Goal: Task Accomplishment & Management: Use online tool/utility

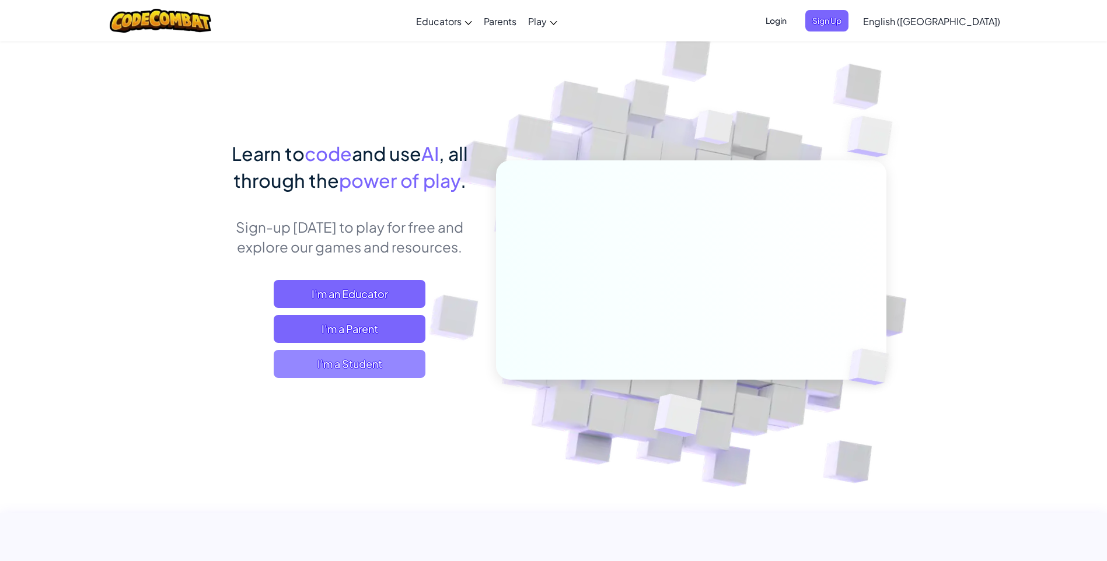
click at [344, 365] on span "I'm a Student" at bounding box center [350, 364] width 152 height 28
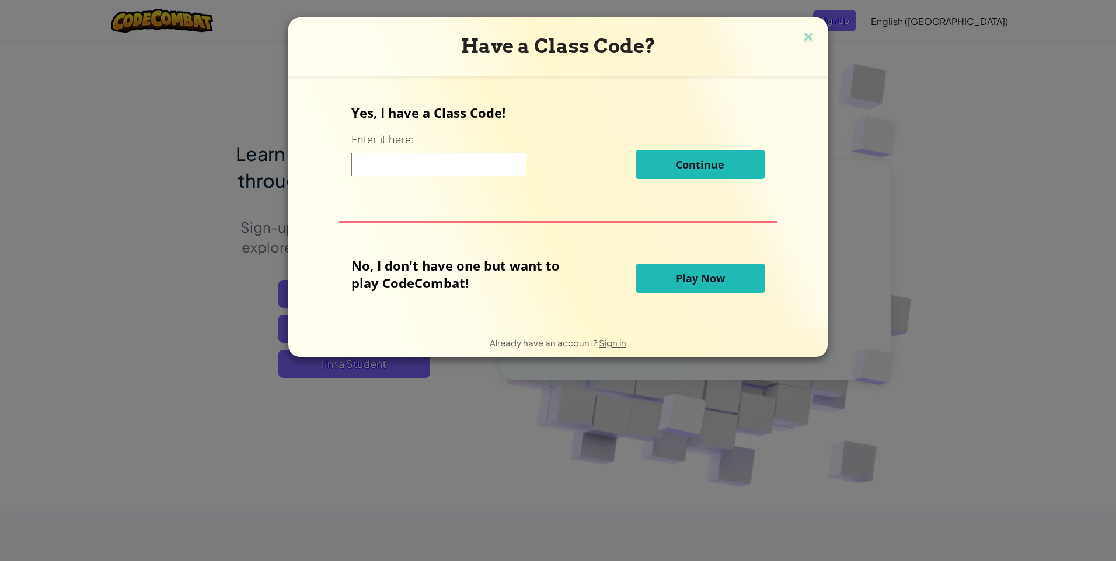
click at [676, 279] on span "Play Now" at bounding box center [700, 278] width 49 height 14
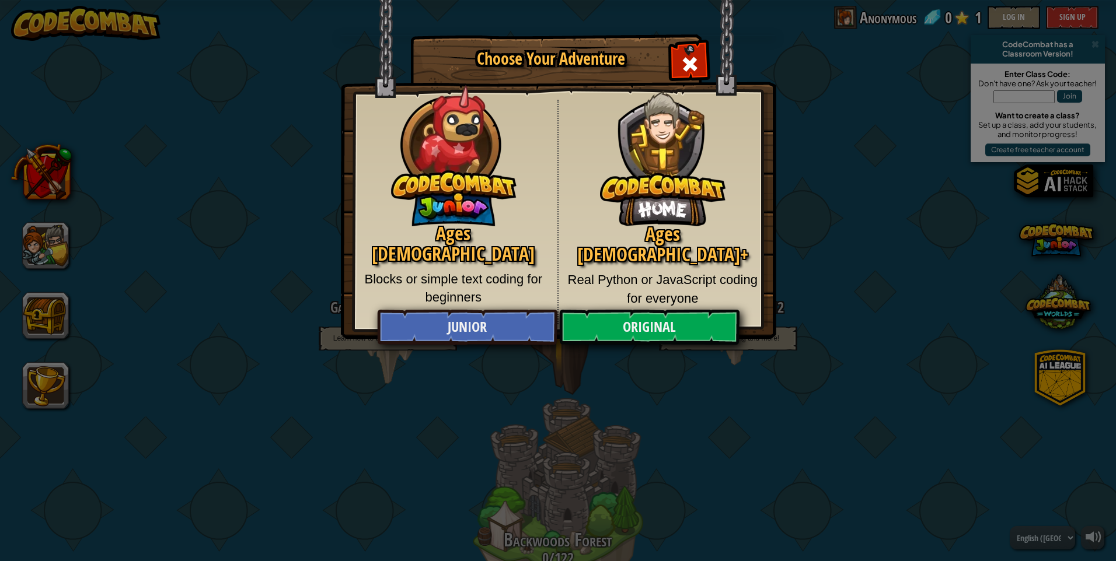
click at [857, 197] on div "Choose Your Adventure Ages [DEMOGRAPHIC_DATA] Blocks or simple text coding for …" at bounding box center [558, 280] width 1116 height 561
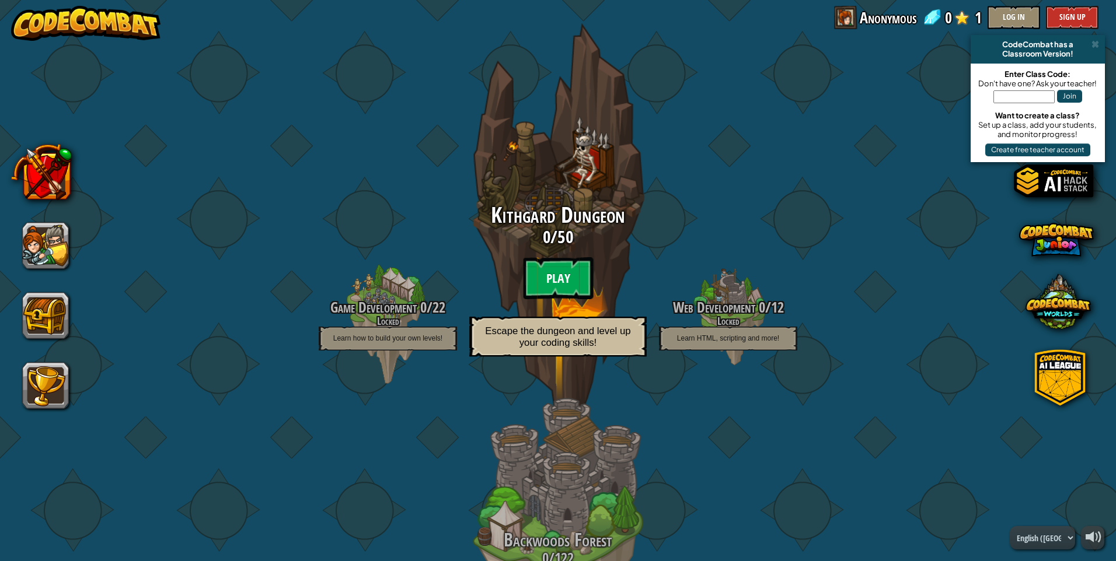
click at [553, 280] on btn "Play" at bounding box center [558, 278] width 70 height 42
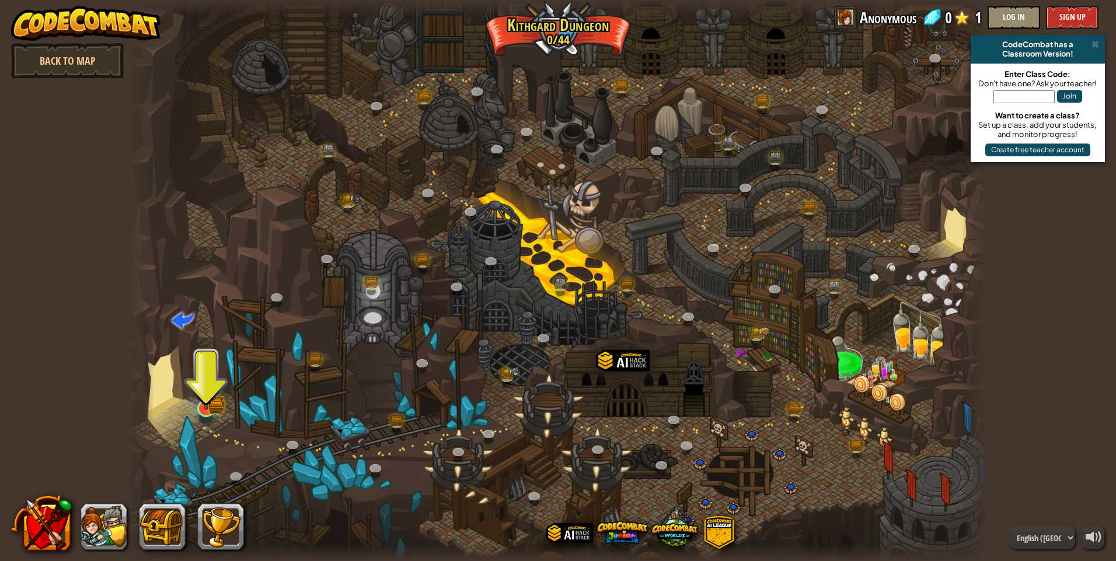
click at [210, 404] on img at bounding box center [205, 385] width 23 height 51
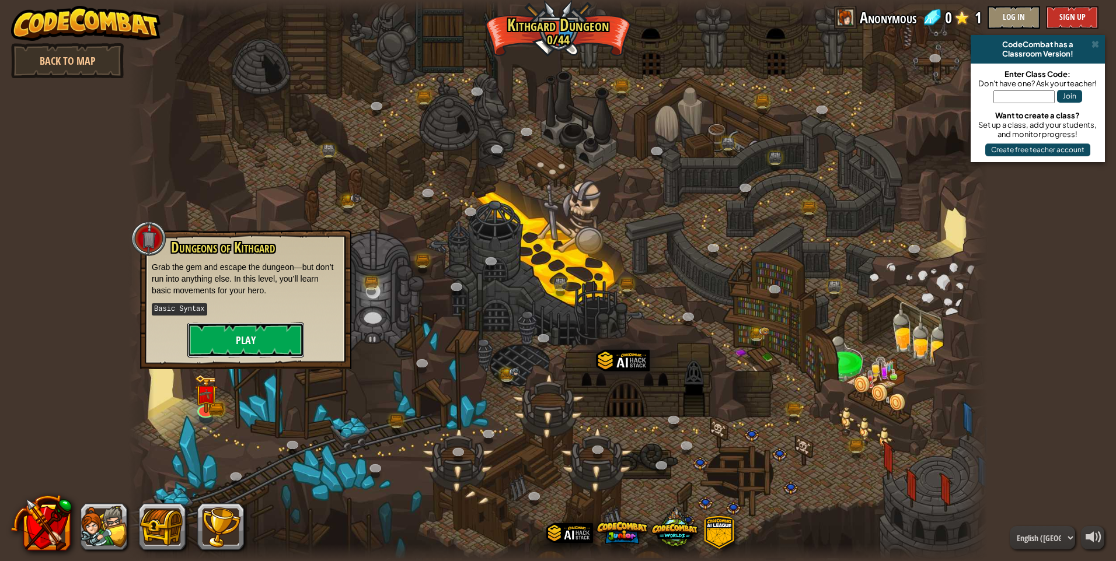
click at [250, 344] on button "Play" at bounding box center [245, 340] width 117 height 35
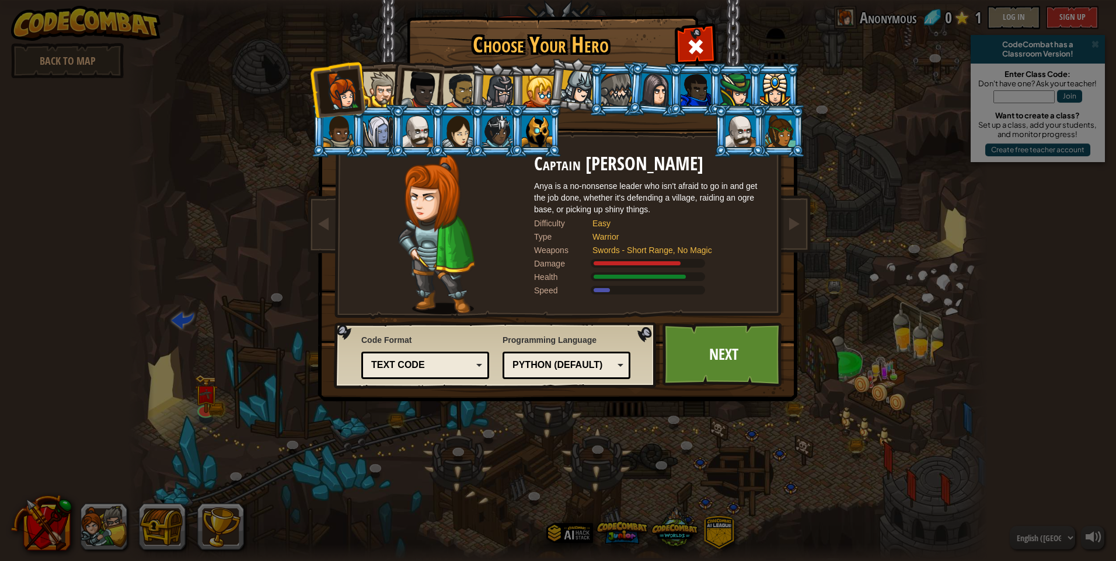
click at [619, 372] on div "Python (Default)" at bounding box center [566, 366] width 113 height 18
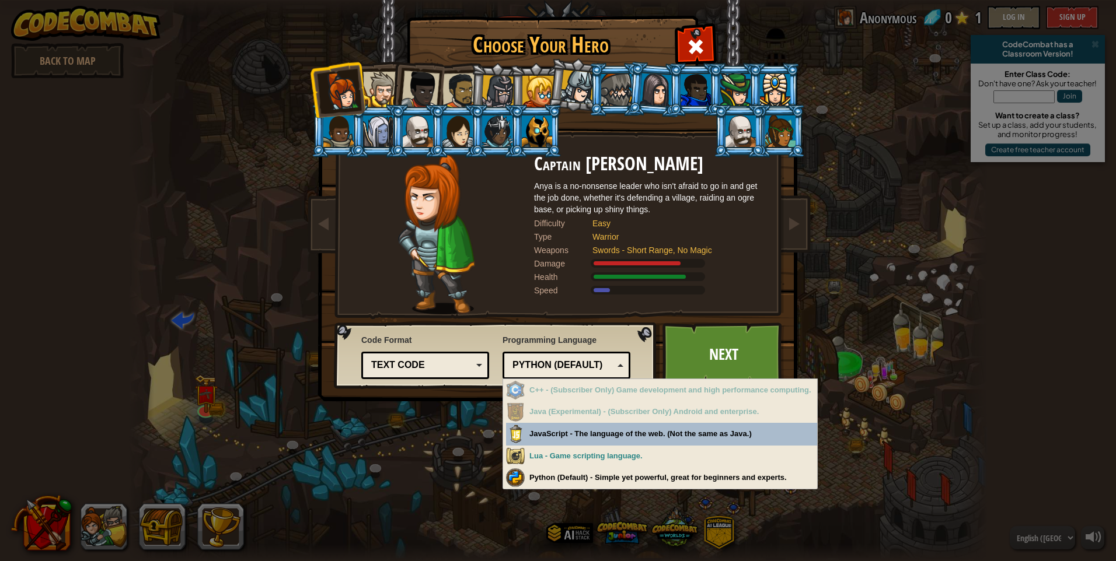
click at [619, 372] on div "Python (Default)" at bounding box center [566, 366] width 113 height 18
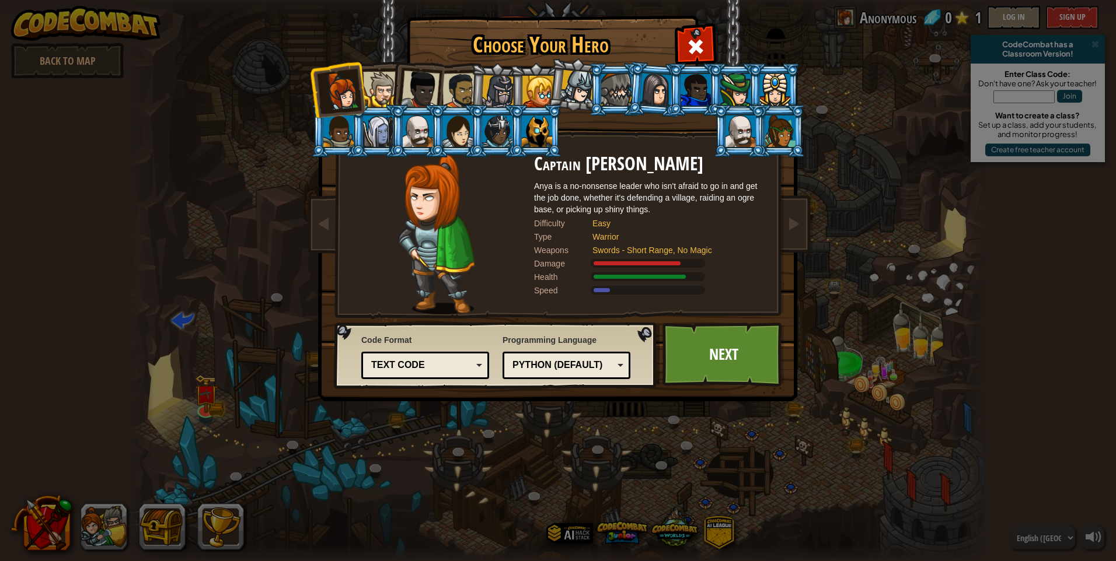
click at [381, 126] on div at bounding box center [378, 132] width 30 height 32
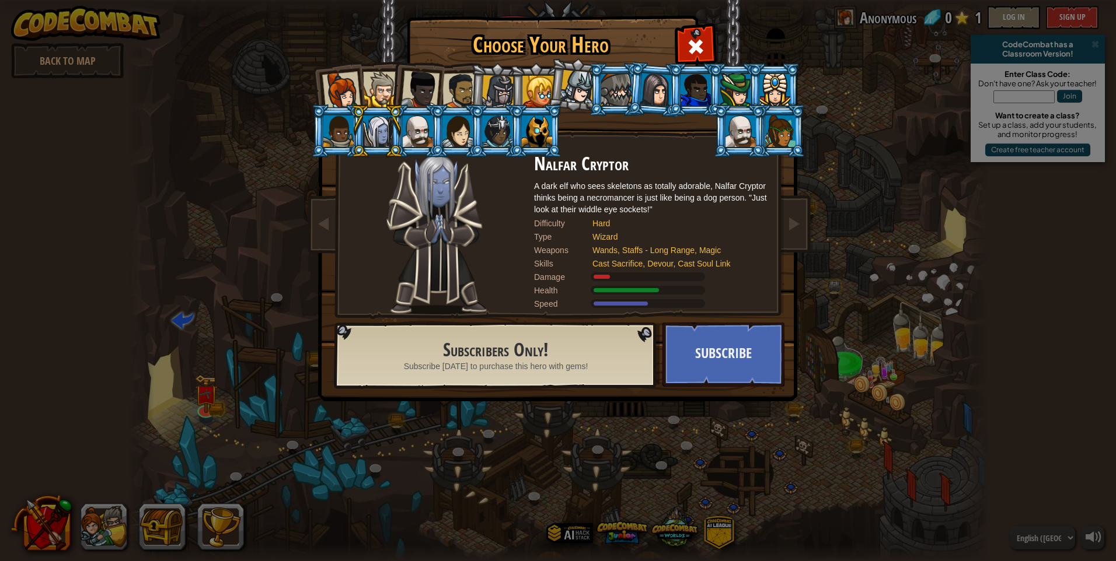
click at [772, 128] on div at bounding box center [780, 132] width 30 height 32
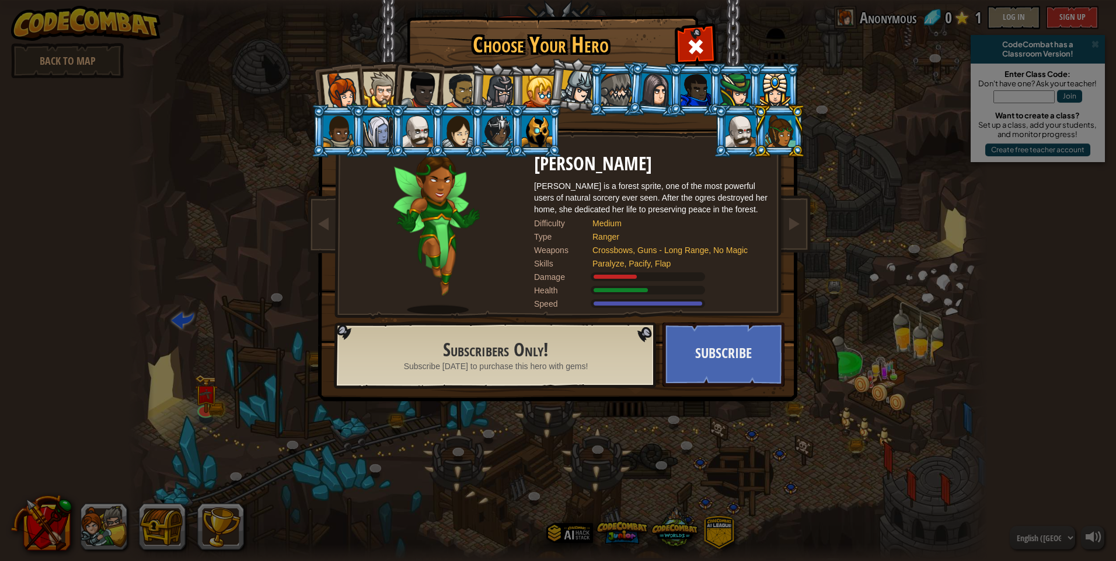
click at [341, 90] on div at bounding box center [341, 91] width 39 height 39
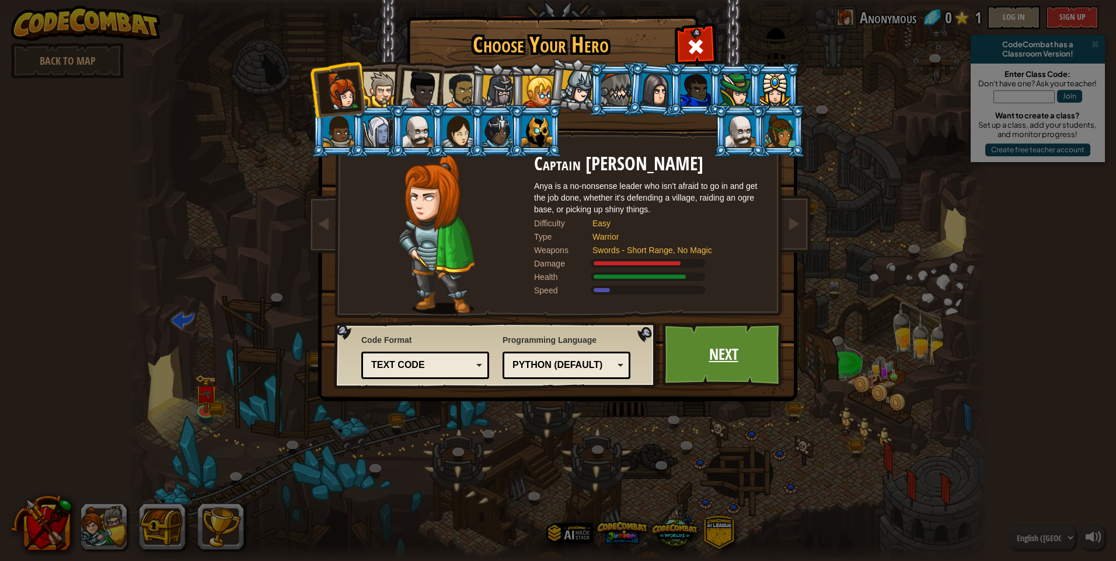
click at [720, 345] on link "Next" at bounding box center [723, 355] width 122 height 64
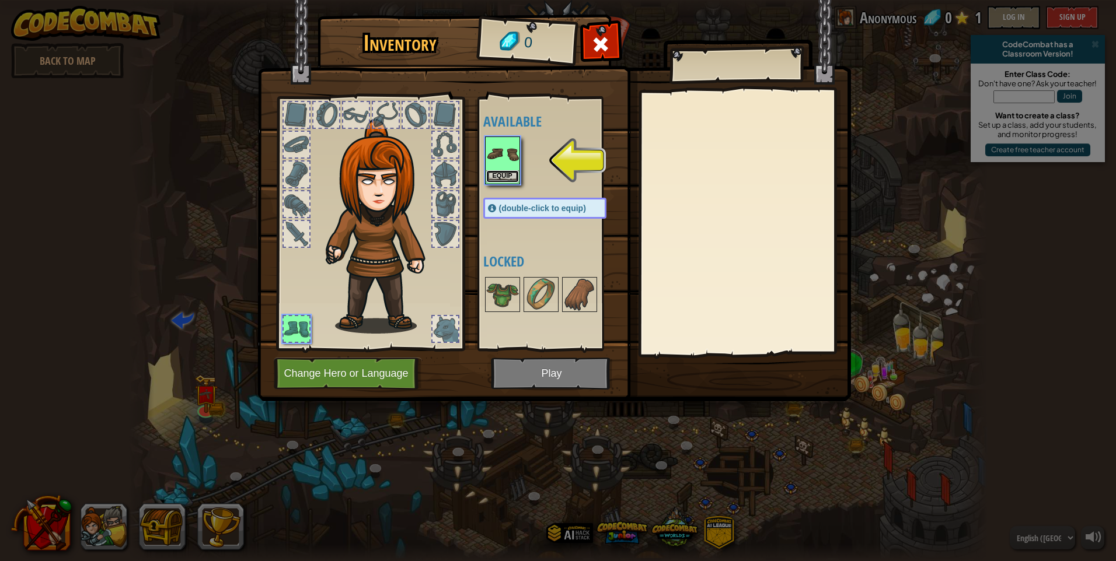
click at [504, 172] on button "Equip" at bounding box center [502, 176] width 33 height 12
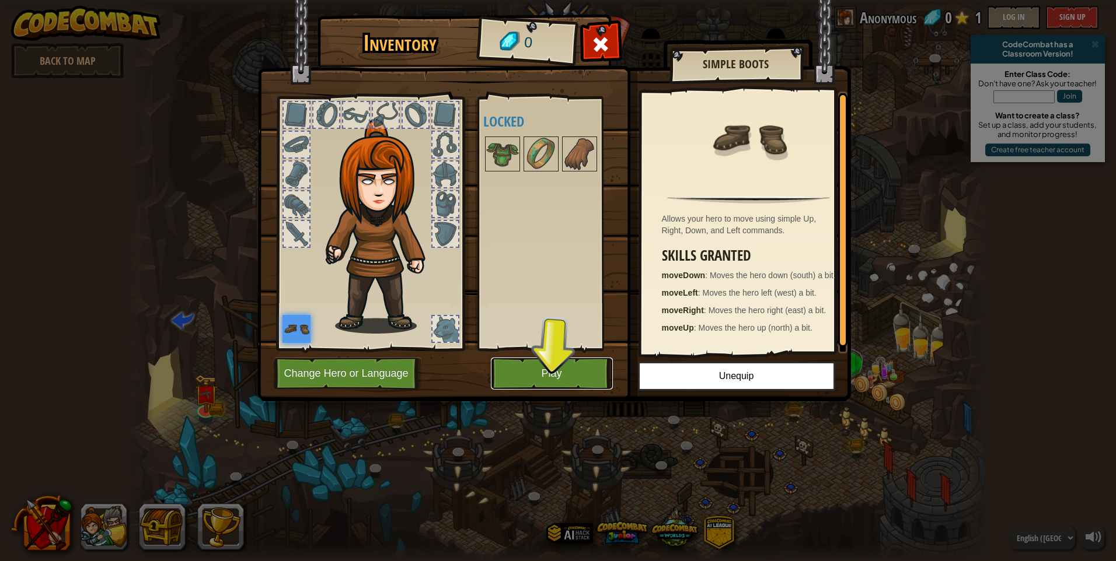
click at [581, 382] on button "Play" at bounding box center [552, 374] width 122 height 32
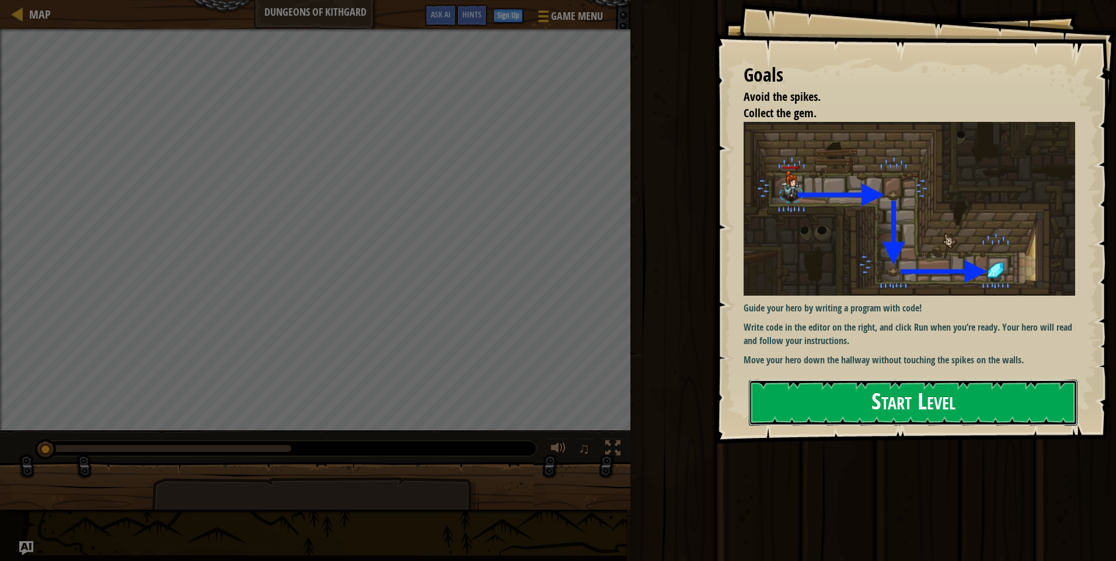
click at [819, 391] on button "Start Level" at bounding box center [913, 403] width 329 height 46
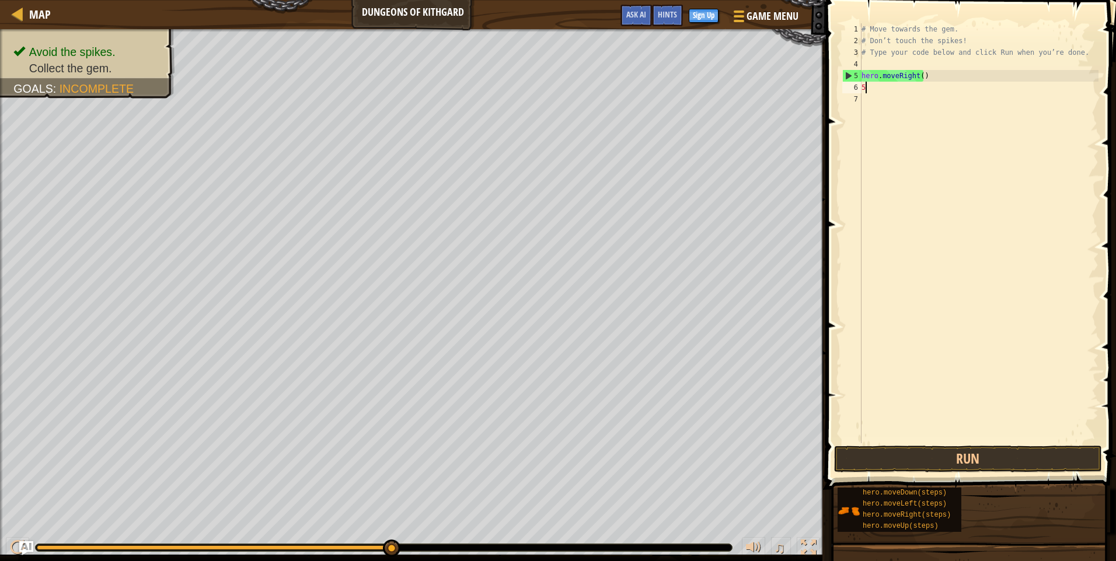
scroll to position [5, 0]
type textarea "5"
click at [963, 466] on button "Run" at bounding box center [968, 459] width 268 height 27
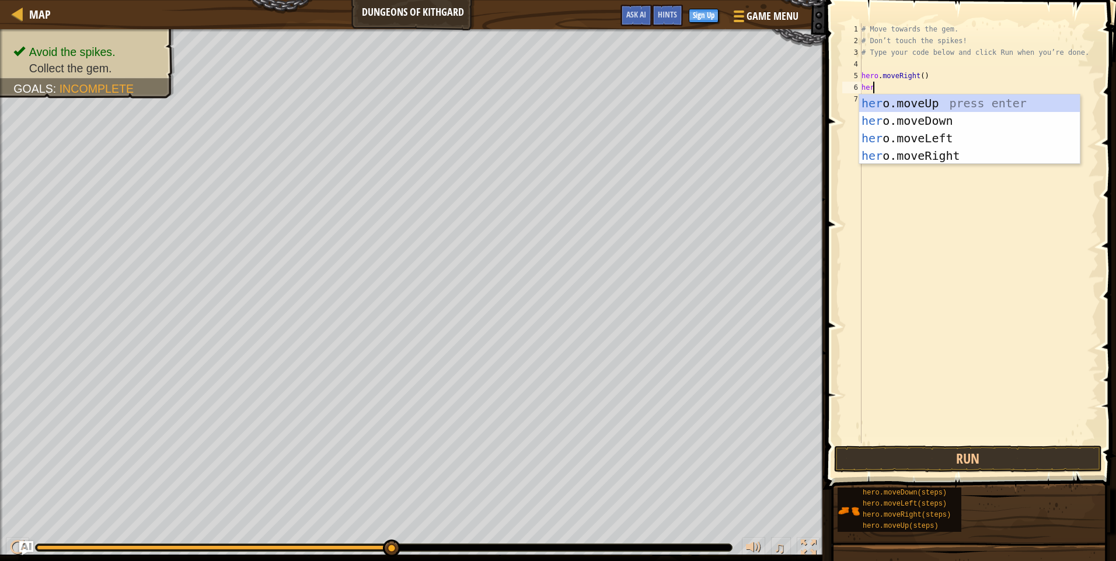
type textarea "hero"
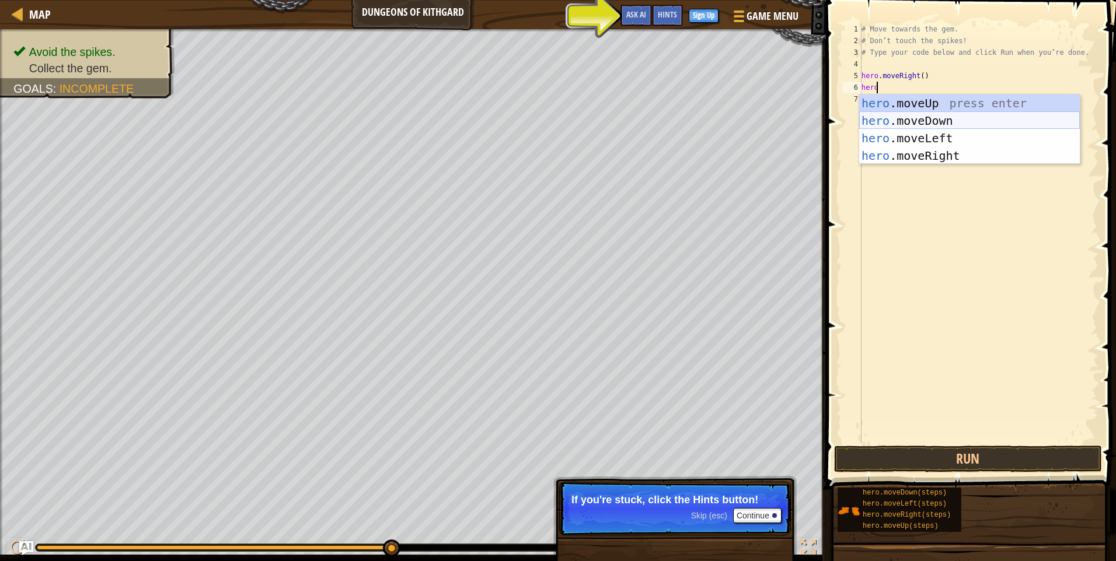
click at [919, 116] on div "hero .moveUp press enter hero .moveDown press enter hero .moveLeft press enter …" at bounding box center [969, 147] width 221 height 105
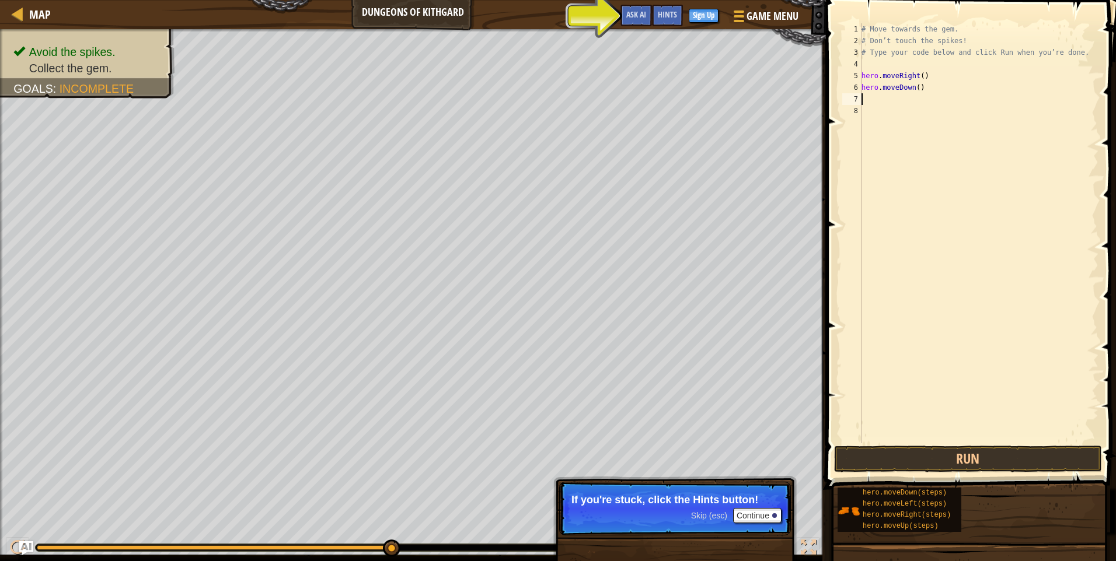
scroll to position [5, 0]
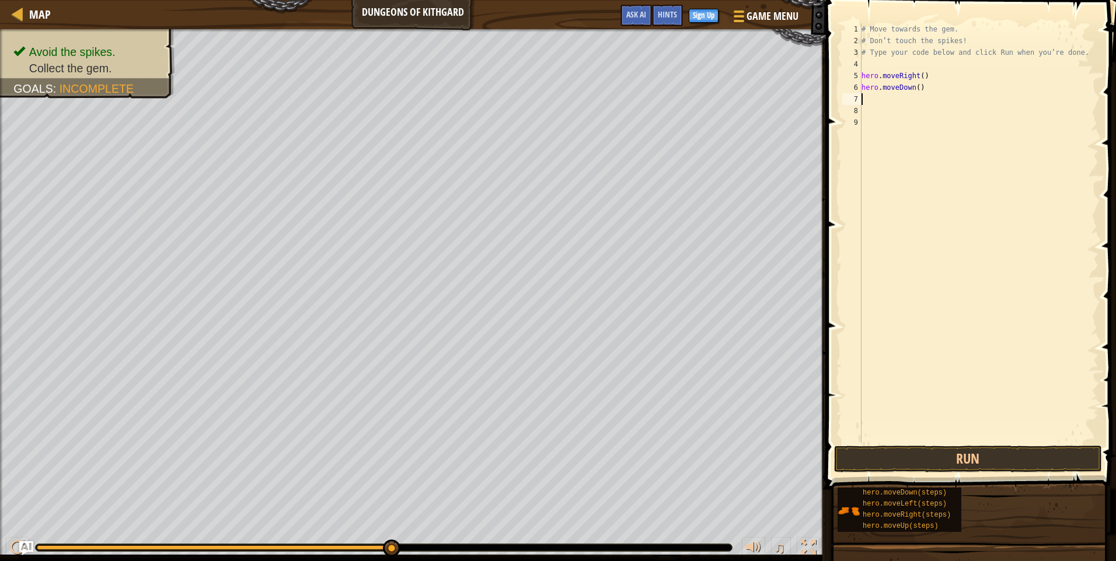
click at [870, 93] on div "# Move towards the gem. # Don’t touch the spikes! # Type your code below and cl…" at bounding box center [978, 245] width 239 height 444
click at [997, 466] on button "Run" at bounding box center [968, 459] width 268 height 27
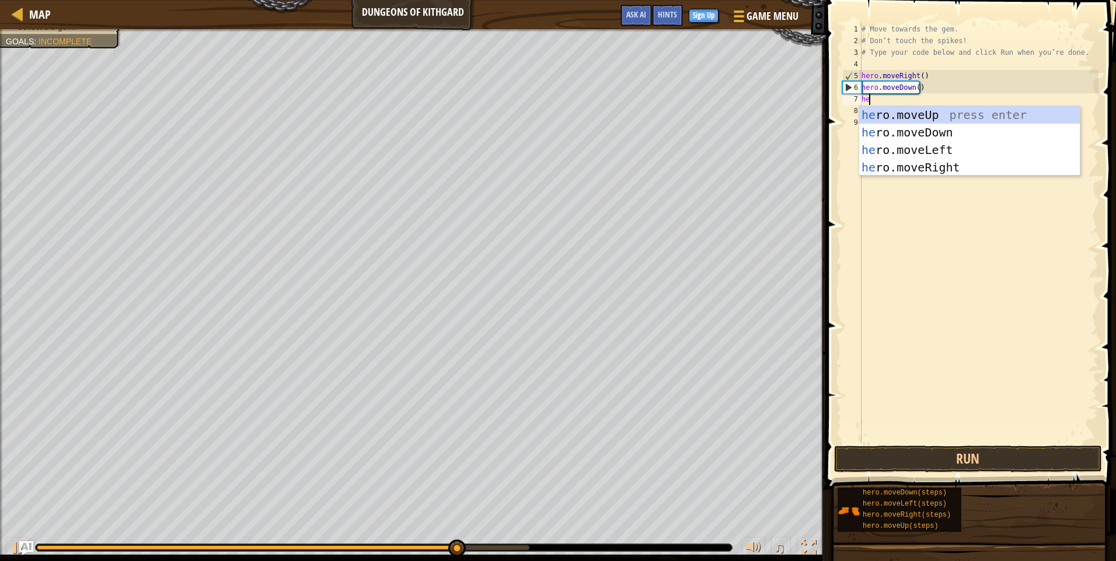
type textarea "her"
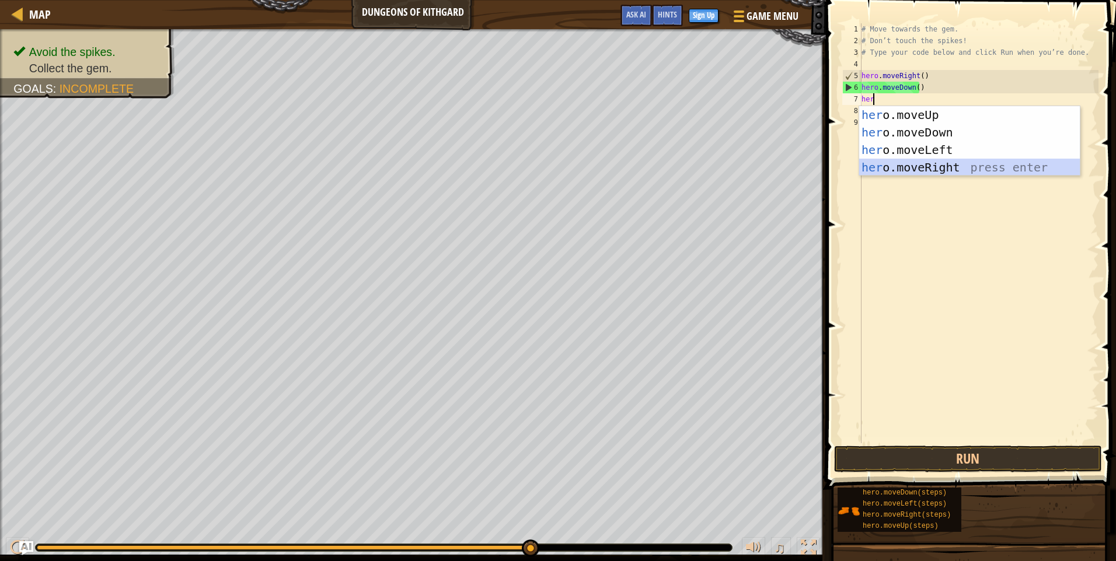
click at [930, 163] on div "her o.moveUp press enter her o.moveDown press enter her o.moveLeft press enter …" at bounding box center [969, 158] width 221 height 105
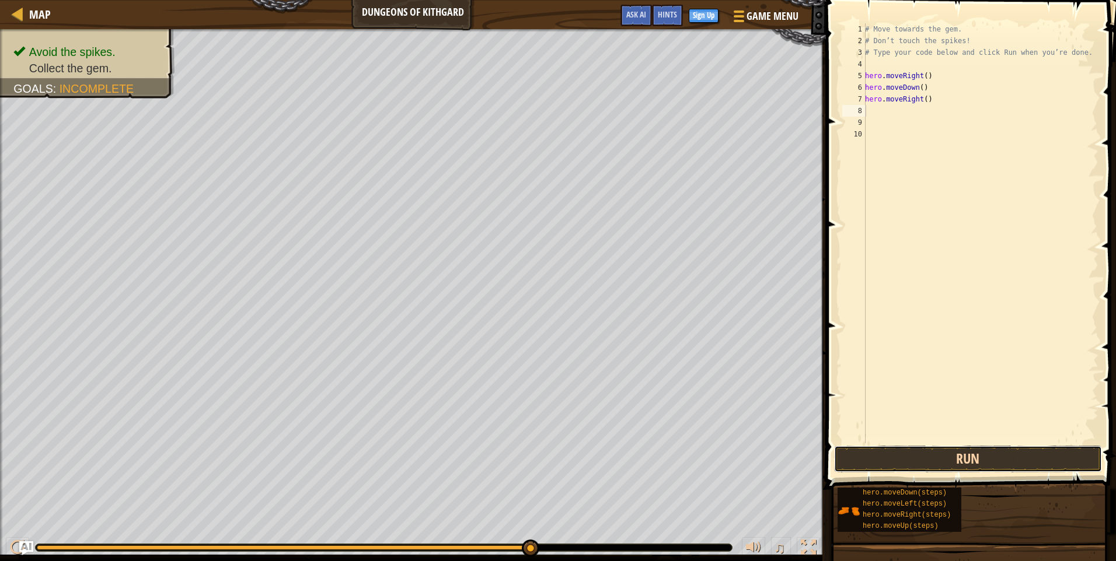
click at [952, 448] on button "Run" at bounding box center [968, 459] width 268 height 27
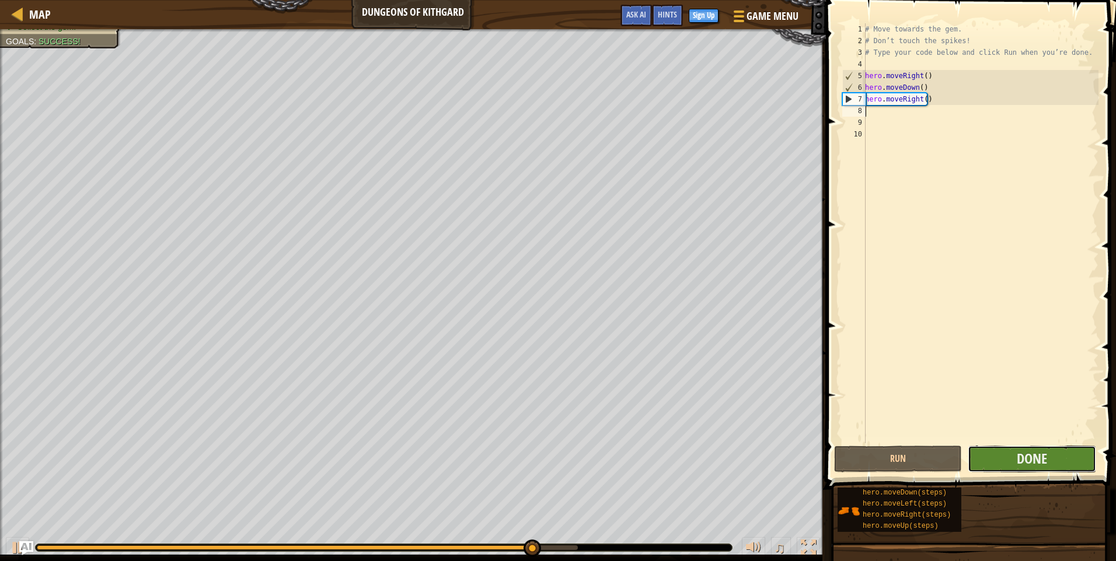
click at [1050, 458] on button "Done" at bounding box center [1032, 459] width 128 height 27
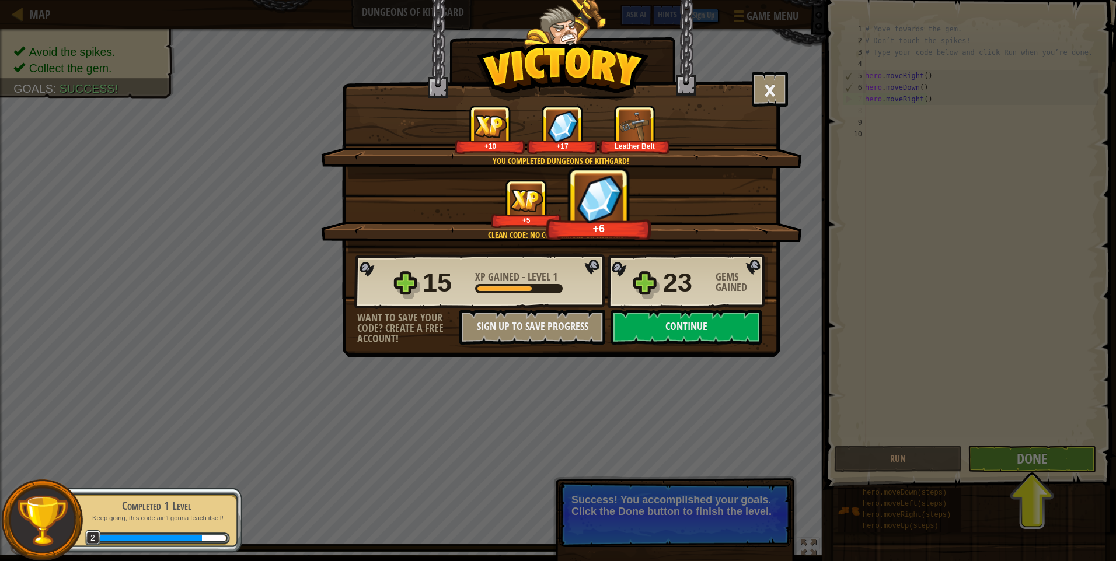
click at [1030, 453] on div "× Well done, hero. You’re building the strength to escape [PERSON_NAME]. How fu…" at bounding box center [558, 280] width 1116 height 561
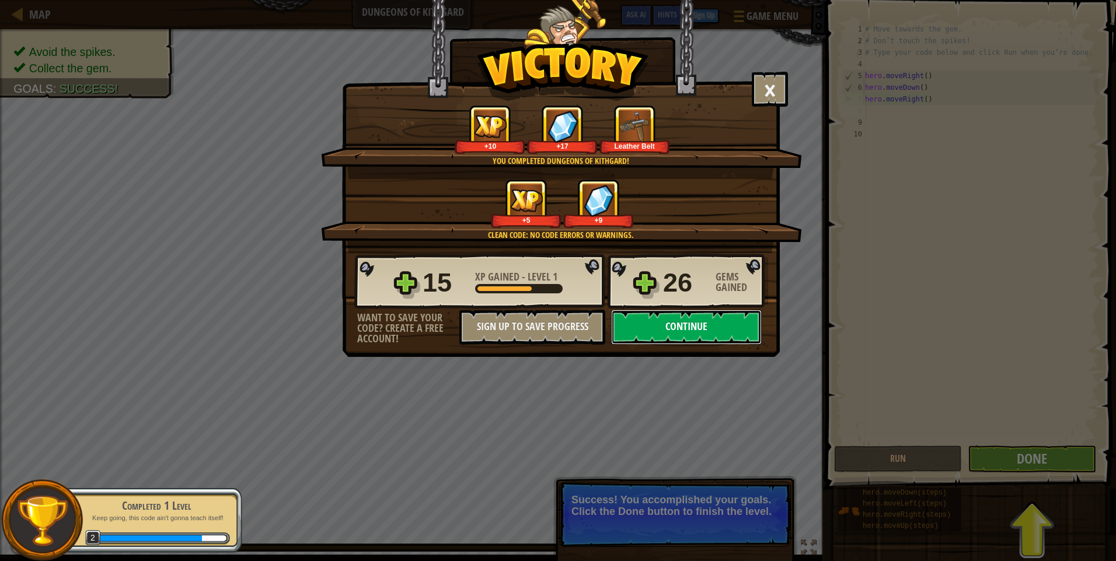
click at [697, 321] on button "Continue" at bounding box center [686, 327] width 151 height 35
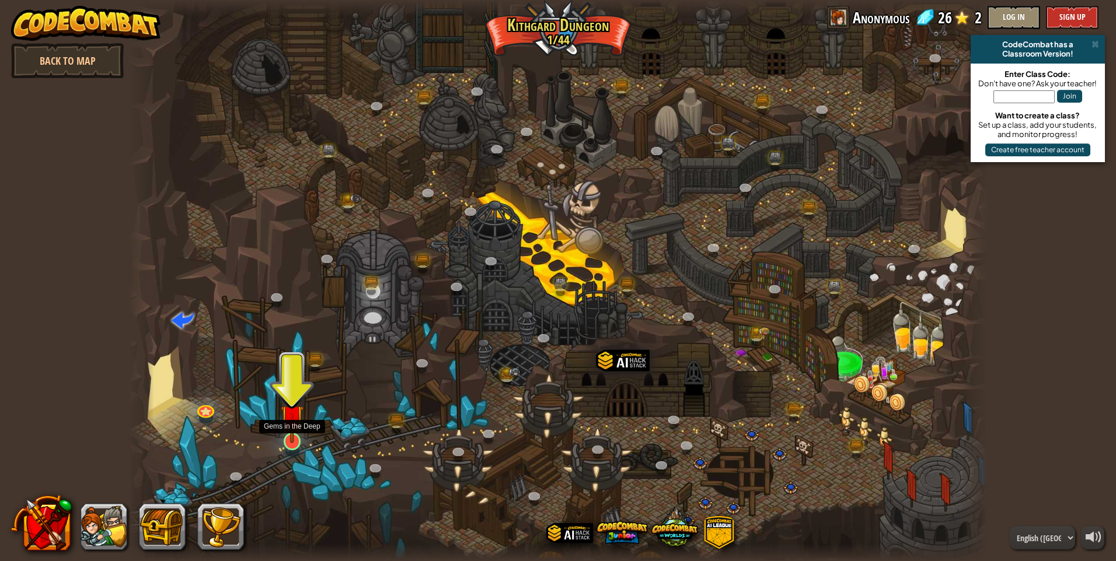
click at [298, 436] on img at bounding box center [292, 416] width 23 height 53
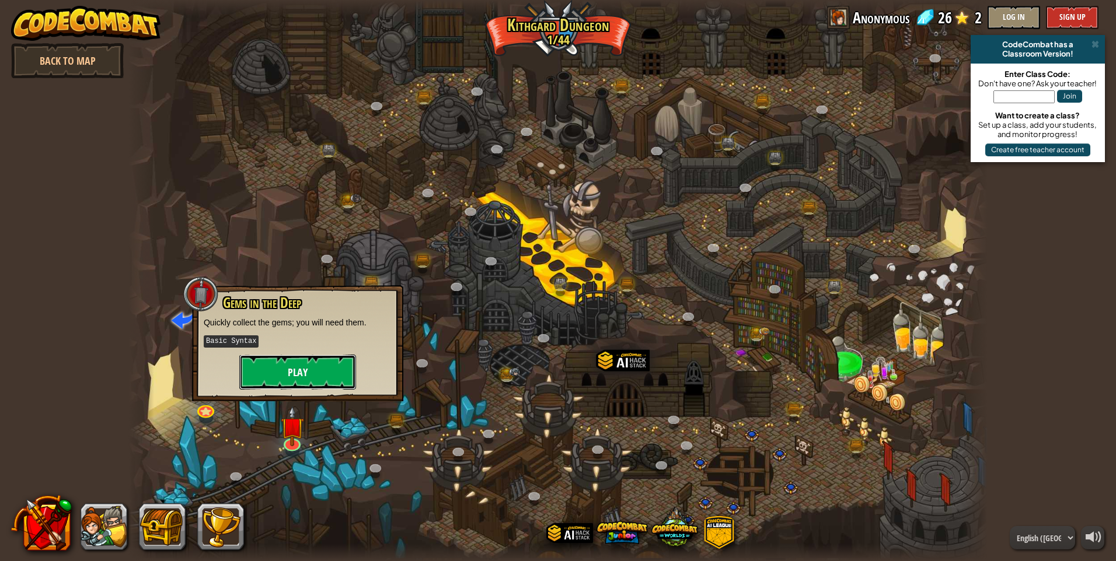
click at [306, 364] on button "Play" at bounding box center [297, 372] width 117 height 35
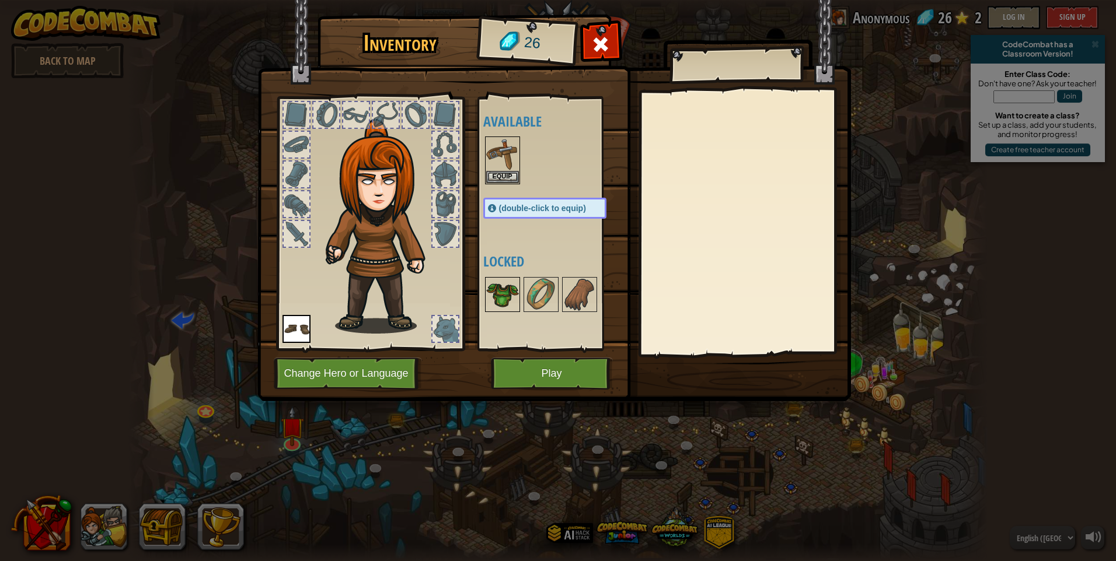
click at [501, 303] on img at bounding box center [502, 294] width 33 height 33
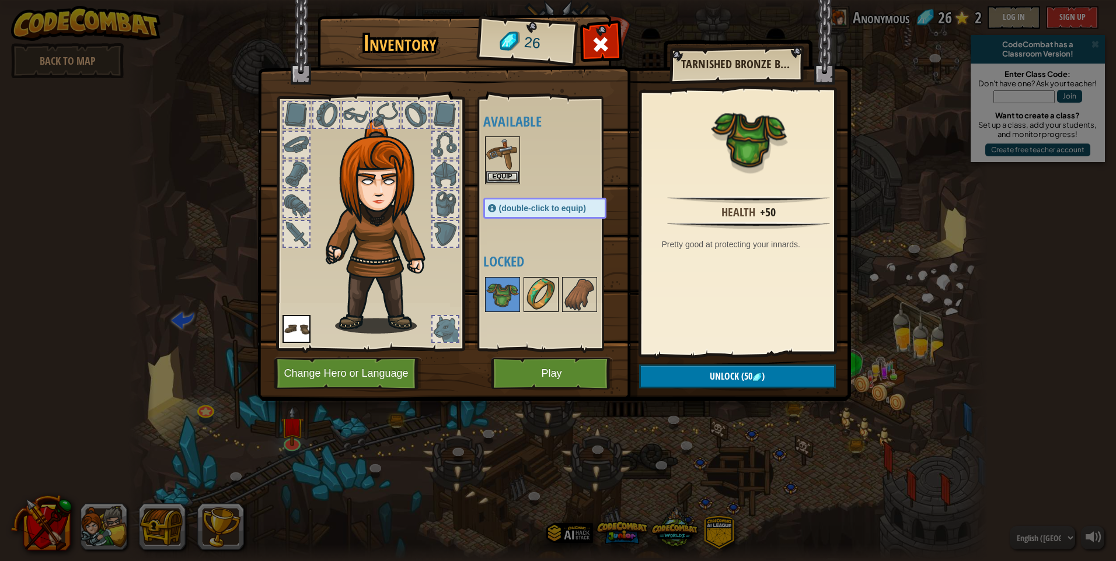
click at [540, 297] on img at bounding box center [541, 294] width 33 height 33
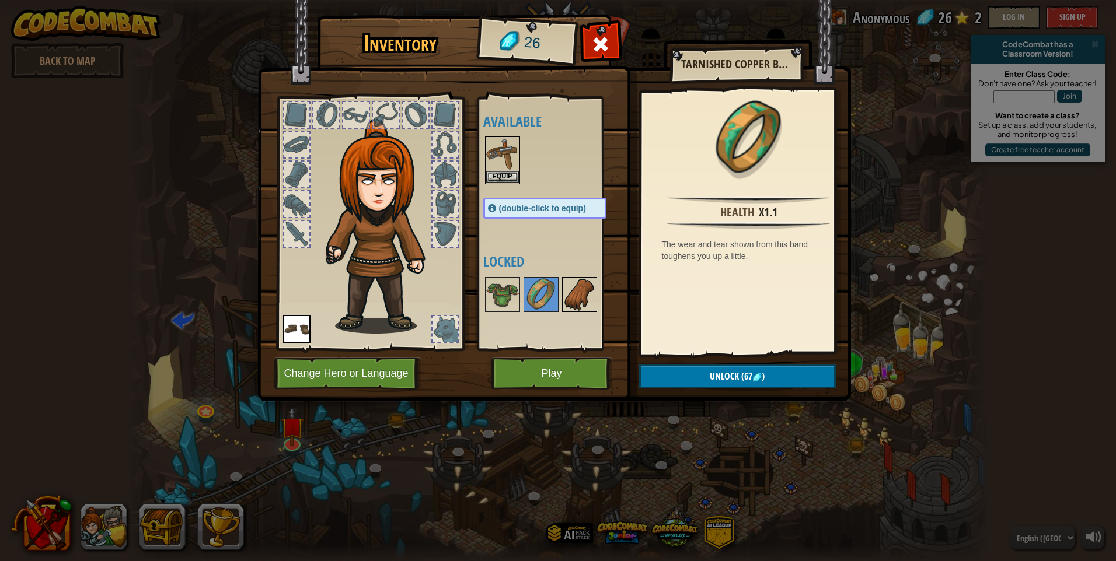
click at [570, 294] on img at bounding box center [579, 294] width 33 height 33
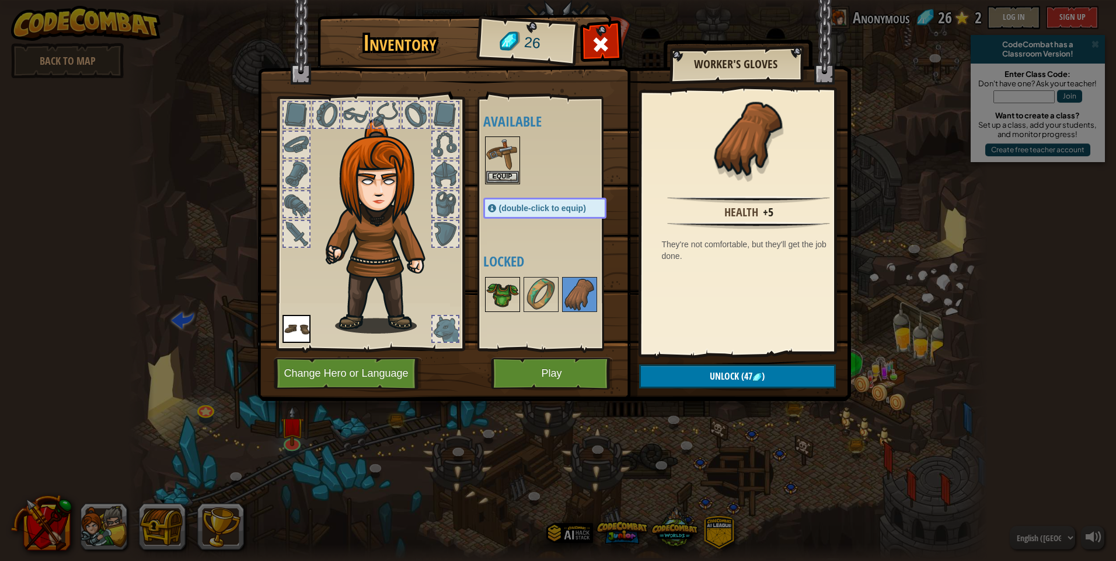
click at [512, 291] on img at bounding box center [502, 294] width 33 height 33
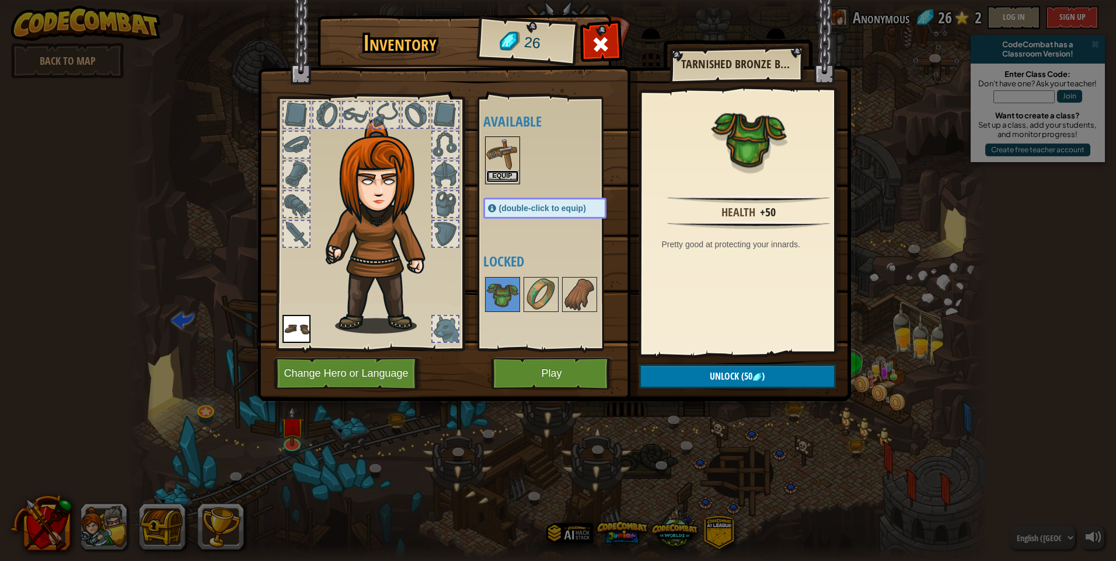
click at [505, 172] on button "Equip" at bounding box center [502, 176] width 33 height 12
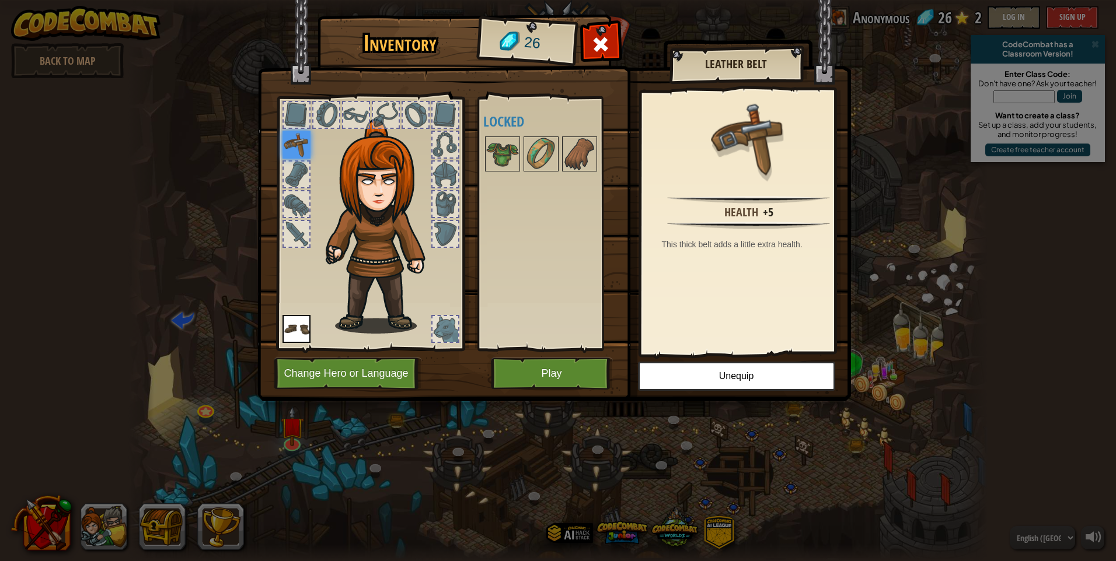
click at [301, 144] on img at bounding box center [296, 145] width 28 height 28
click at [561, 371] on button "Play" at bounding box center [552, 374] width 122 height 32
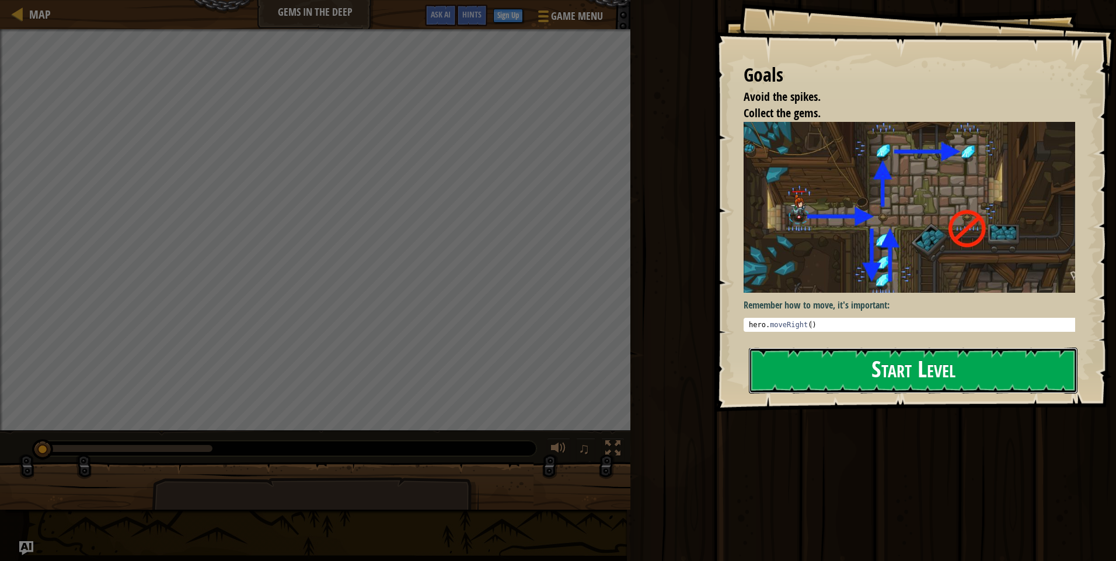
click at [919, 364] on button "Start Level" at bounding box center [913, 371] width 329 height 46
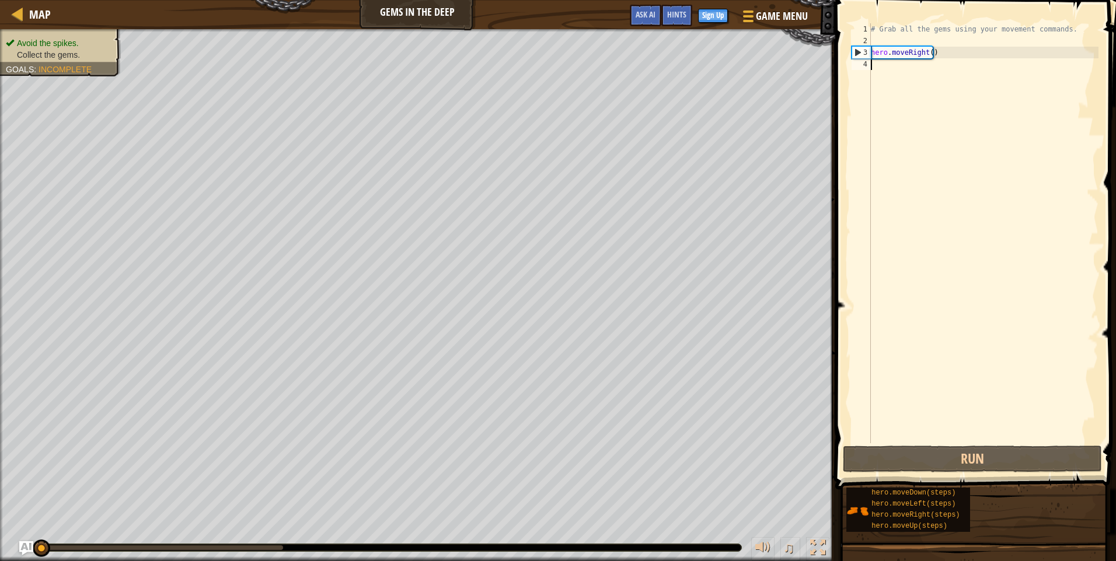
click at [955, 59] on div "# Grab all the gems using your movement commands. hero . moveRight ( )" at bounding box center [983, 245] width 230 height 444
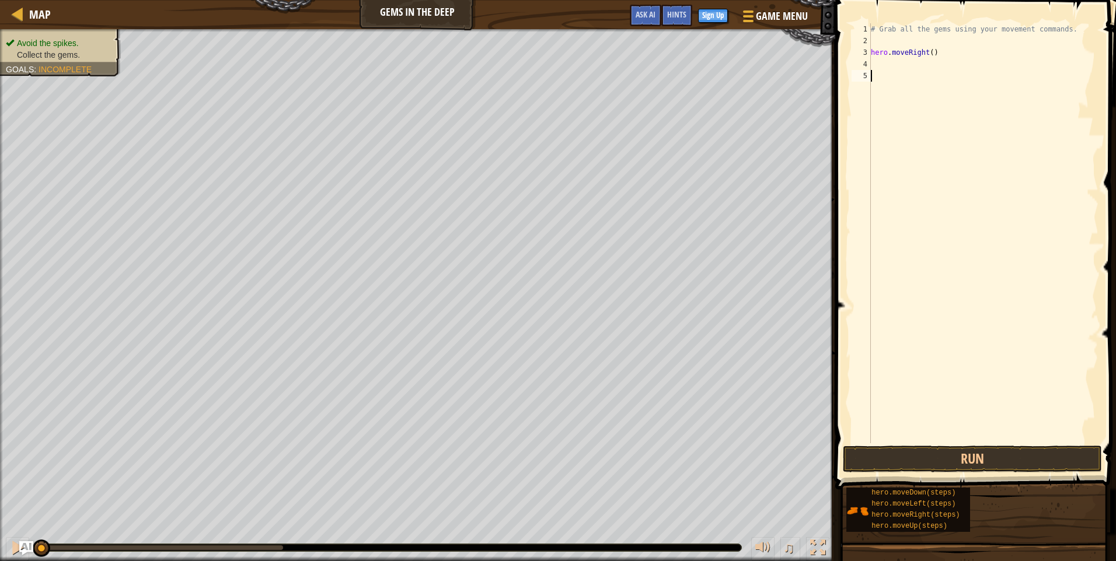
click at [940, 50] on div "# Grab all the gems using your movement commands. hero . moveRight ( )" at bounding box center [983, 245] width 230 height 444
type textarea "hero.moveRight()"
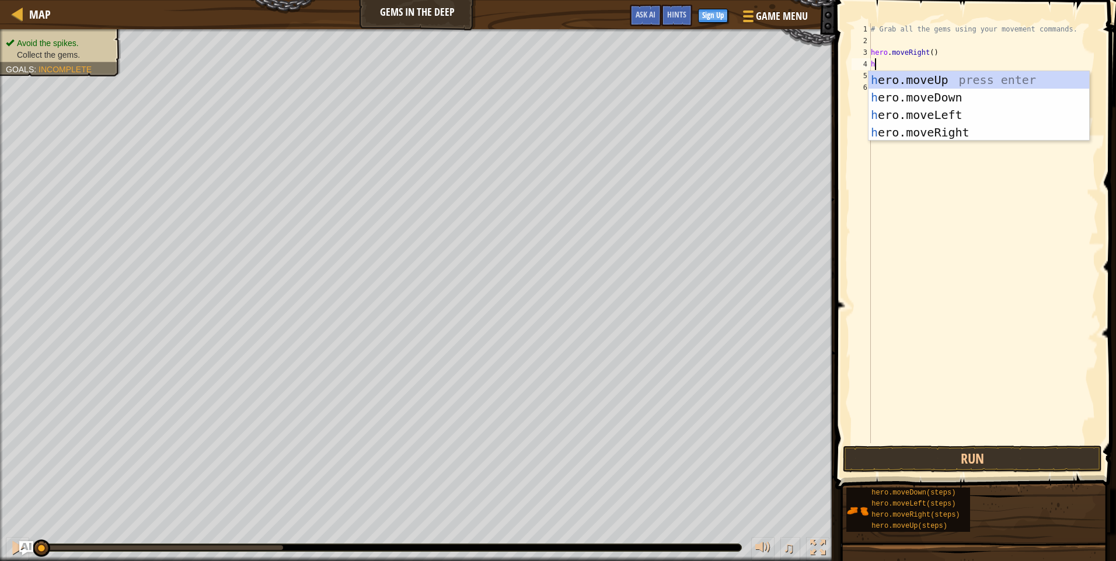
scroll to position [5, 0]
type textarea "her"
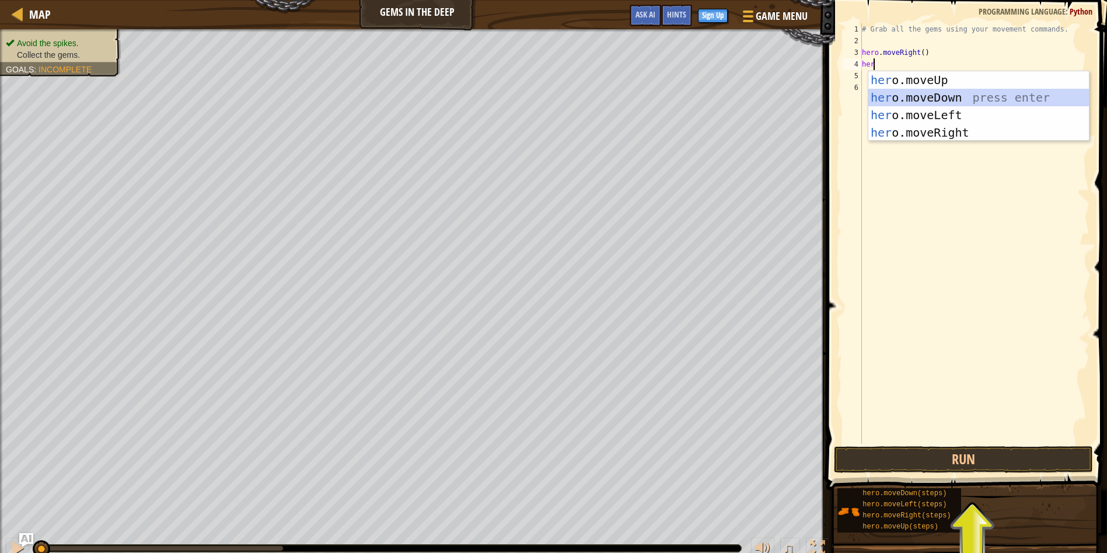
click at [928, 90] on div "her o.moveUp press enter her o.moveDown press enter her o.moveLeft press enter …" at bounding box center [978, 123] width 221 height 105
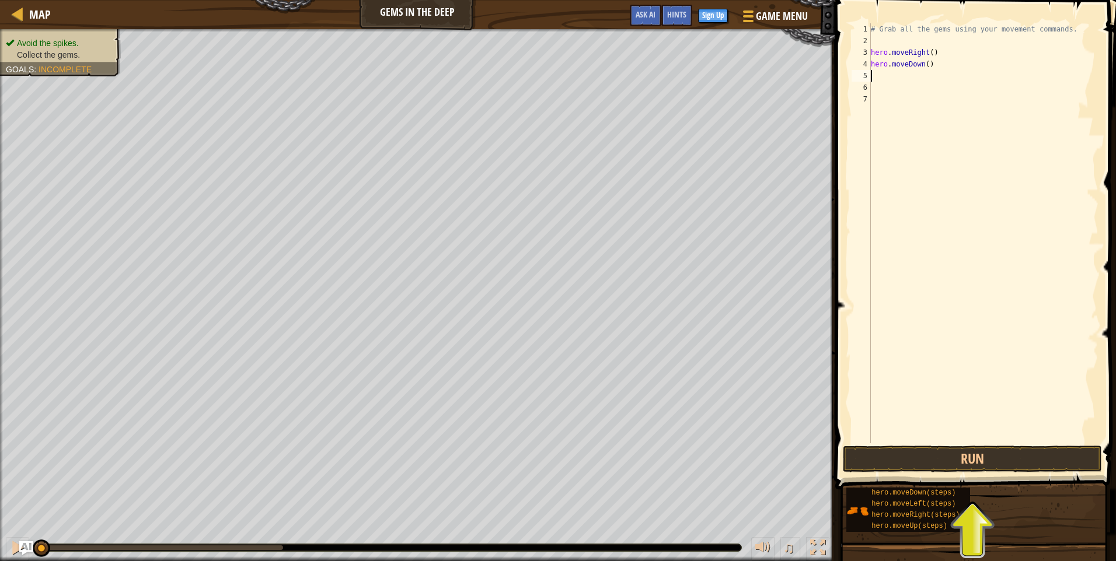
click at [930, 65] on div "# Grab all the gems using your movement commands. hero . moveRight ( ) hero . m…" at bounding box center [983, 245] width 230 height 444
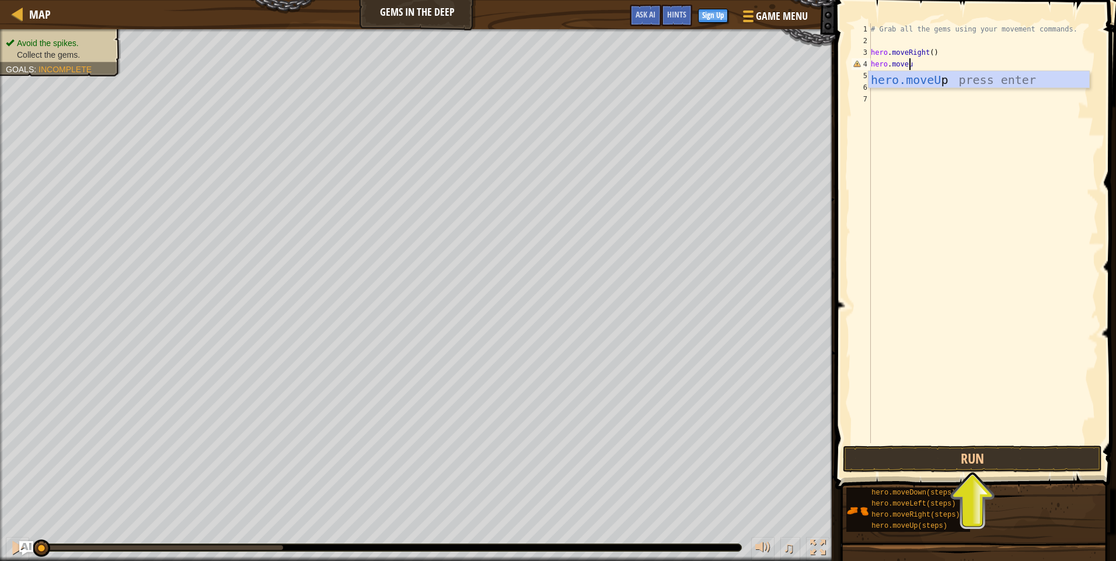
type textarea "hero.moveup"
click at [937, 77] on div "hero.moveUp press enter" at bounding box center [978, 97] width 221 height 53
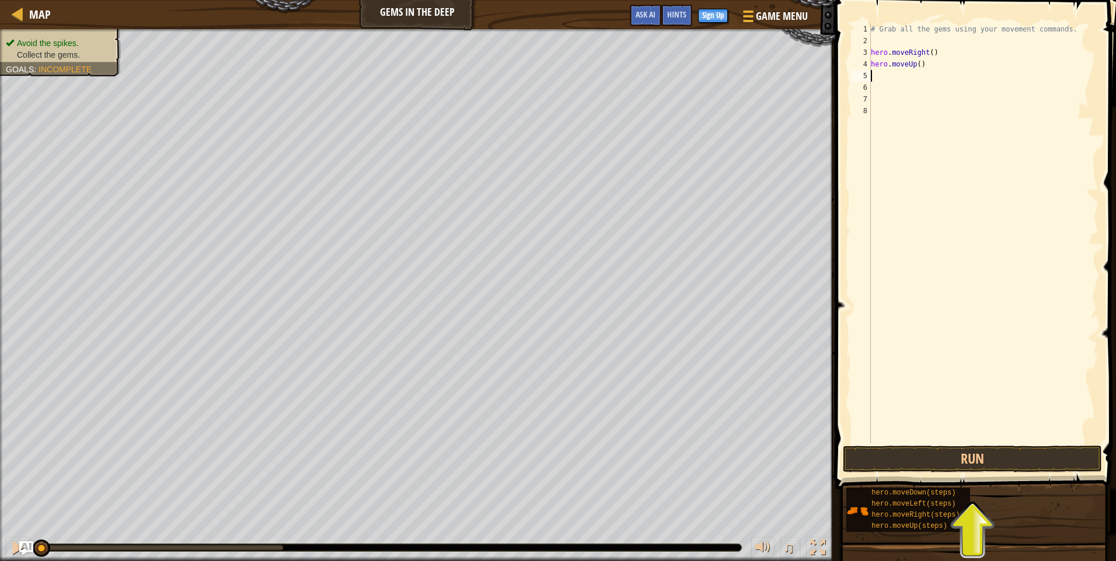
scroll to position [5, 0]
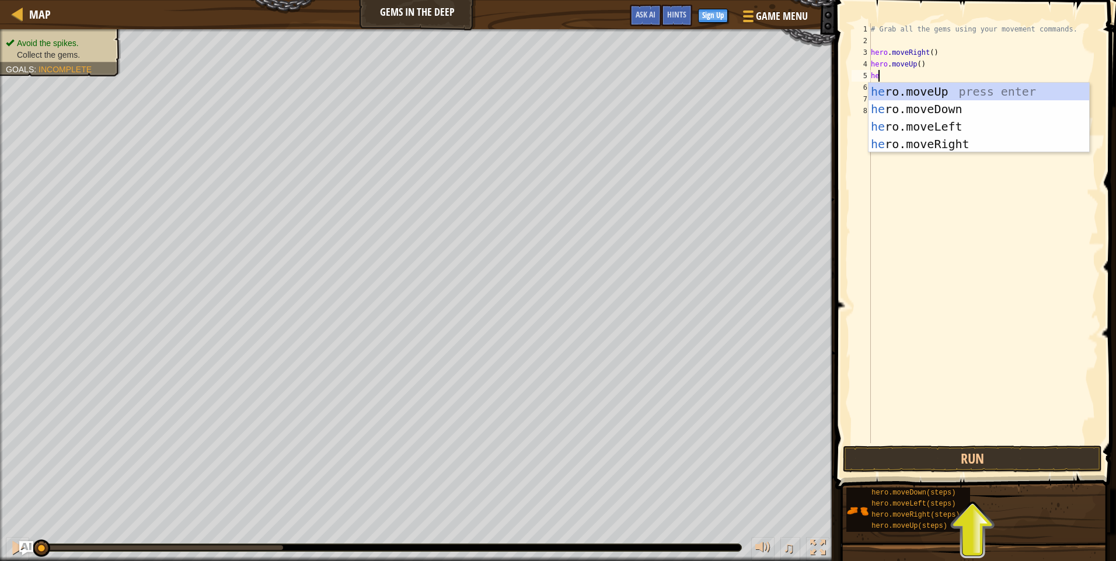
type textarea "her"
click at [945, 144] on div "her o.moveUp press enter her o.moveDown press enter her o.moveLeft press enter …" at bounding box center [978, 135] width 221 height 105
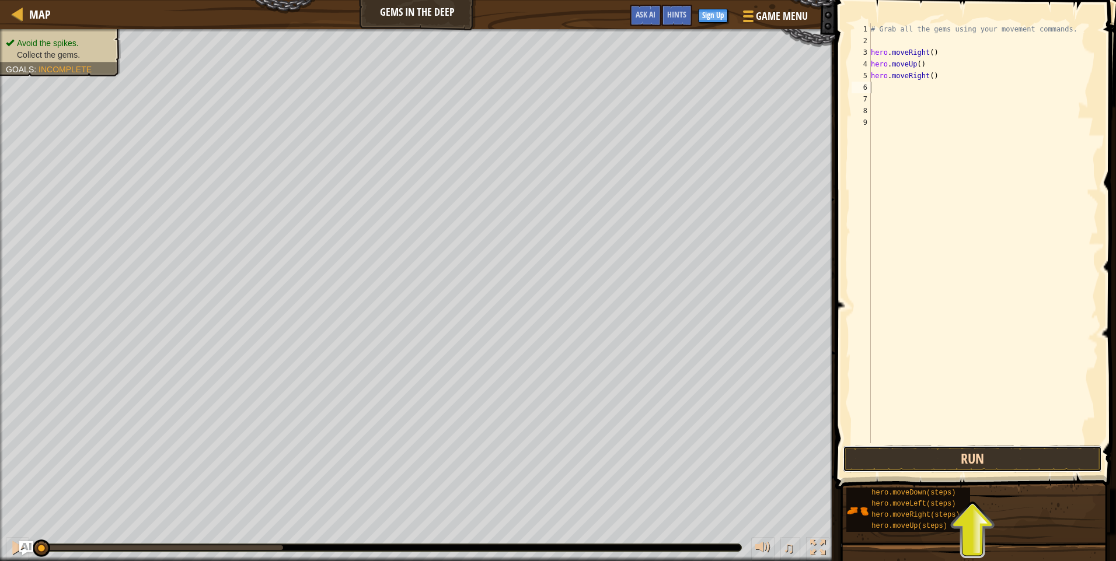
click at [1031, 466] on button "Run" at bounding box center [972, 459] width 259 height 27
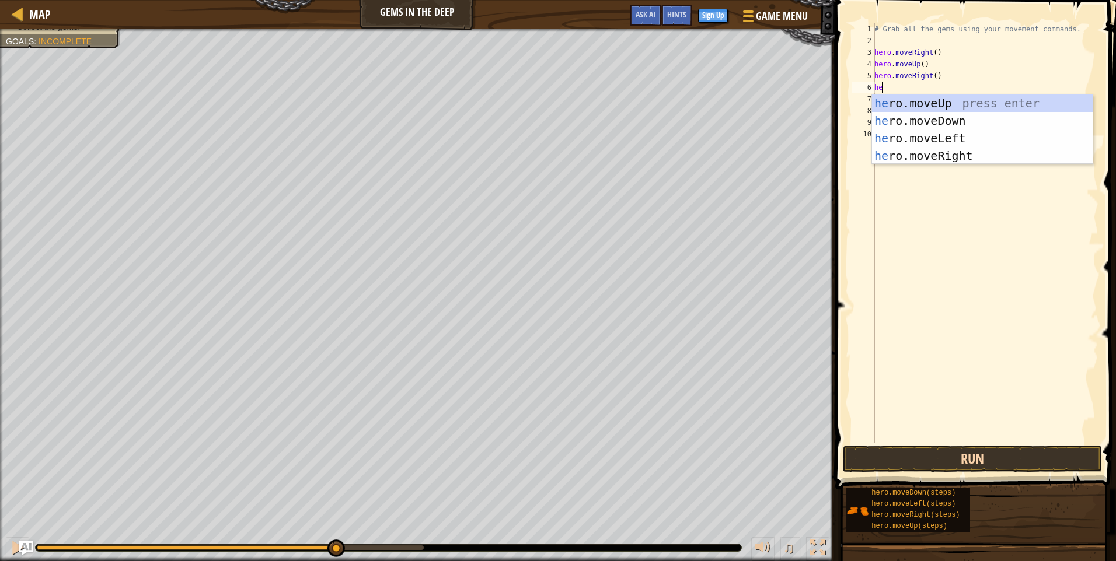
type textarea "her"
click at [934, 123] on div "her o.moveUp press enter her o.moveDown press enter her o.moveLeft press enter …" at bounding box center [982, 147] width 221 height 105
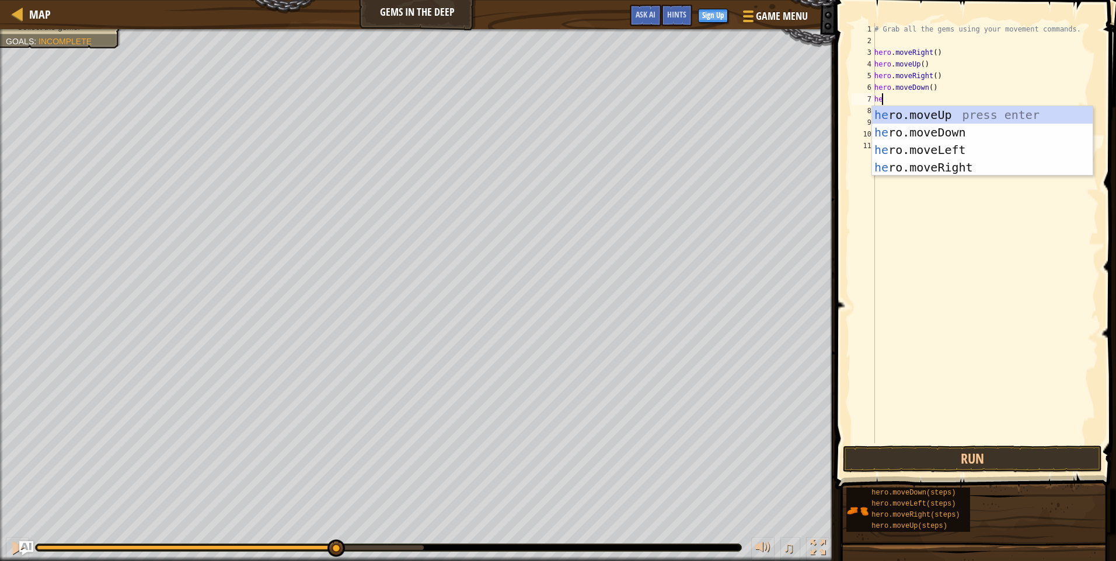
type textarea "her"
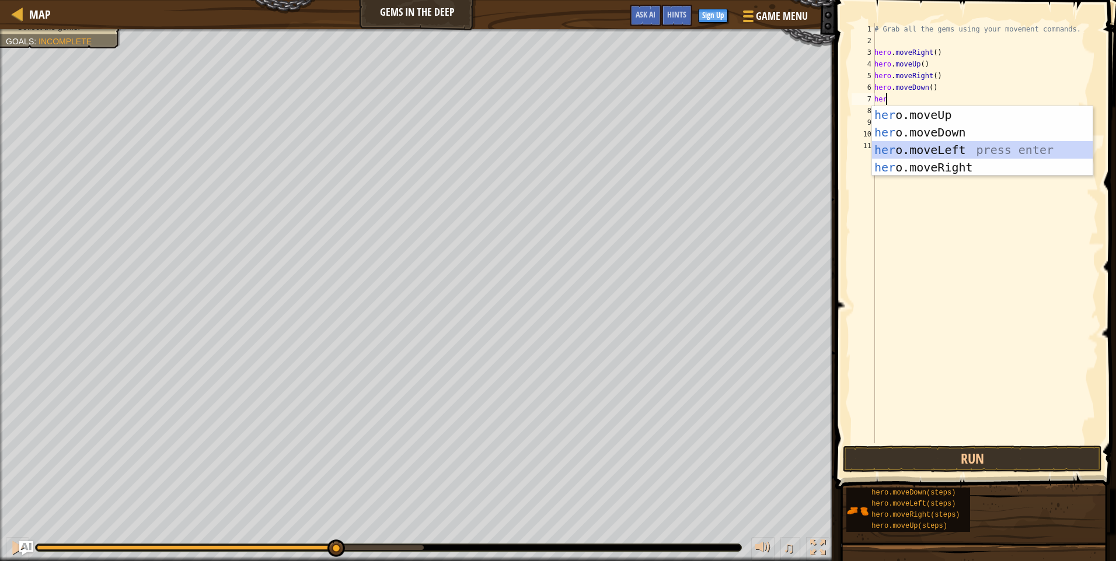
click at [933, 145] on div "her o.moveUp press enter her o.moveDown press enter her o.moveLeft press enter …" at bounding box center [982, 158] width 221 height 105
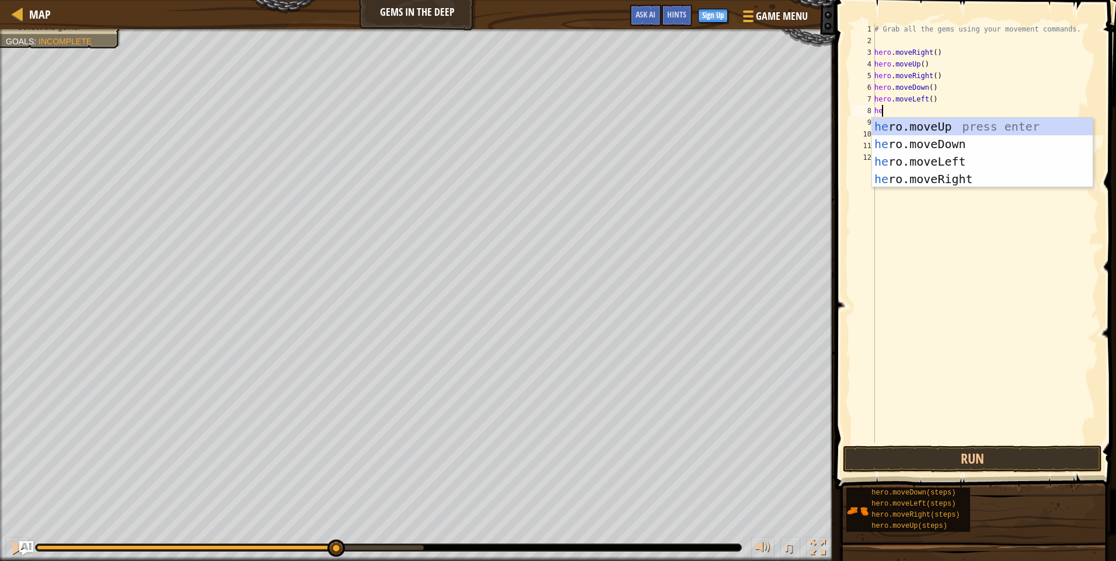
type textarea "her"
click at [938, 145] on div "her o.moveUp press enter her o.moveDown press enter her o.moveLeft press enter …" at bounding box center [982, 170] width 221 height 105
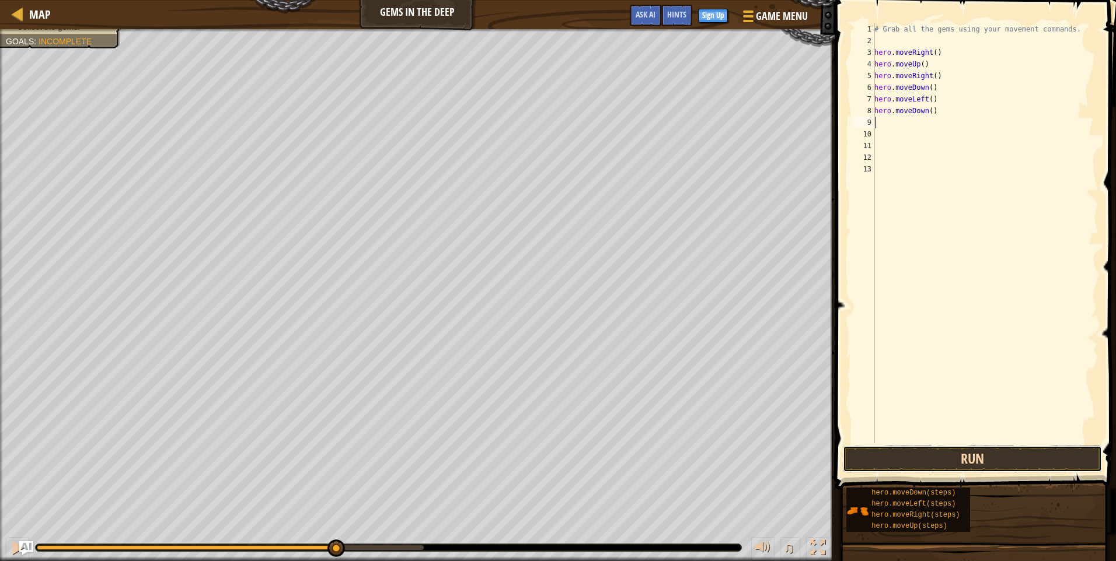
click at [1002, 450] on button "Run" at bounding box center [972, 459] width 259 height 27
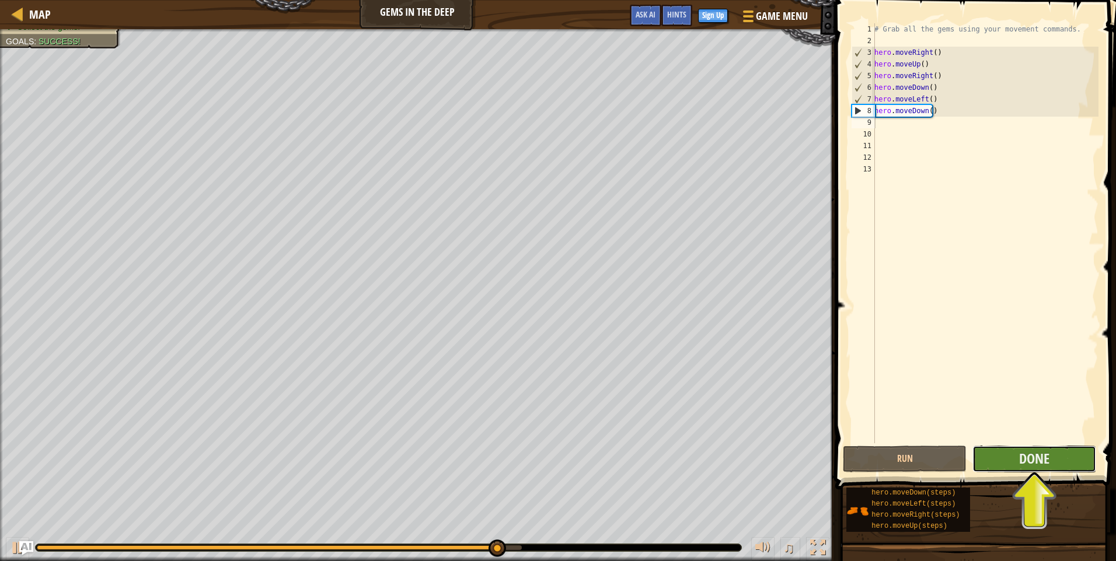
click at [1002, 449] on button "Done" at bounding box center [1034, 459] width 124 height 27
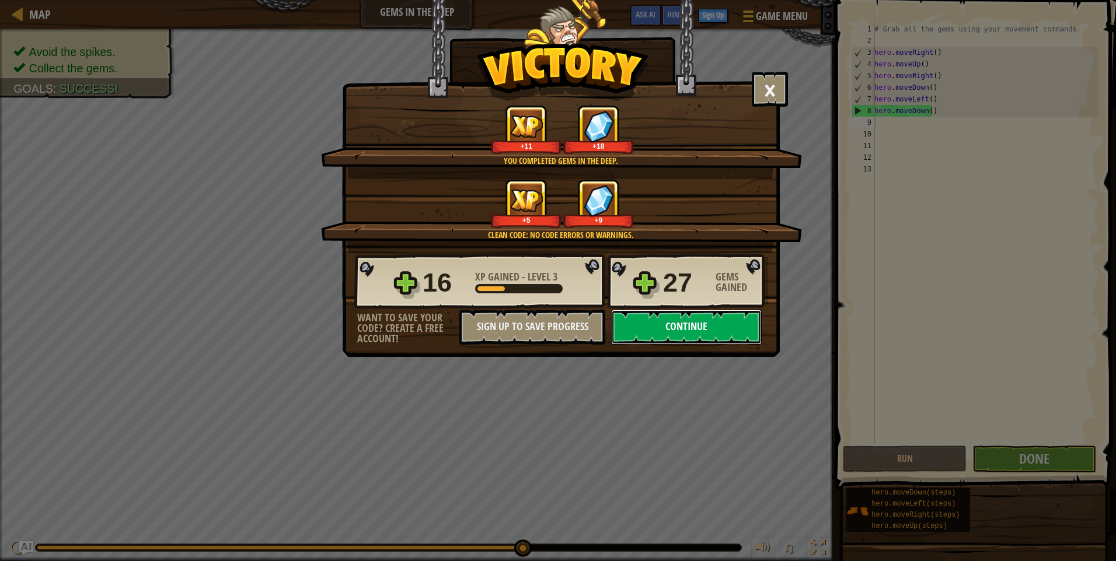
click at [699, 326] on button "Continue" at bounding box center [686, 327] width 151 height 35
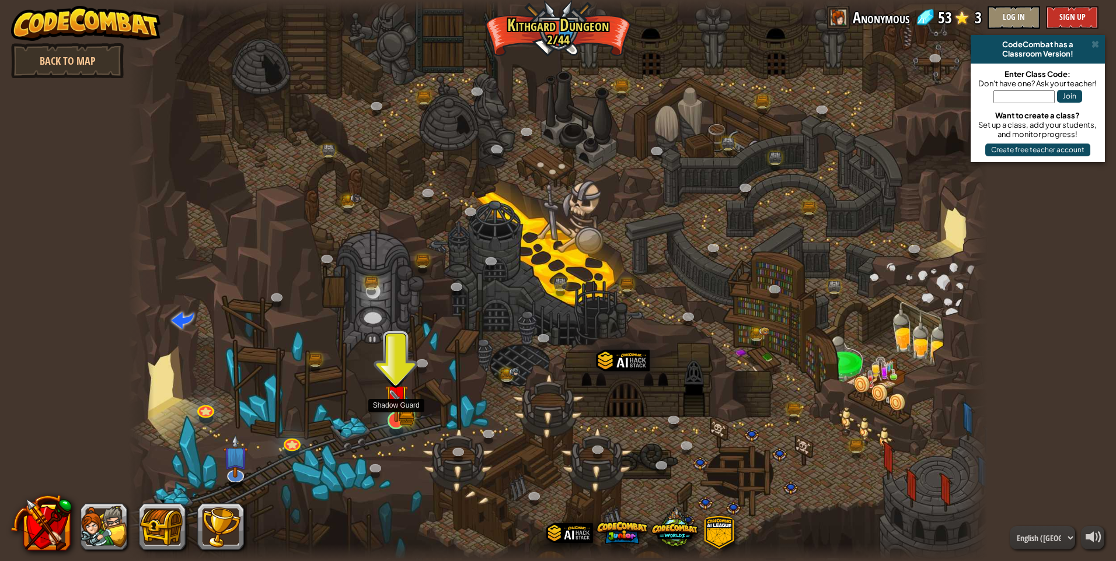
click at [395, 402] on img at bounding box center [395, 396] width 13 height 13
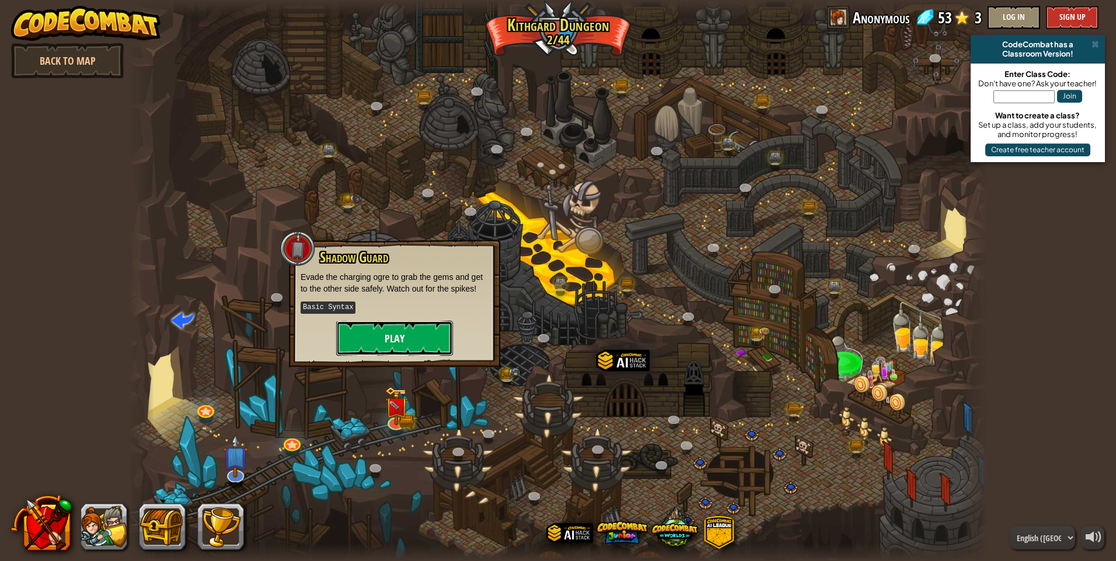
click at [410, 334] on button "Play" at bounding box center [394, 338] width 117 height 35
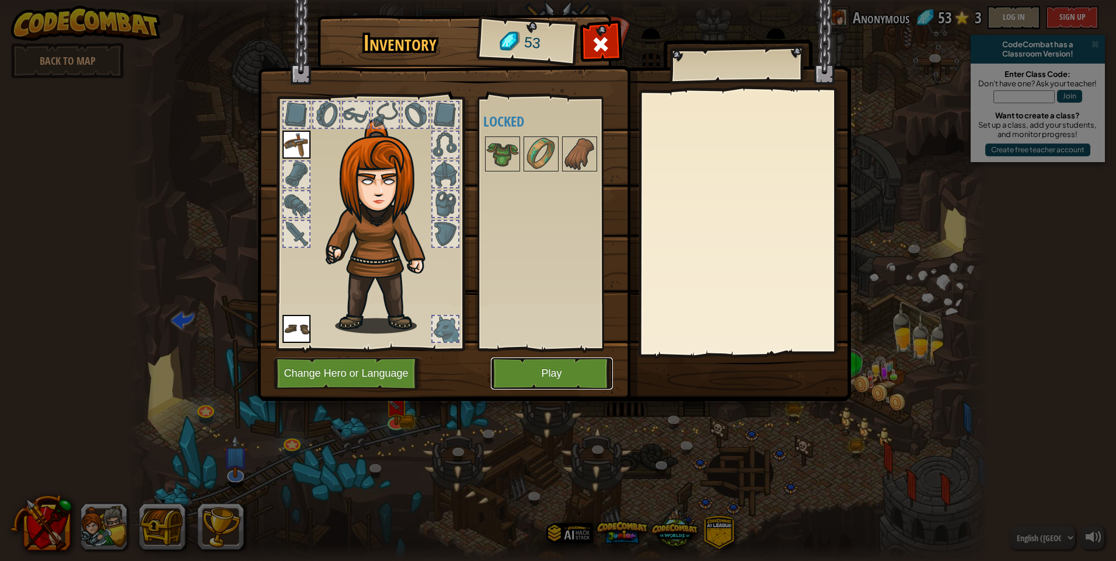
click at [542, 372] on button "Play" at bounding box center [552, 374] width 122 height 32
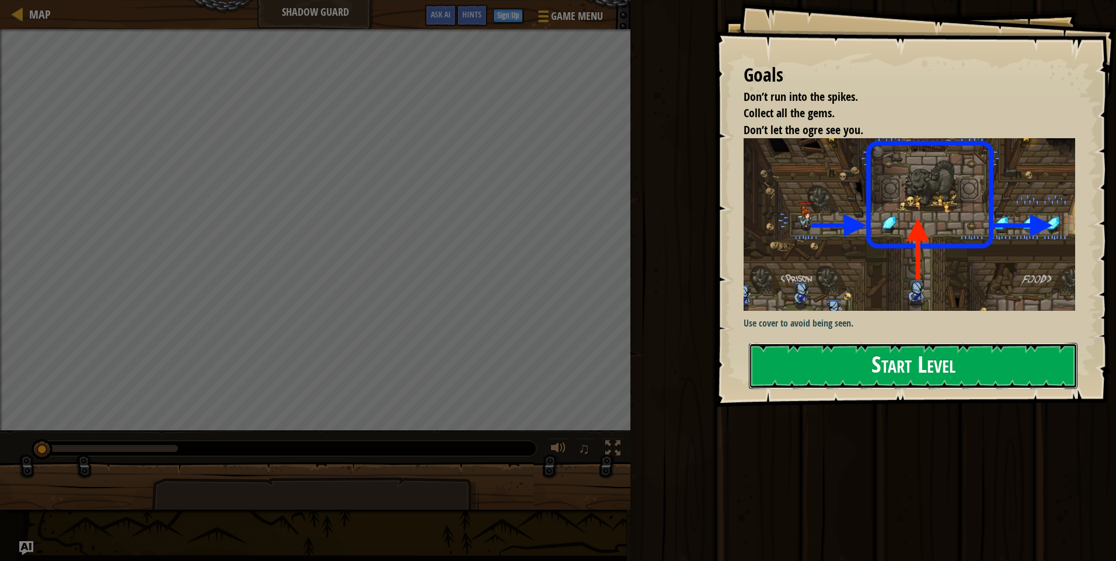
click at [924, 360] on button "Start Level" at bounding box center [913, 366] width 329 height 46
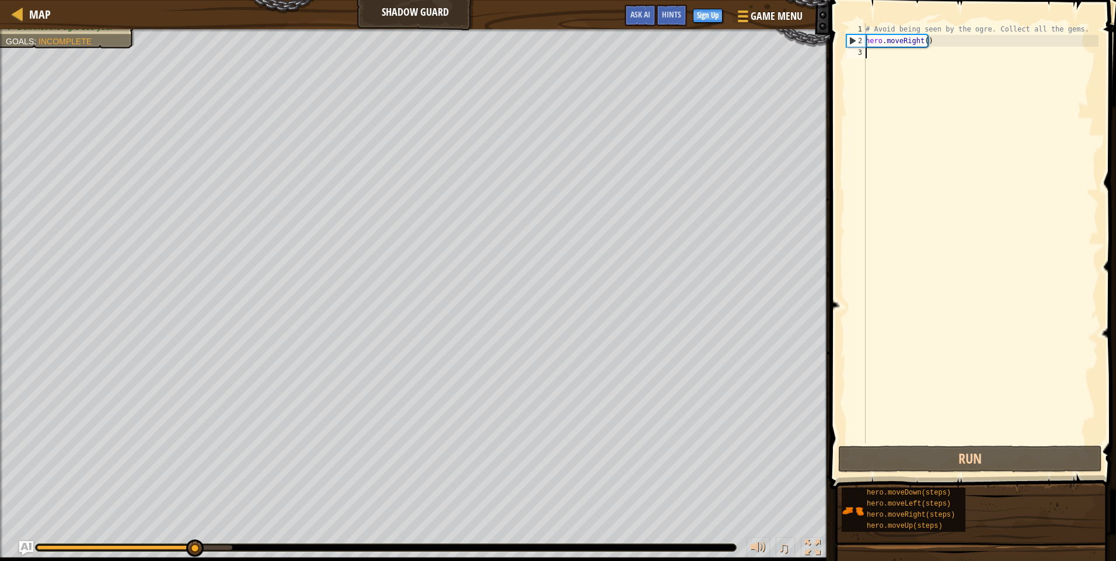
scroll to position [5, 0]
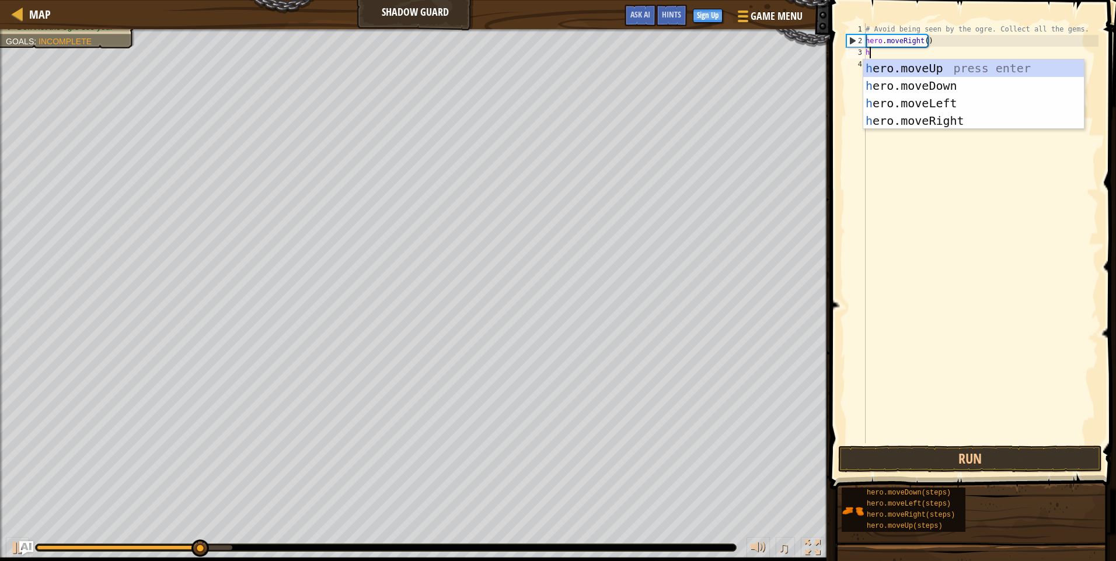
type textarea "her"
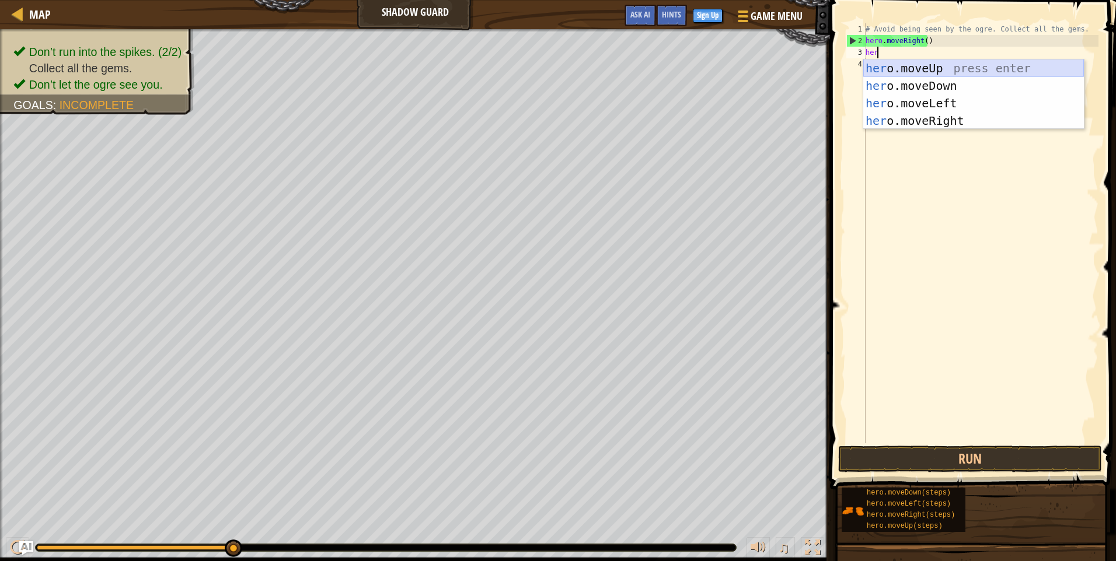
click at [975, 71] on div "her o.moveUp press enter her o.moveDown press enter her o.moveLeft press enter …" at bounding box center [973, 112] width 221 height 105
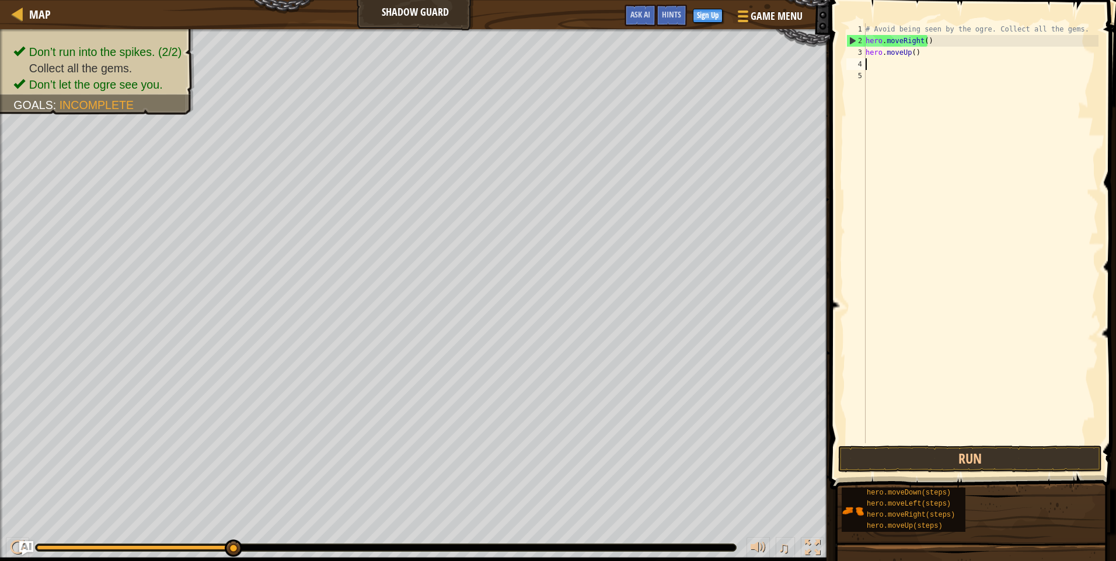
scroll to position [5, 0]
type textarea "g"
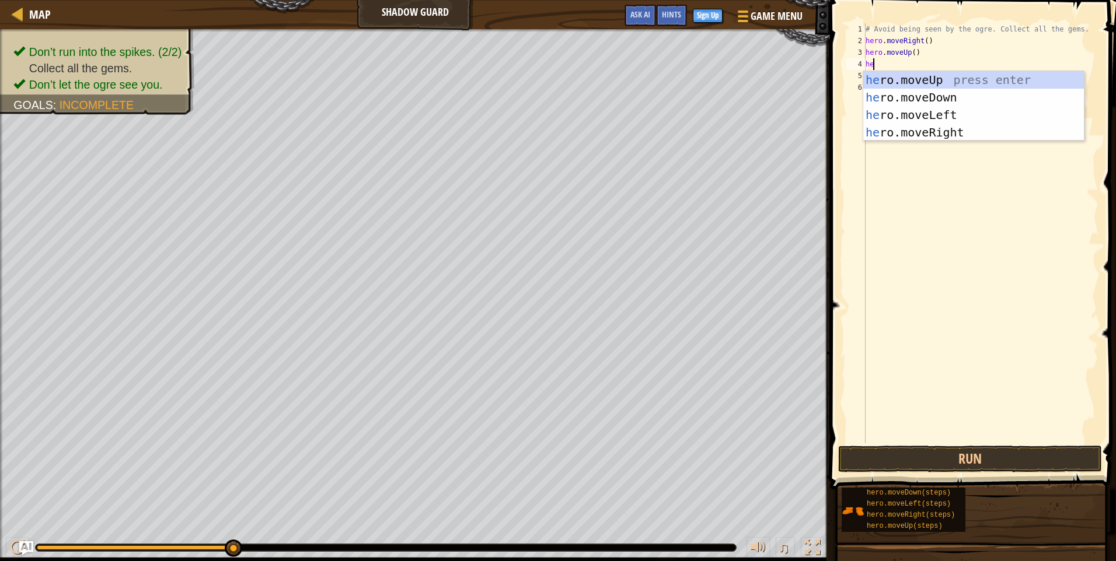
type textarea "her"
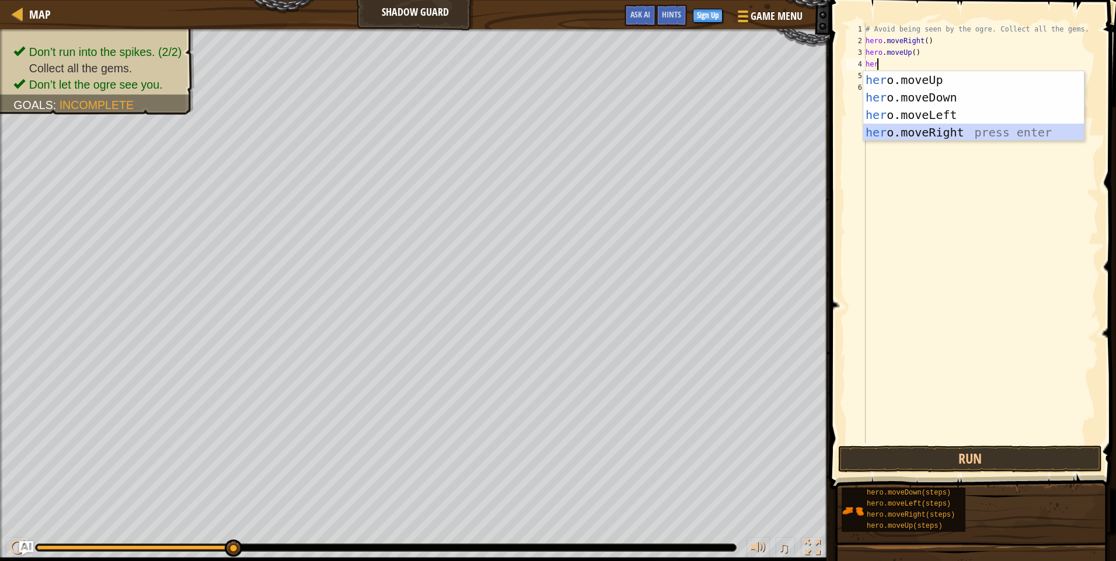
click at [945, 133] on div "her o.moveUp press enter her o.moveDown press enter her o.moveLeft press enter …" at bounding box center [973, 123] width 221 height 105
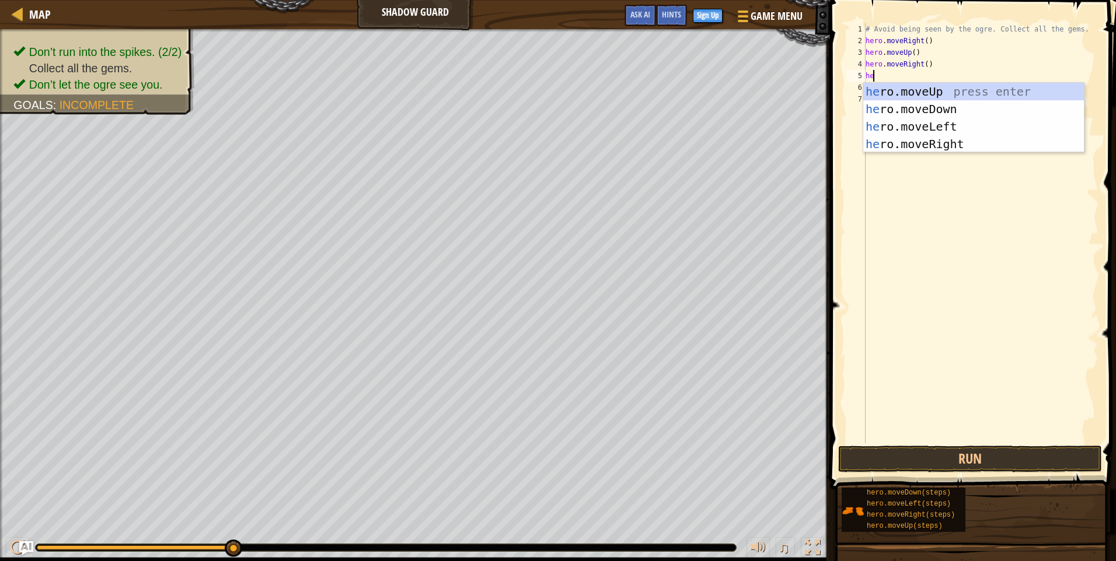
type textarea "her"
click at [945, 108] on div "her o.moveUp press enter her o.moveDown press enter her o.moveLeft press enter …" at bounding box center [973, 135] width 221 height 105
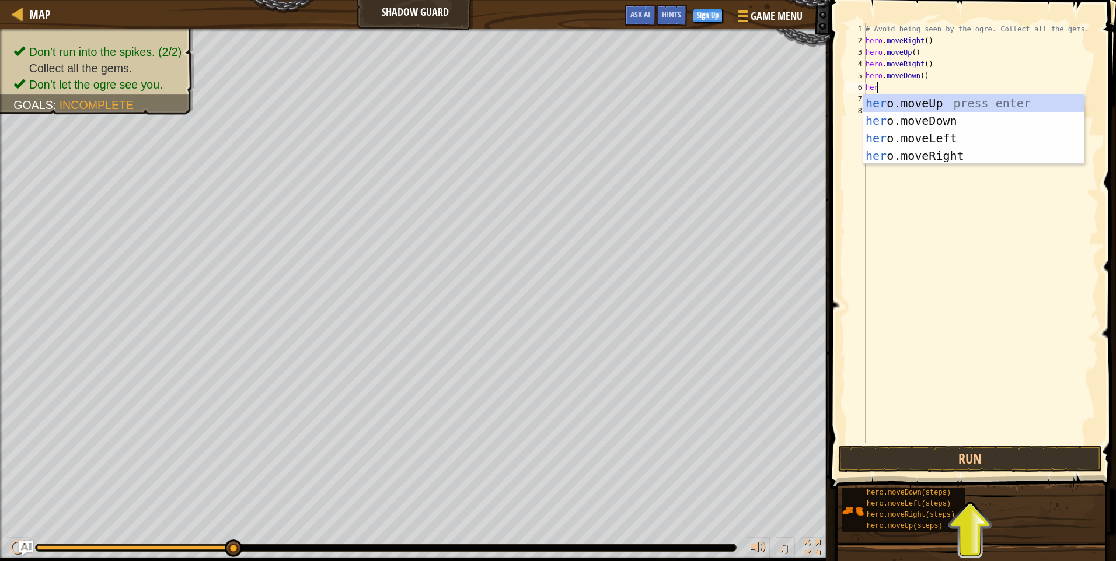
type textarea "hero"
click at [949, 135] on div "hero .moveUp press enter hero .moveDown press enter hero .moveLeft press enter …" at bounding box center [973, 147] width 221 height 105
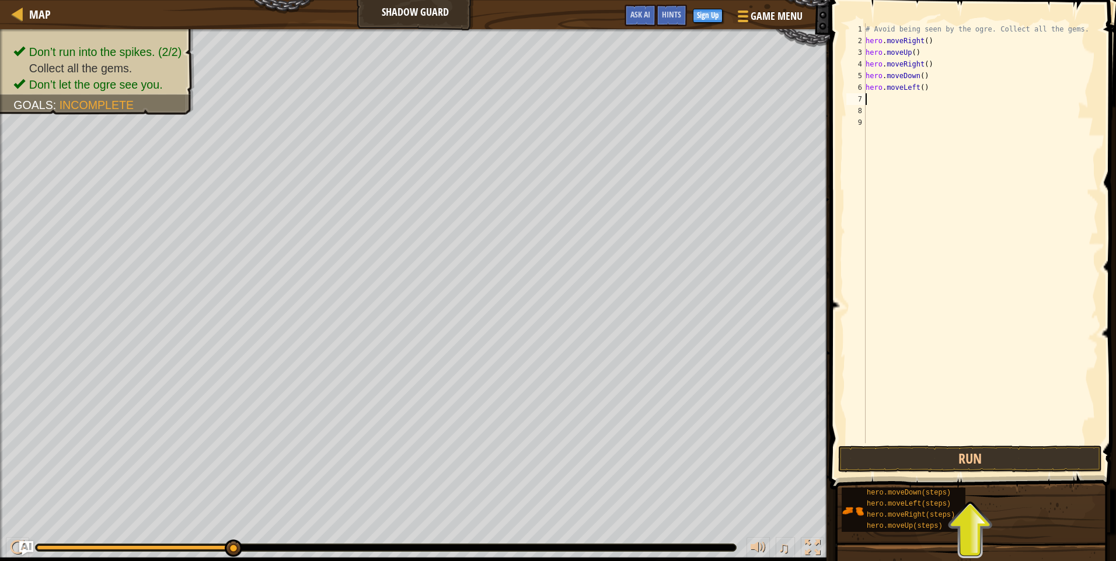
scroll to position [5, 0]
click at [972, 446] on button "Run" at bounding box center [970, 459] width 264 height 27
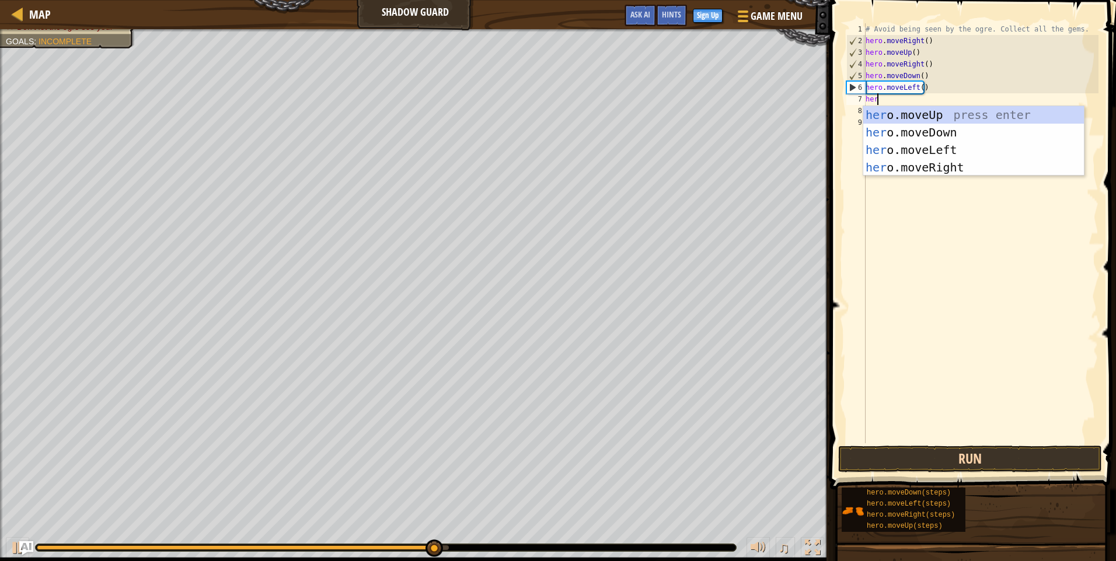
scroll to position [5, 1]
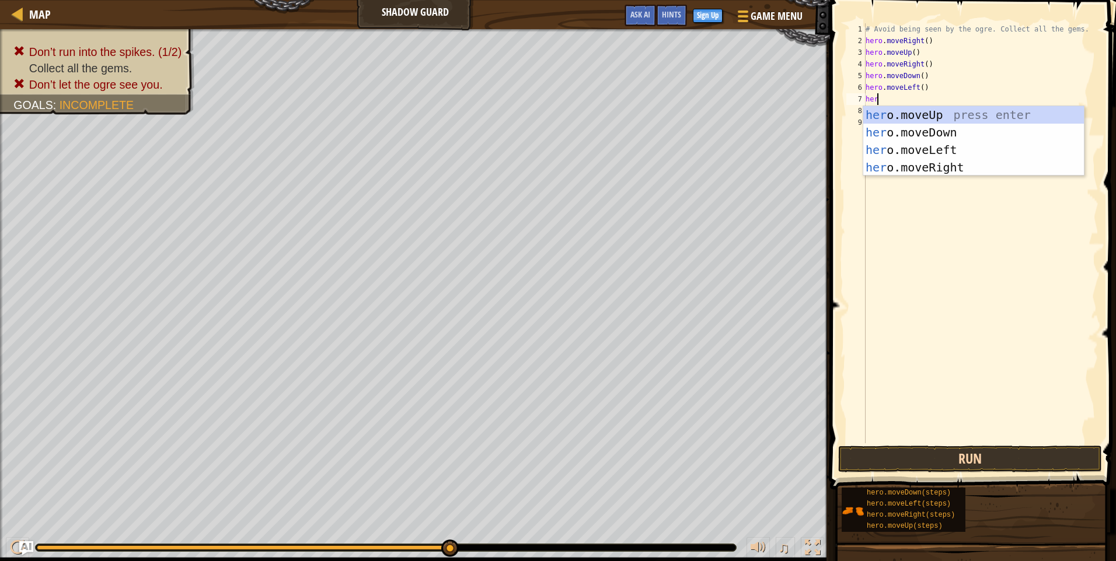
type textarea "herp"
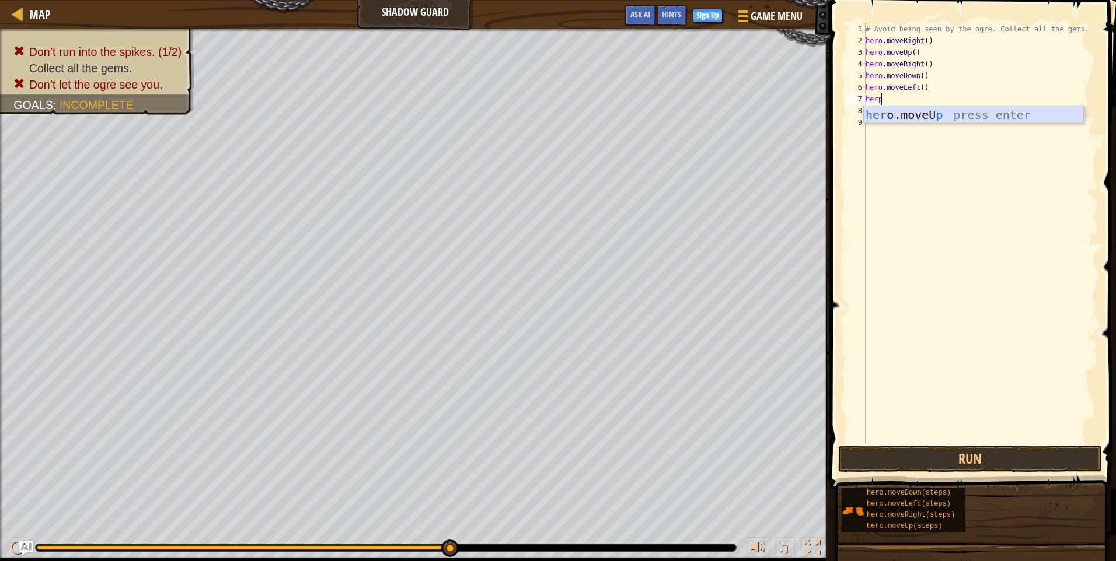
click at [1031, 107] on div "her o.moveU p press enter" at bounding box center [973, 132] width 221 height 53
click at [940, 465] on button "Run" at bounding box center [970, 459] width 264 height 27
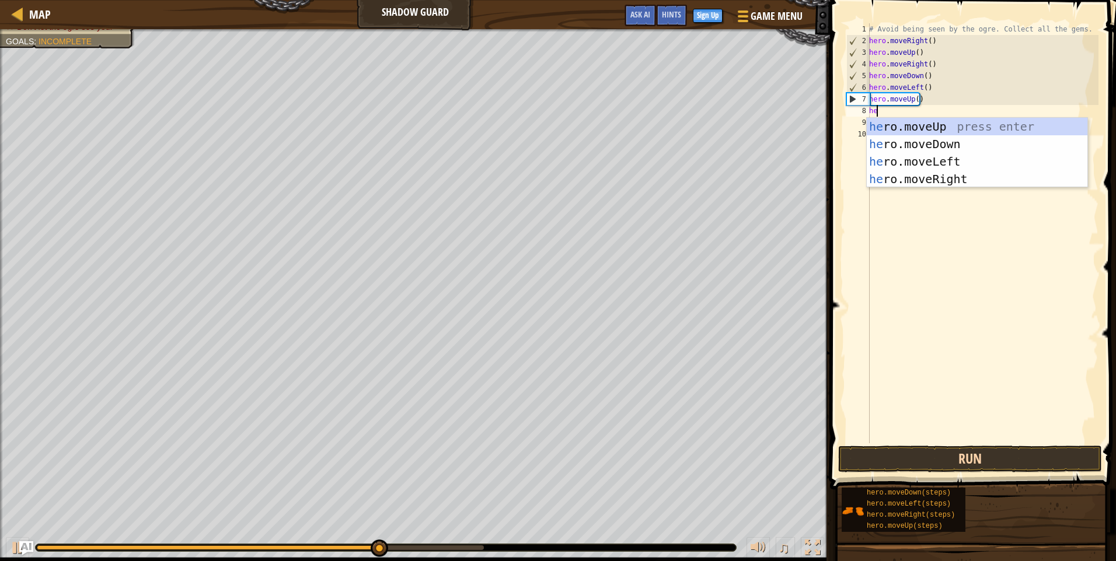
type textarea "her"
click at [971, 179] on div "her o.moveUp press enter her o.moveDown press enter her o.moveLeft press enter …" at bounding box center [977, 170] width 221 height 105
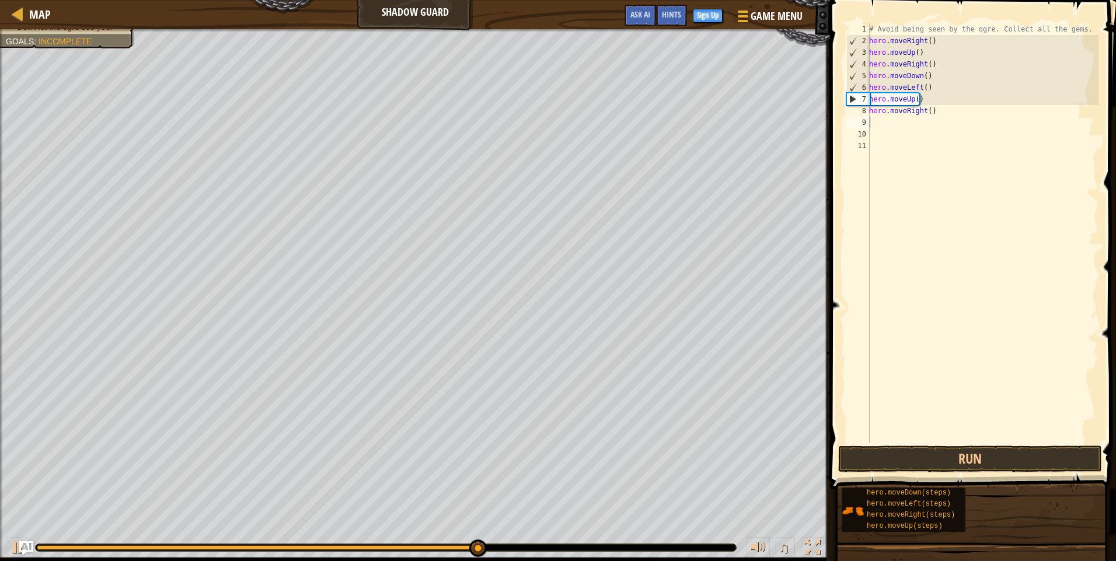
scroll to position [5, 0]
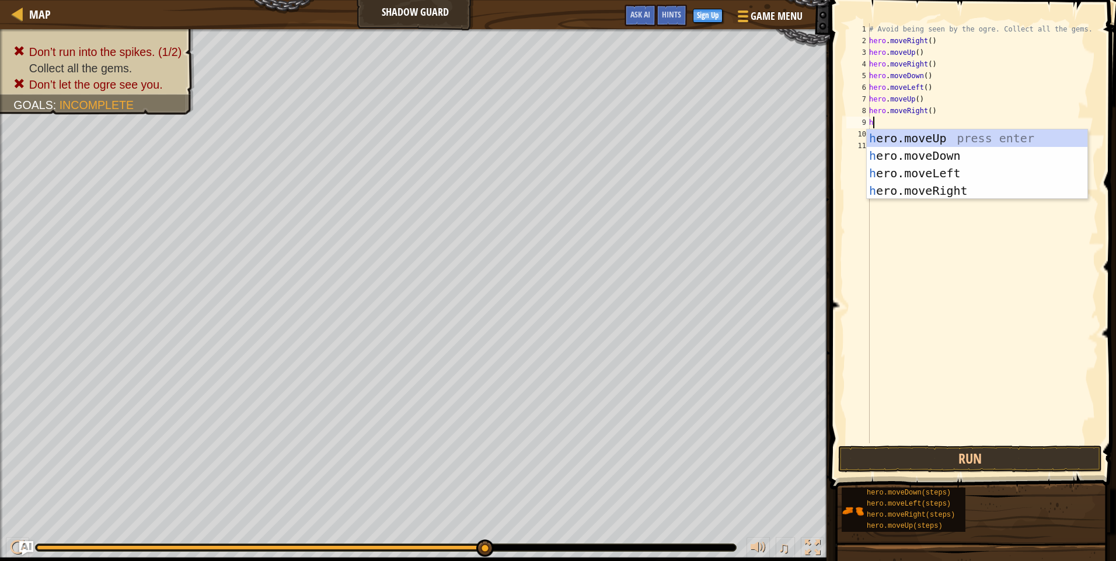
type textarea "her"
click at [952, 152] on div "her o.moveUp press enter her o.moveDown press enter her o.moveLeft press enter …" at bounding box center [977, 182] width 221 height 105
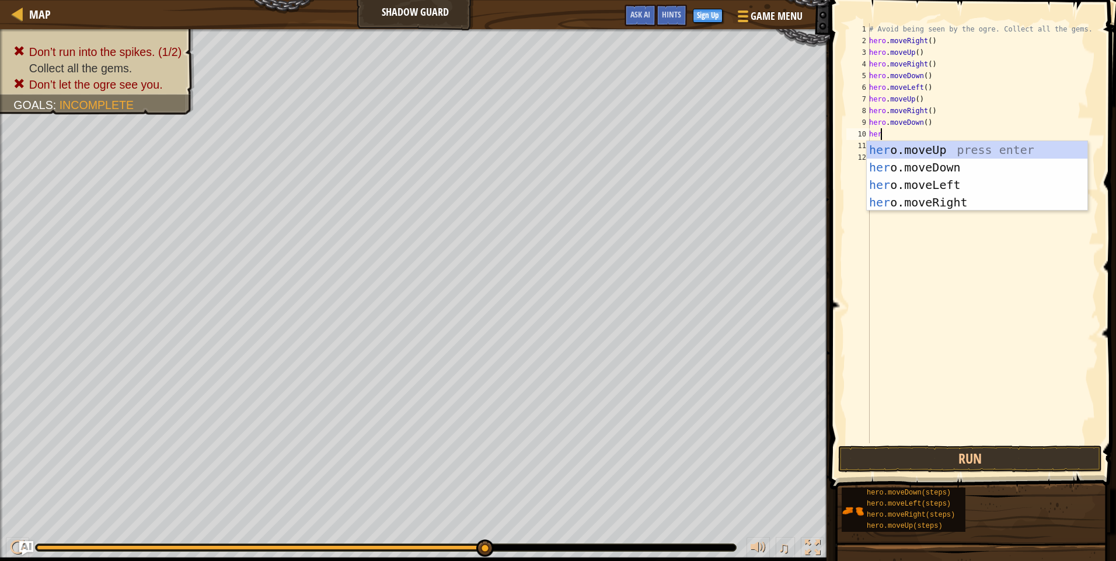
type textarea "hero"
click at [963, 183] on div "hero .moveUp press enter hero .moveDown press enter hero .moveLeft press enter …" at bounding box center [977, 193] width 221 height 105
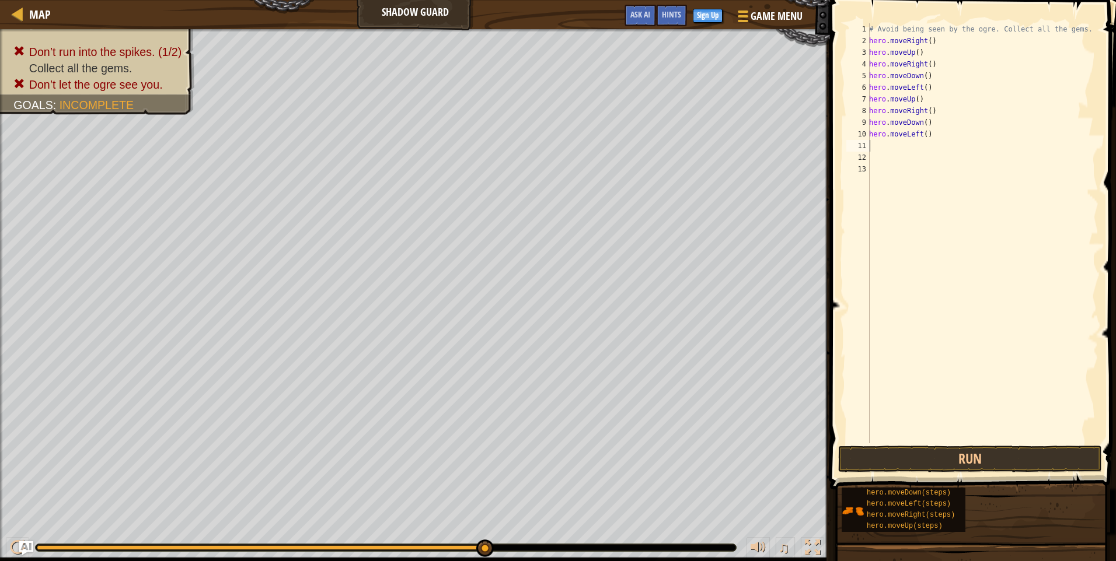
scroll to position [5, 0]
click at [1019, 453] on button "Run" at bounding box center [970, 459] width 264 height 27
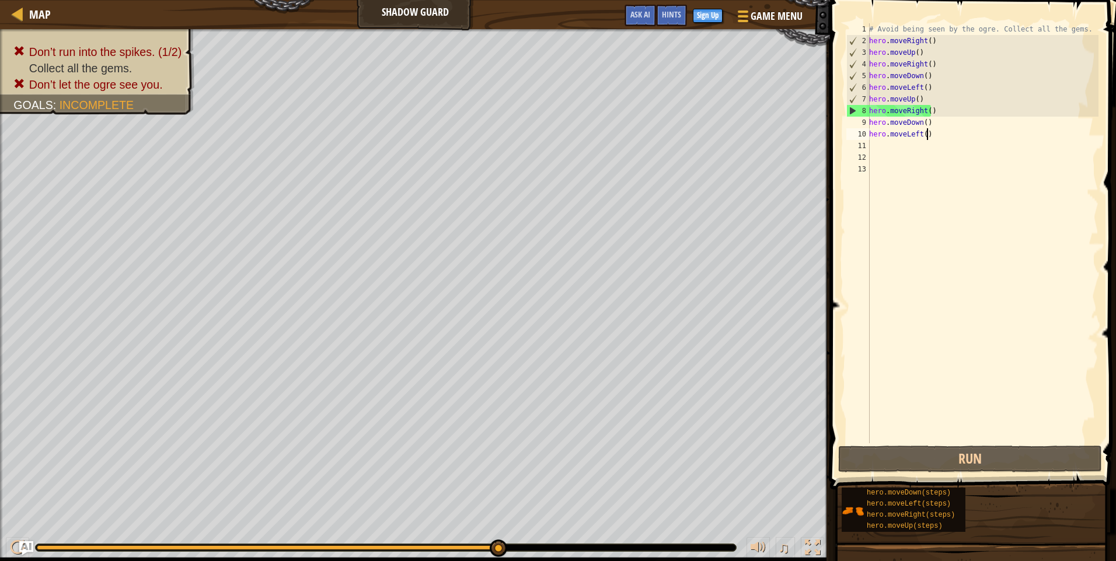
click at [945, 137] on div "# Avoid being seen by the ogre. Collect all the gems. hero . moveRight ( ) hero…" at bounding box center [983, 245] width 232 height 444
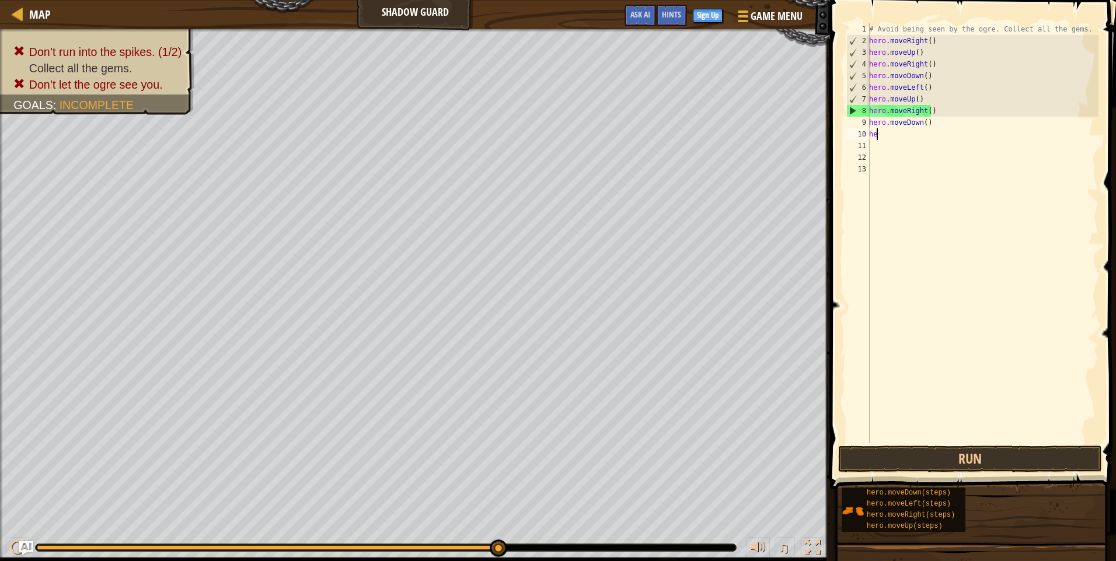
type textarea "h"
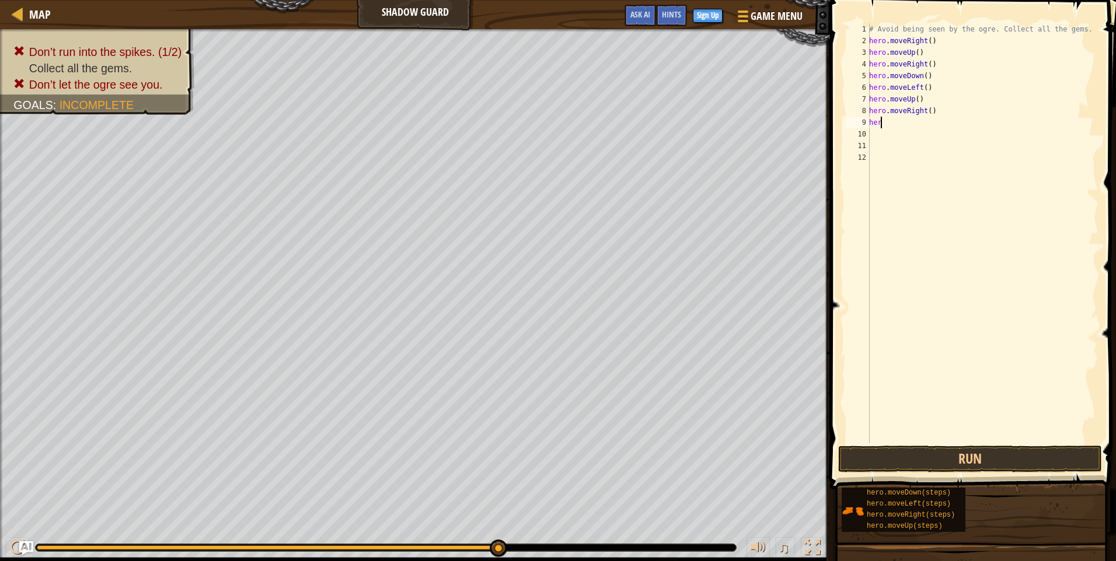
type textarea "h"
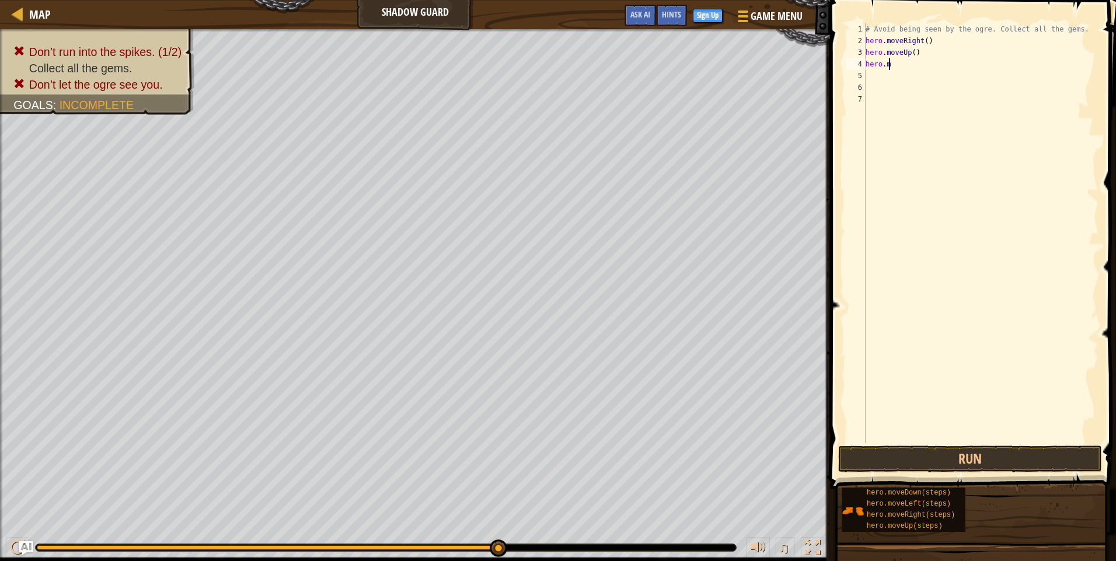
type textarea "h"
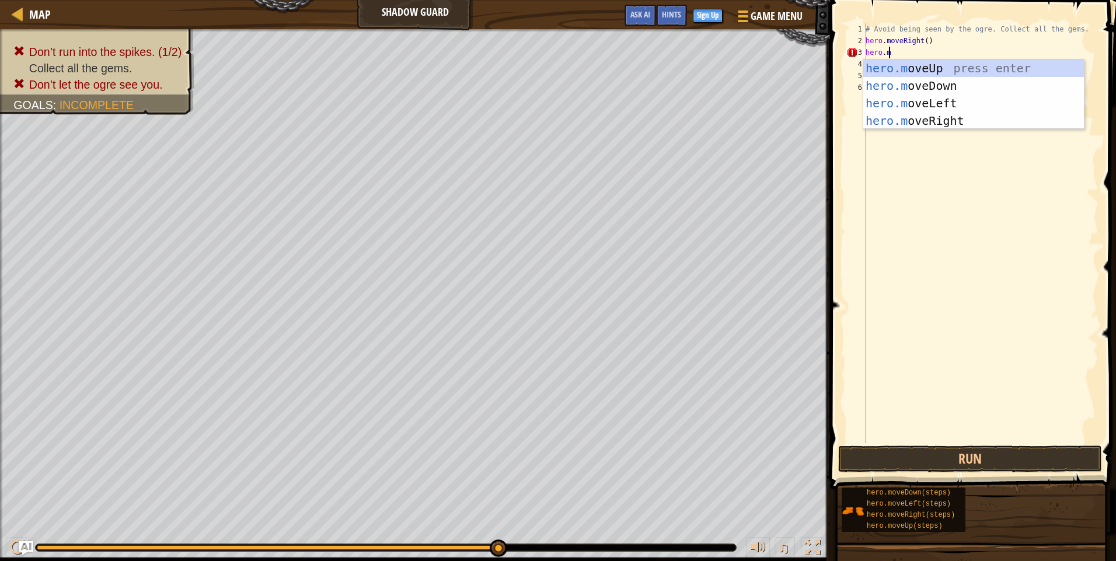
type textarea "[DOMAIN_NAME]"
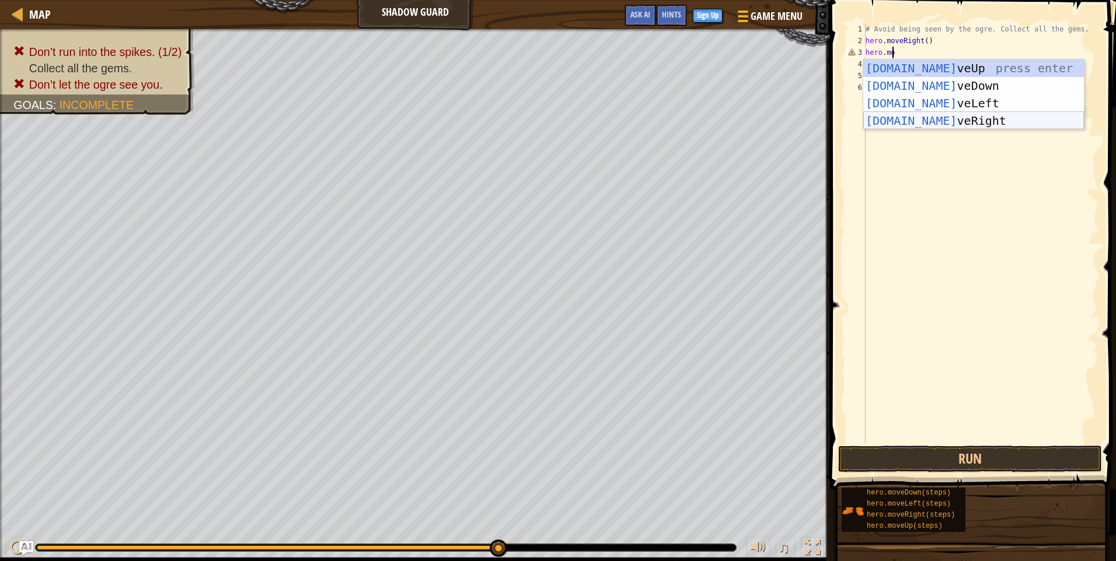
click at [946, 121] on div "[DOMAIN_NAME] veUp press enter [DOMAIN_NAME] veDown press enter [DOMAIN_NAME] v…" at bounding box center [973, 112] width 221 height 105
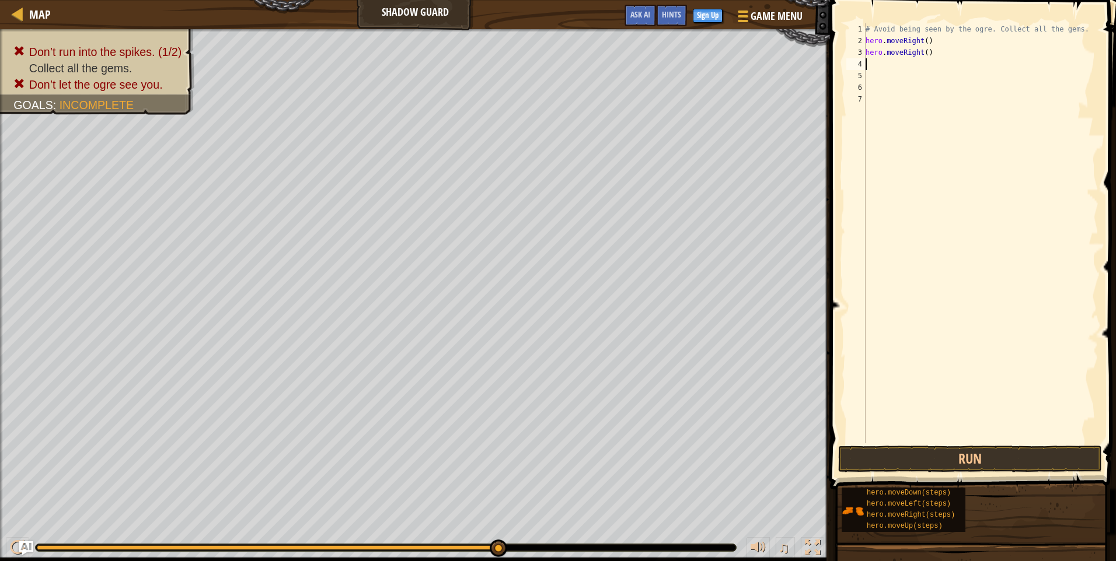
scroll to position [5, 0]
click at [983, 453] on button "Run" at bounding box center [970, 459] width 264 height 27
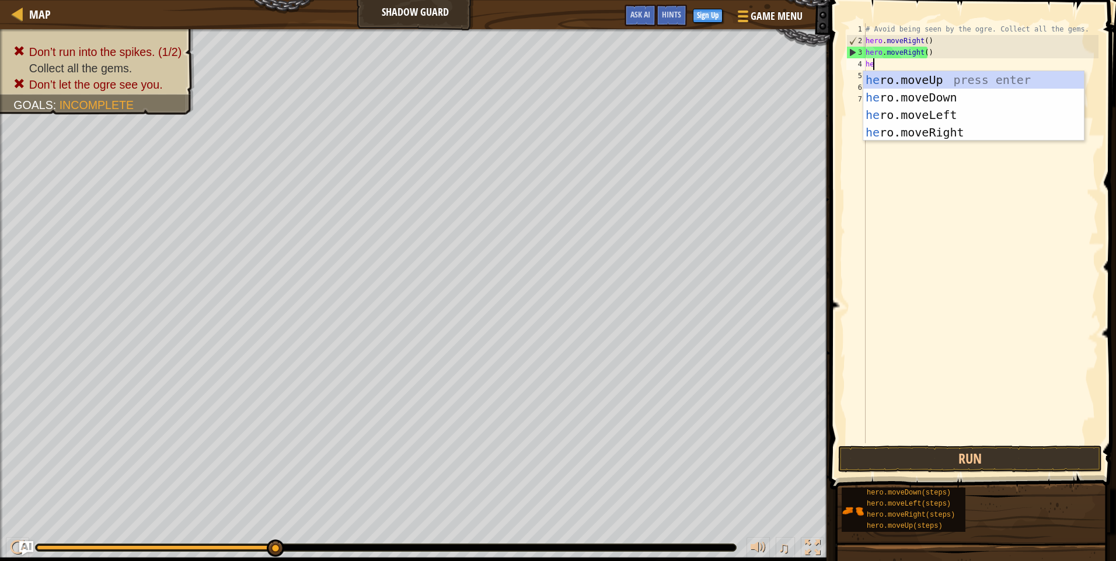
type textarea "her"
click at [968, 124] on div "her o.moveUp press enter her o.moveDown press enter her o.moveLeft press enter …" at bounding box center [973, 123] width 221 height 105
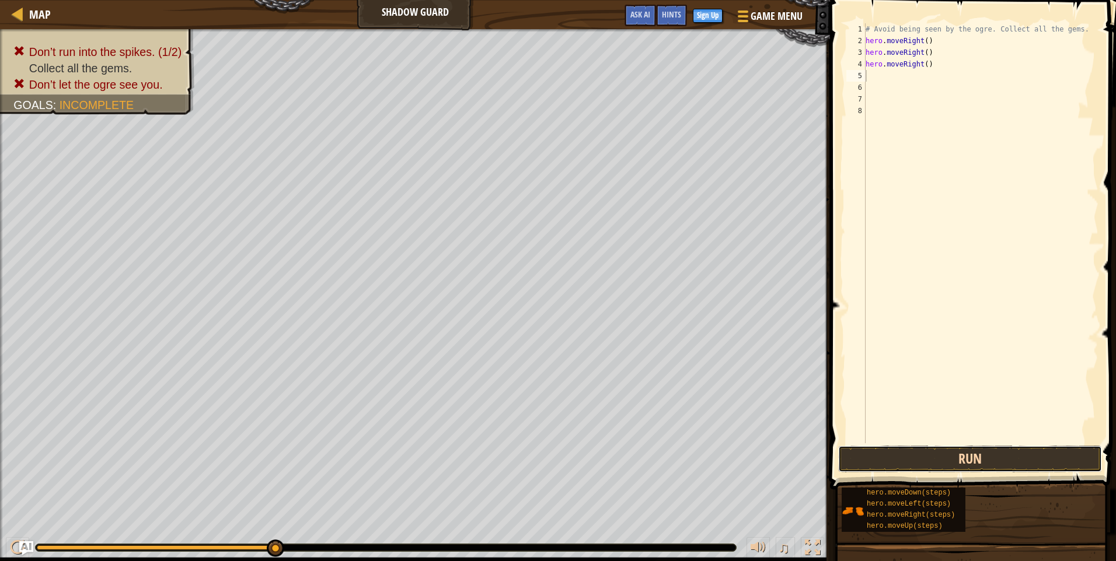
click at [1021, 459] on button "Run" at bounding box center [970, 459] width 264 height 27
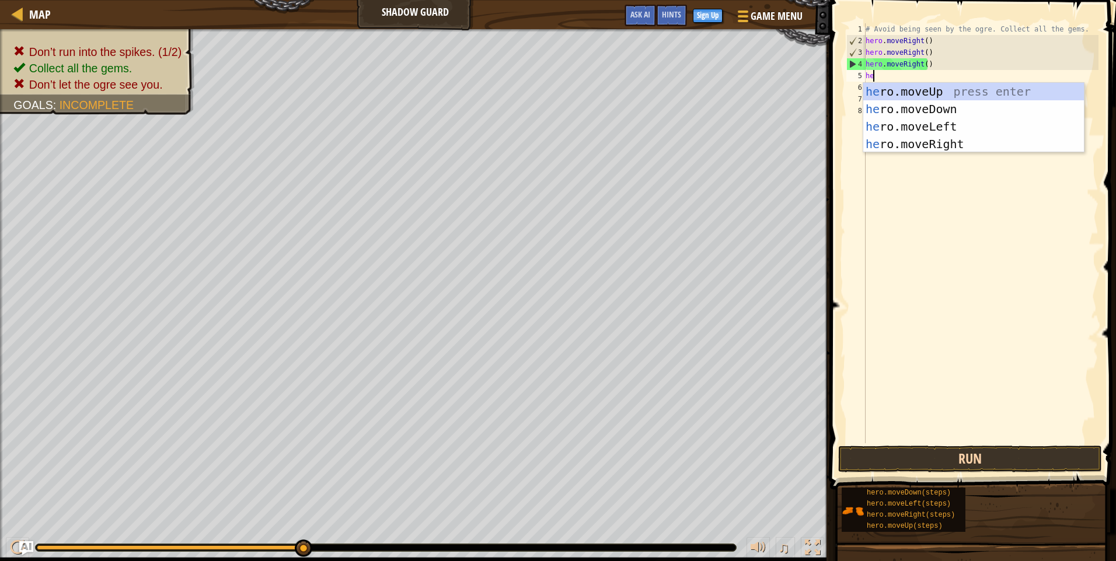
type textarea "her"
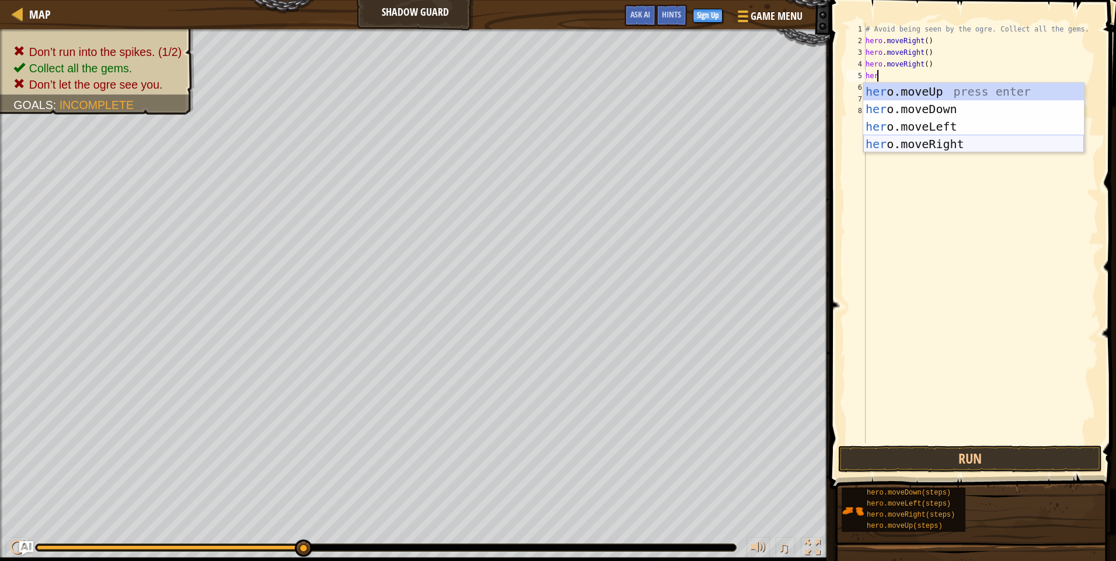
click at [992, 147] on div "her o.moveUp press enter her o.moveDown press enter her o.moveLeft press enter …" at bounding box center [973, 135] width 221 height 105
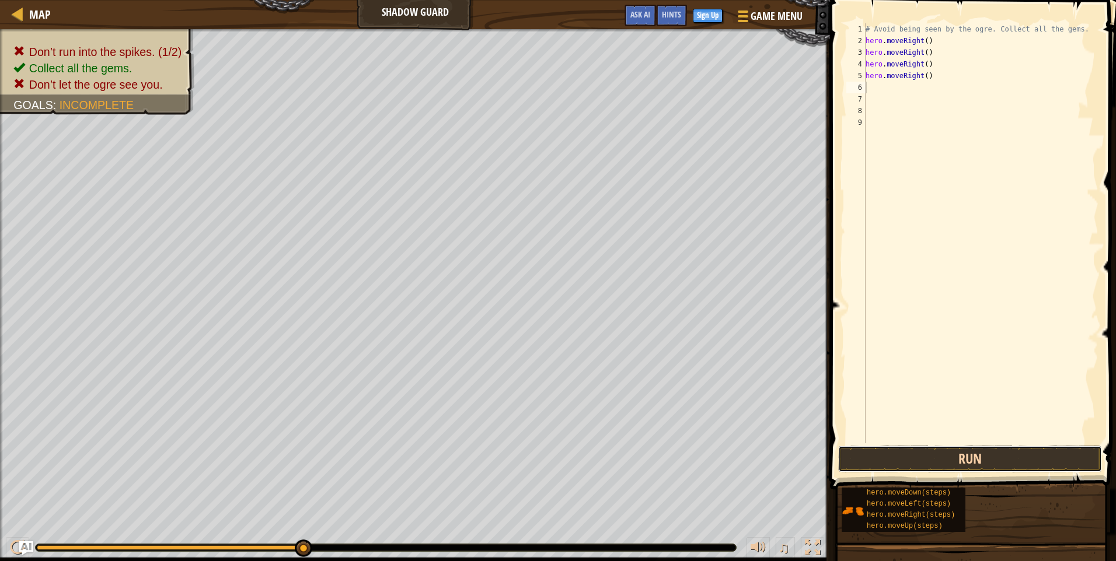
click at [1028, 460] on button "Run" at bounding box center [970, 459] width 264 height 27
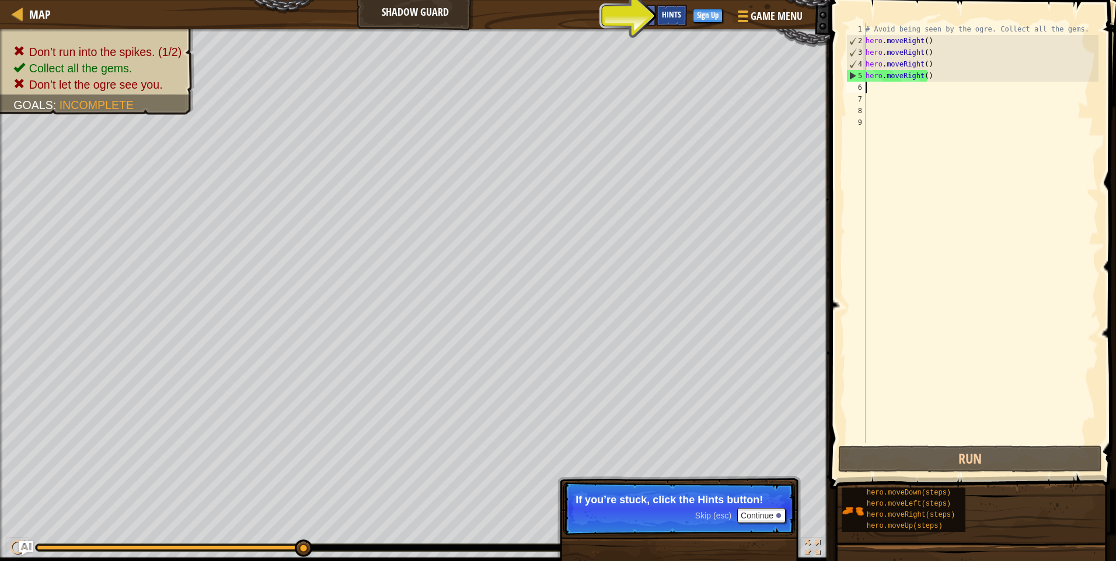
click at [678, 15] on span "Hints" at bounding box center [671, 14] width 19 height 11
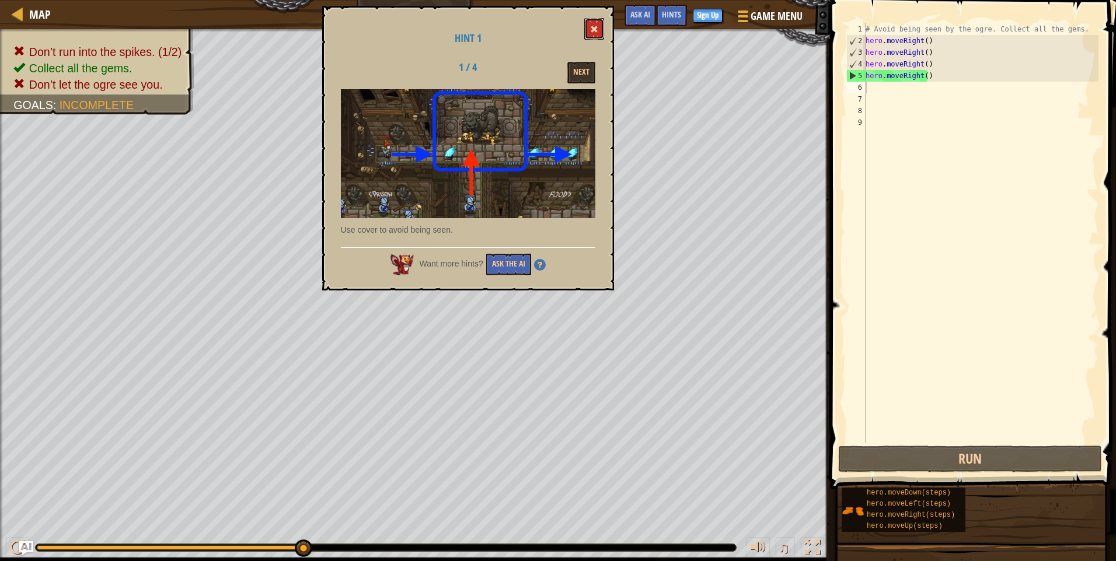
click at [592, 34] on button at bounding box center [594, 29] width 20 height 22
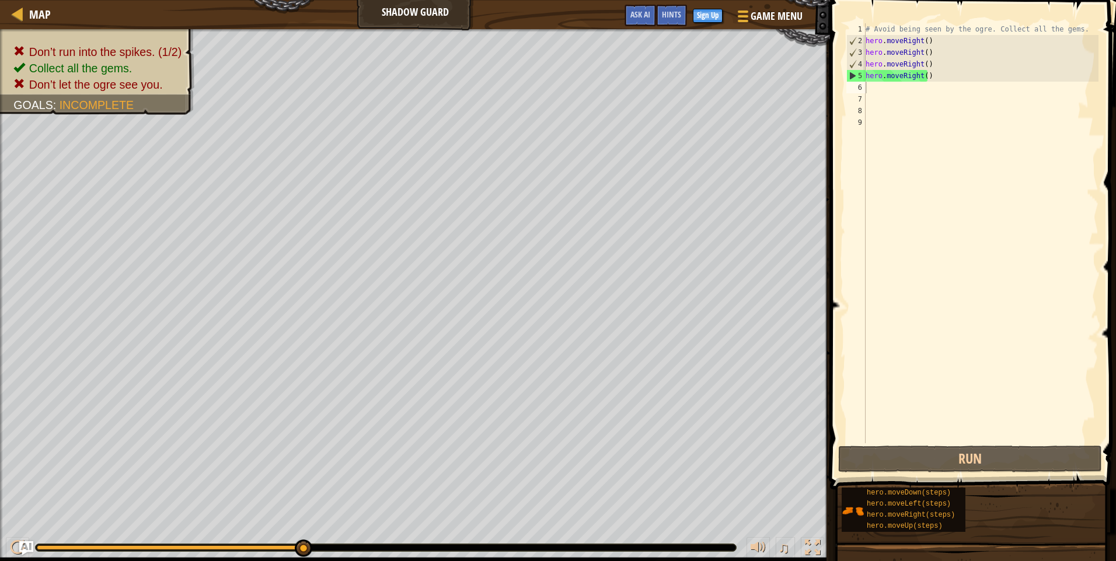
click at [927, 53] on div "# Avoid being seen by the ogre. Collect all the gems. hero . moveRight ( ) hero…" at bounding box center [980, 245] width 235 height 444
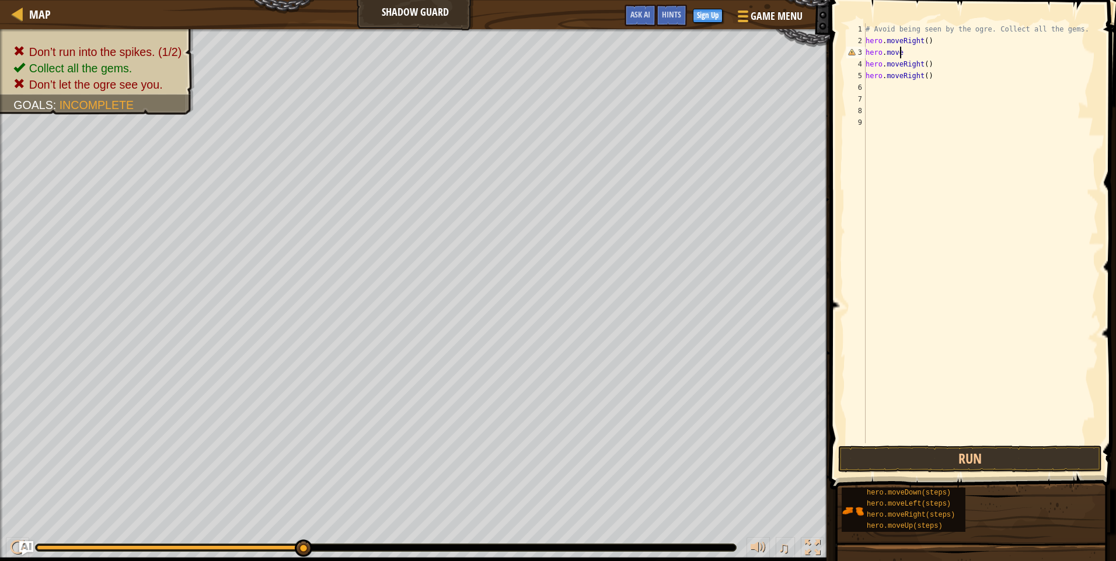
type textarea "hero.moveu"
click at [934, 65] on div "hero.moveU p press enter" at bounding box center [973, 86] width 221 height 53
type textarea "mo"
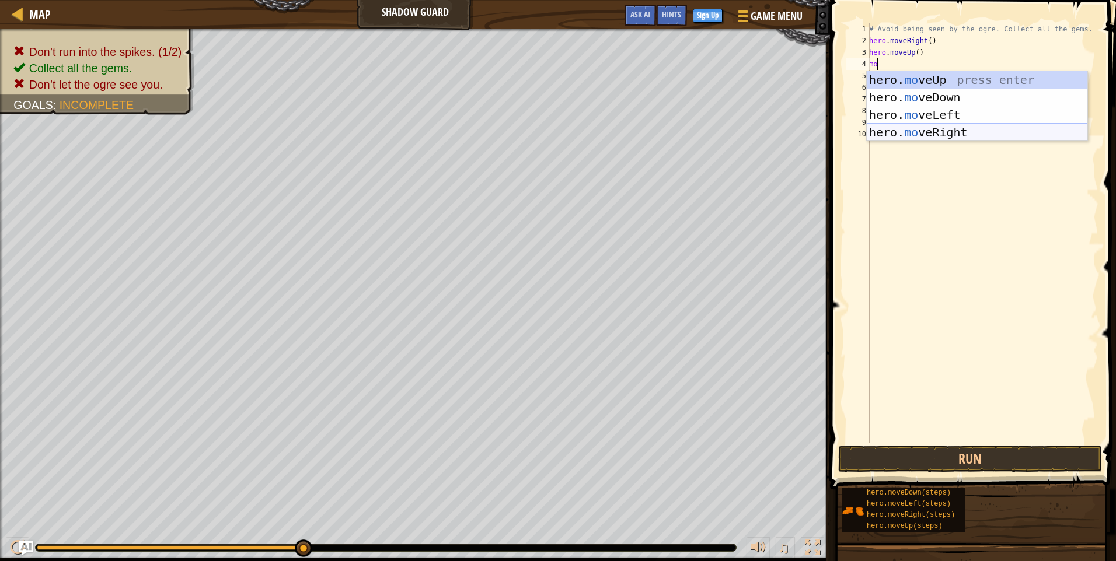
click at [956, 125] on div "hero. mo veUp press enter hero. mo veDown press enter hero. mo veLeft press ent…" at bounding box center [977, 123] width 221 height 105
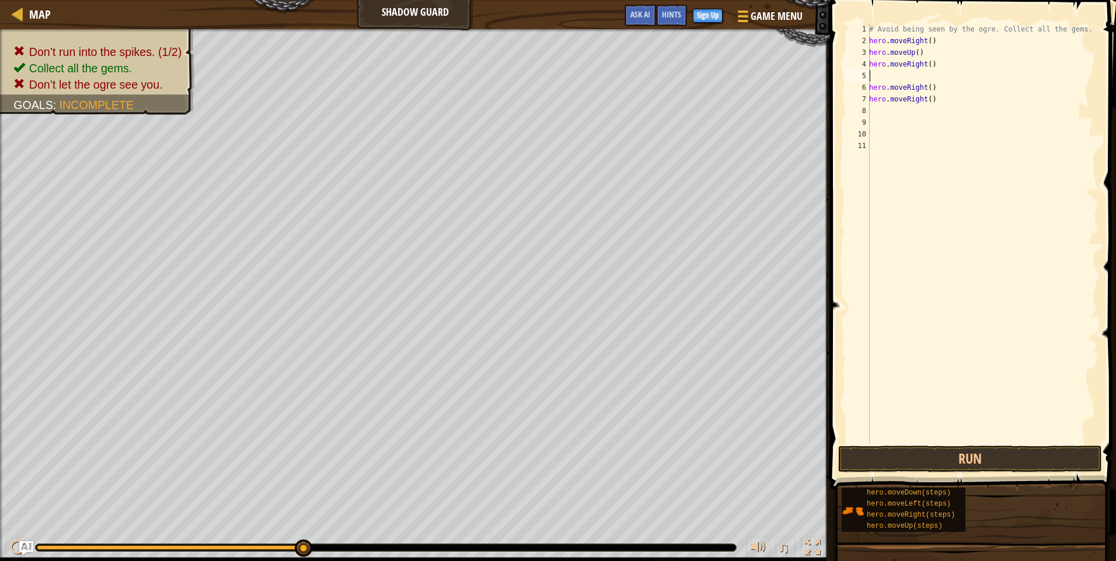
type textarea "mo"
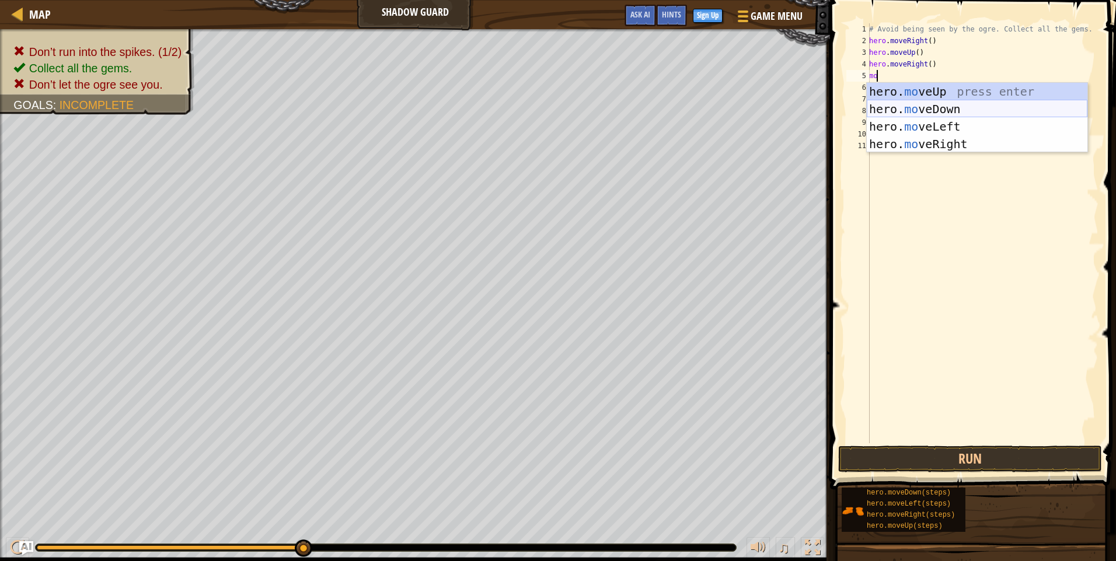
click at [934, 107] on div "hero. mo veUp press enter hero. mo veDown press enter hero. mo veLeft press ent…" at bounding box center [977, 135] width 221 height 105
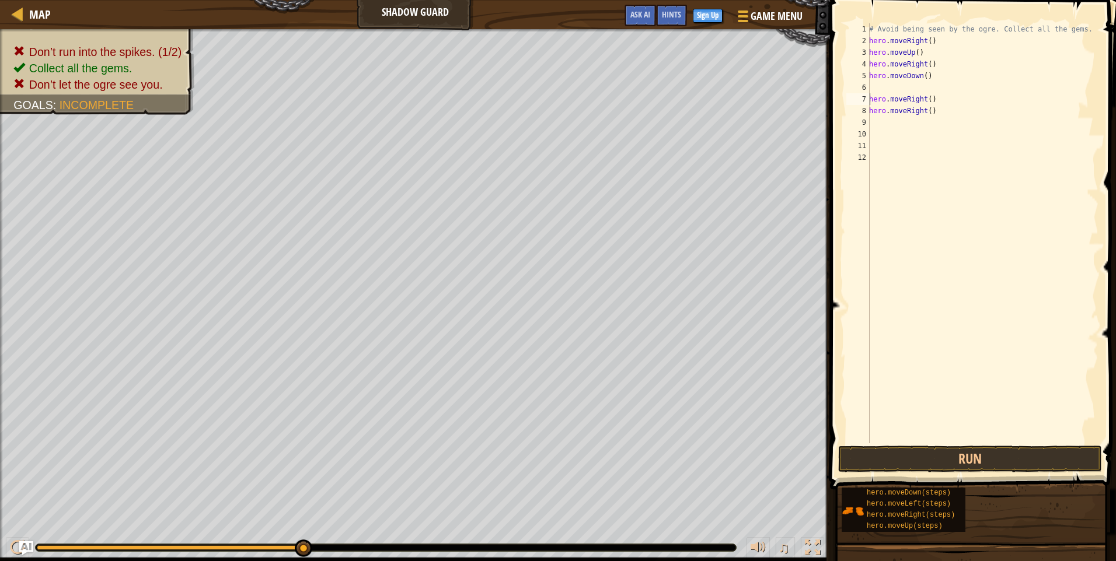
click at [870, 99] on div "# Avoid being seen by the ogre. Collect all the gems. hero . moveRight ( ) hero…" at bounding box center [983, 245] width 232 height 444
type textarea "hero.moveRight()"
click at [1046, 452] on button "Run" at bounding box center [970, 459] width 264 height 27
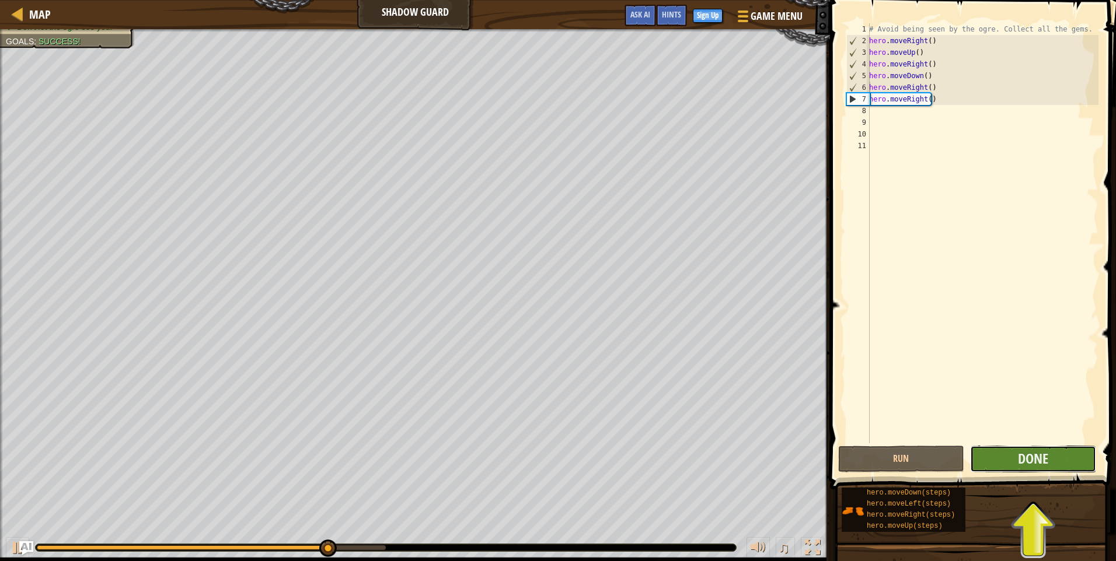
click at [1059, 459] on button "Done" at bounding box center [1033, 459] width 126 height 27
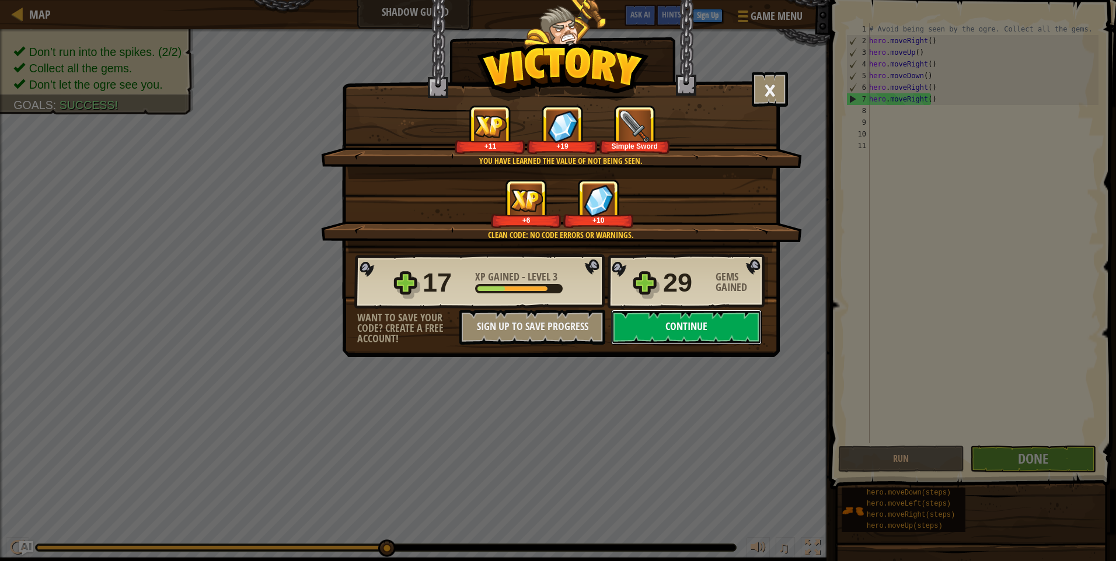
click at [638, 321] on button "Continue" at bounding box center [686, 327] width 151 height 35
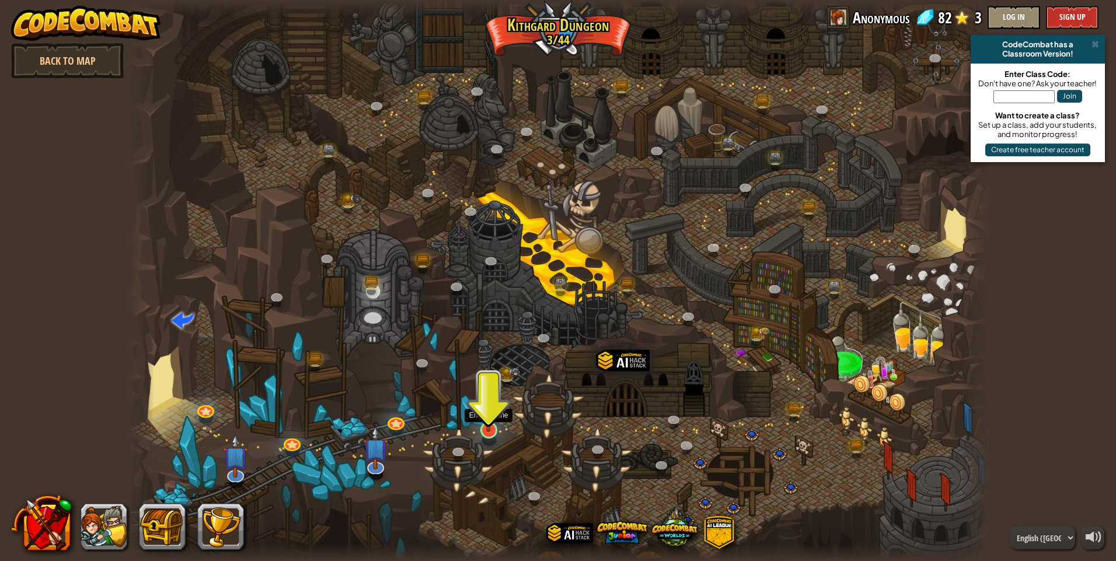
click at [488, 414] on img at bounding box center [488, 405] width 23 height 53
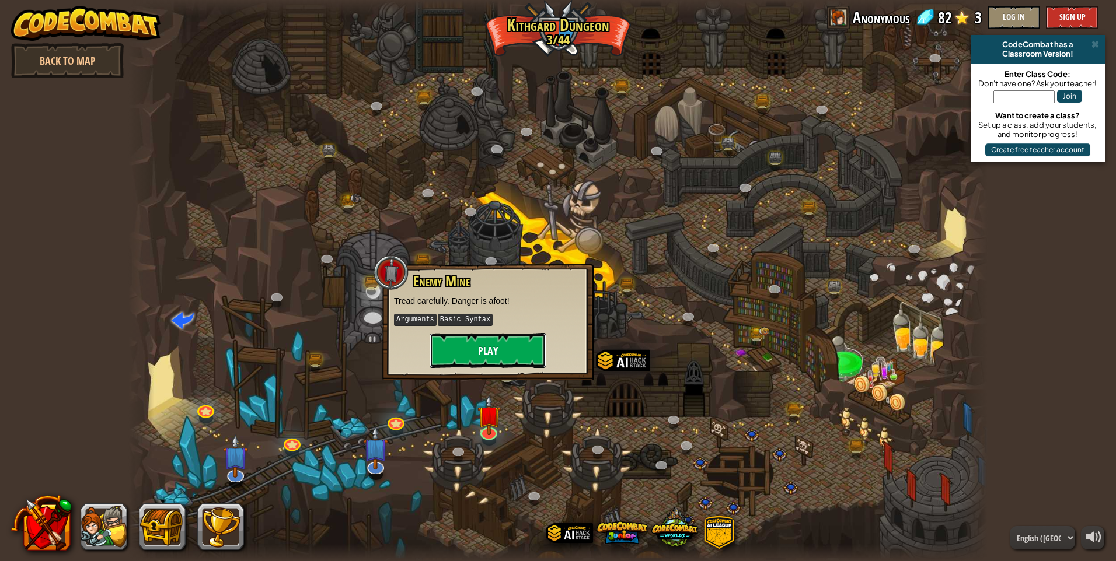
click at [490, 351] on button "Play" at bounding box center [488, 350] width 117 height 35
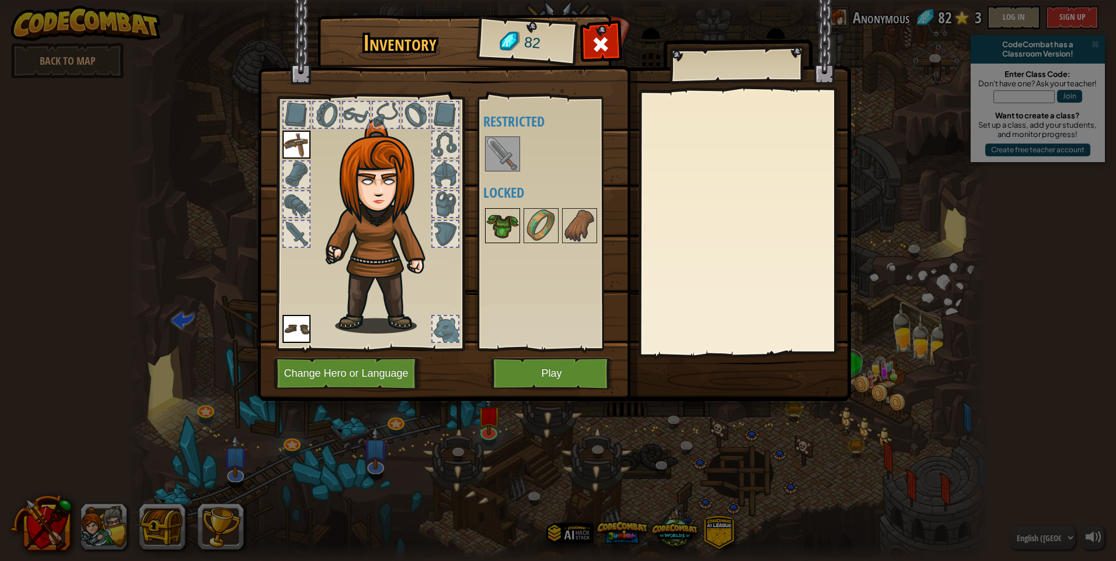
click at [503, 210] on img at bounding box center [502, 226] width 33 height 33
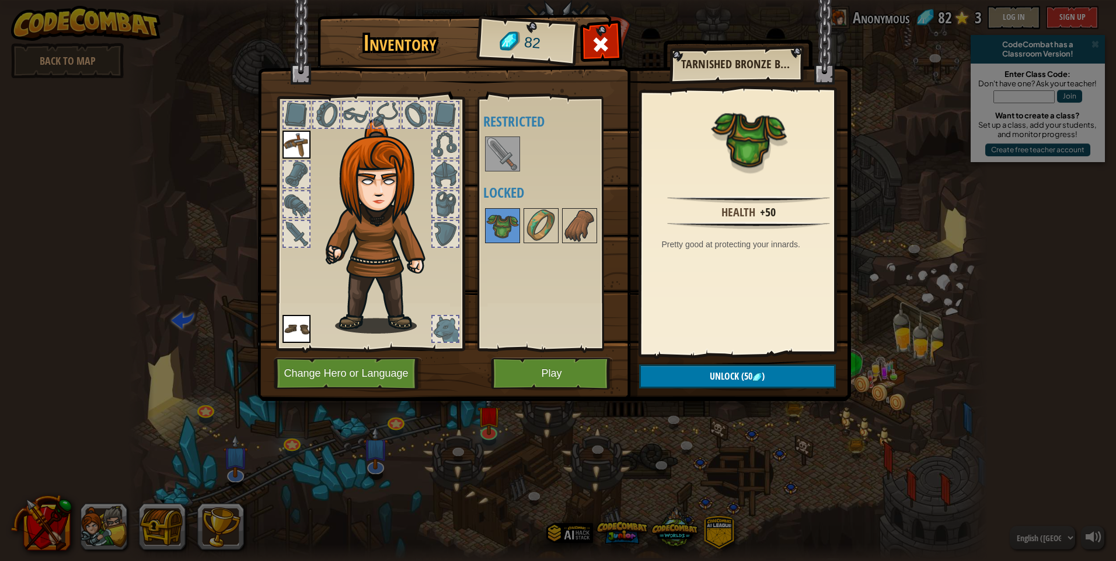
click at [503, 162] on img at bounding box center [502, 154] width 33 height 33
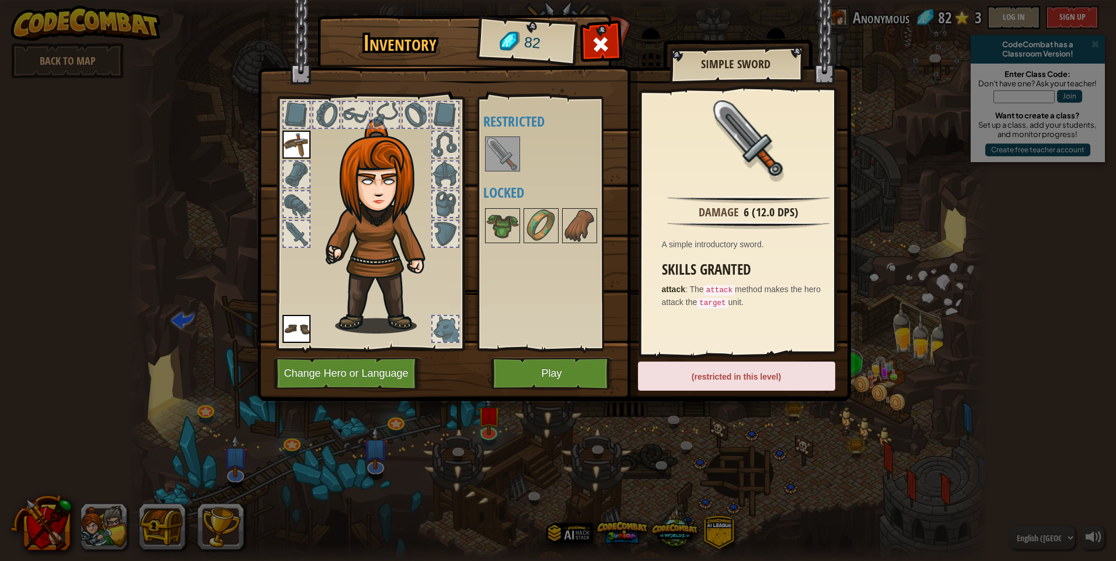
click at [496, 153] on img at bounding box center [502, 154] width 33 height 33
click at [519, 215] on div at bounding box center [502, 225] width 35 height 35
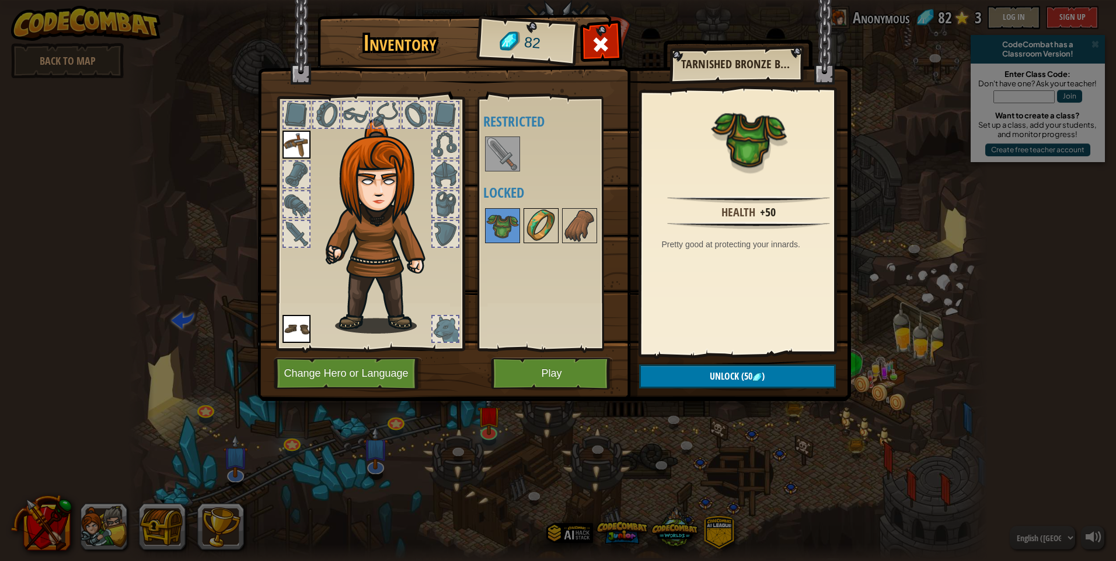
click at [536, 227] on img at bounding box center [541, 226] width 33 height 33
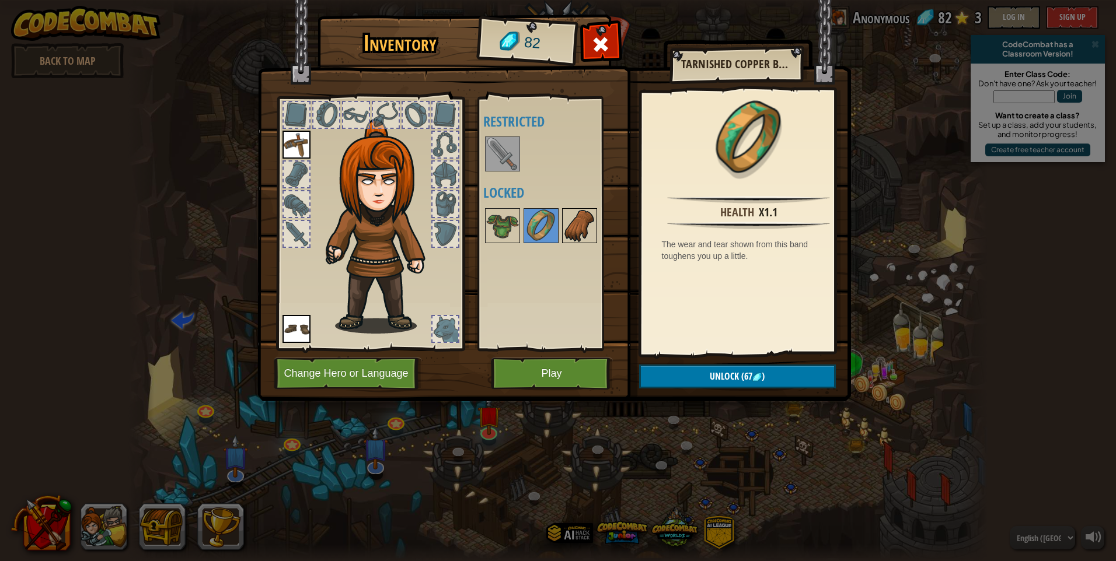
click at [576, 226] on img at bounding box center [579, 226] width 33 height 33
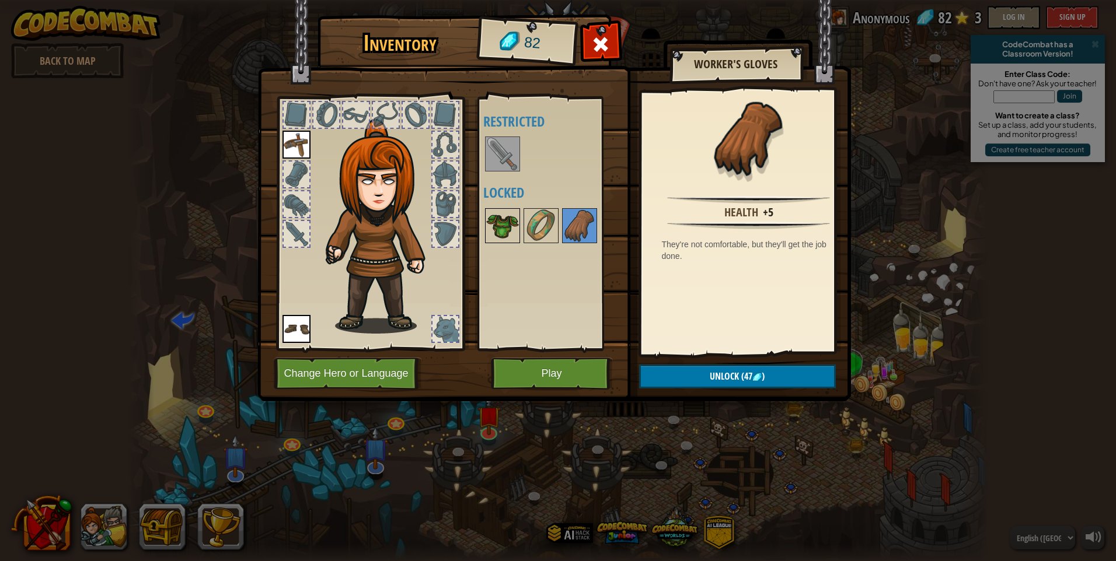
click at [505, 229] on img at bounding box center [502, 226] width 33 height 33
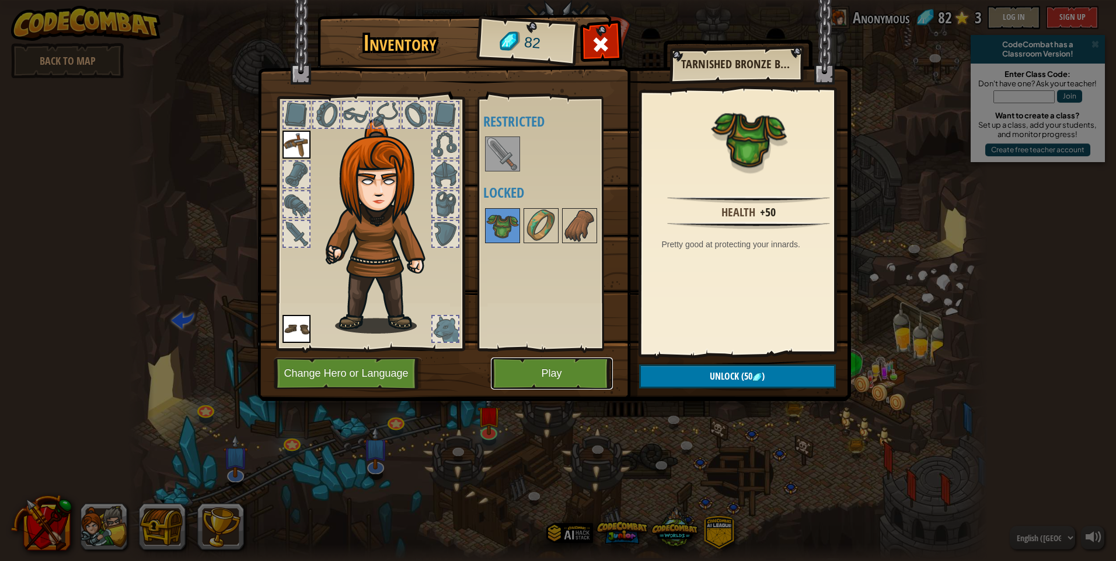
click at [534, 374] on button "Play" at bounding box center [552, 374] width 122 height 32
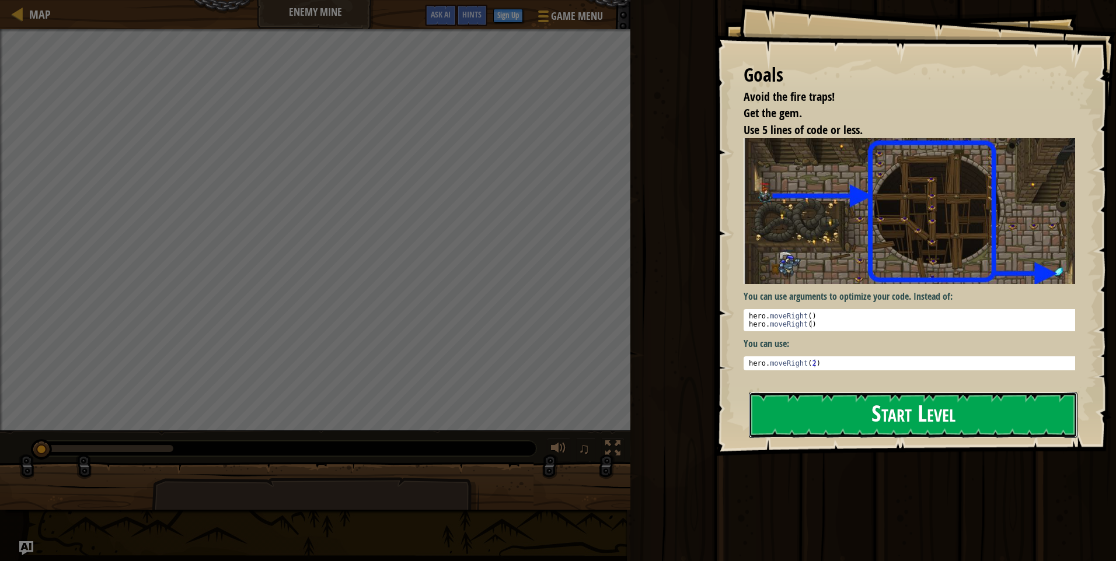
click at [867, 411] on button "Start Level" at bounding box center [913, 415] width 329 height 46
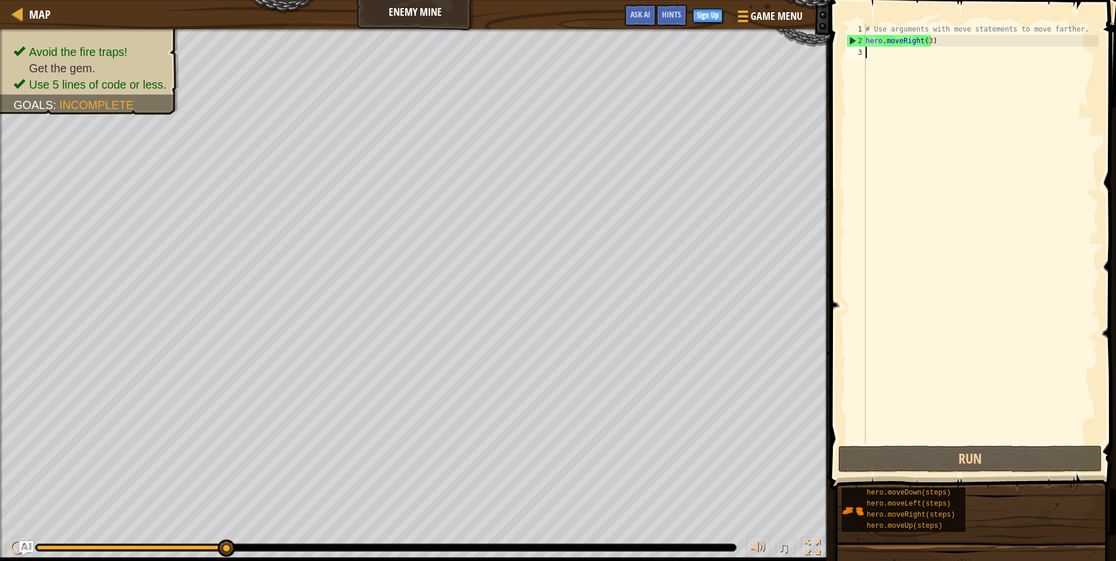
scroll to position [5, 0]
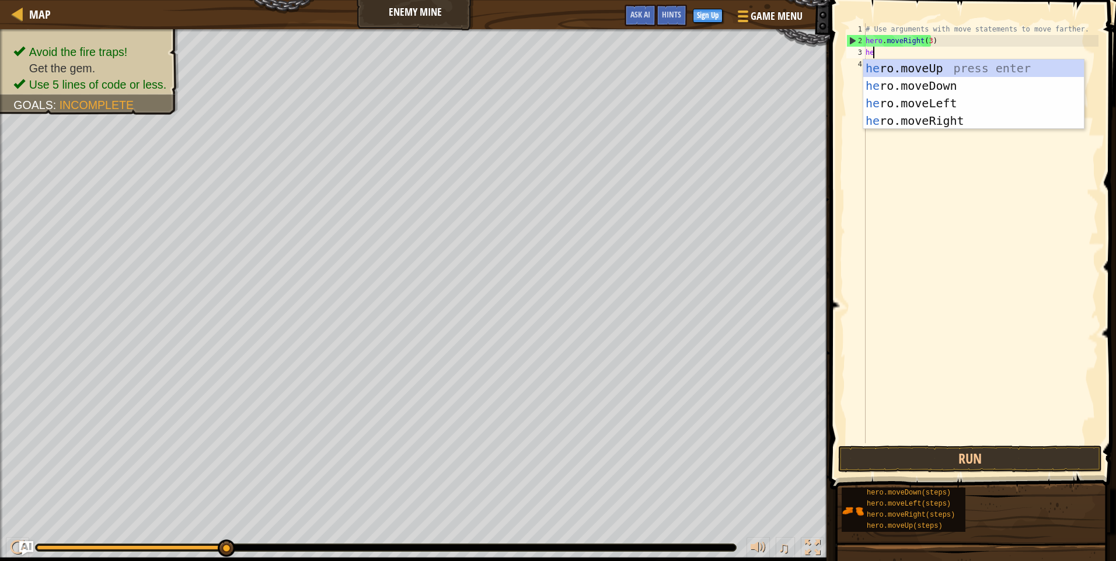
type textarea "her"
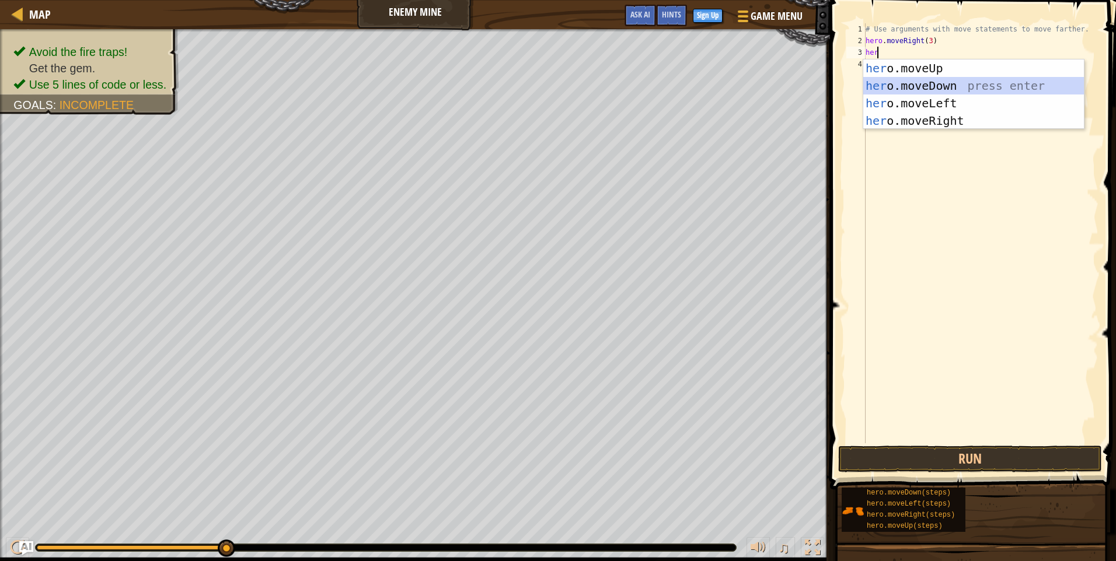
click at [975, 88] on div "her o.moveUp press enter her o.moveDown press enter her o.moveLeft press enter …" at bounding box center [973, 112] width 221 height 105
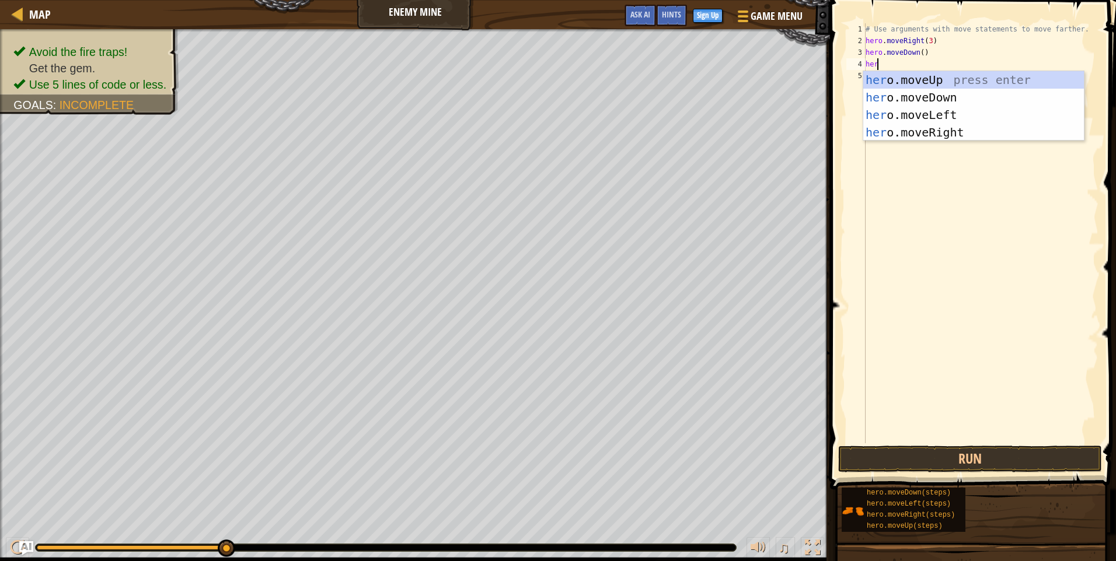
type textarea "hero"
click at [961, 128] on div "hero .moveUp press enter hero .moveDown press enter hero .moveLeft press enter …" at bounding box center [973, 123] width 221 height 105
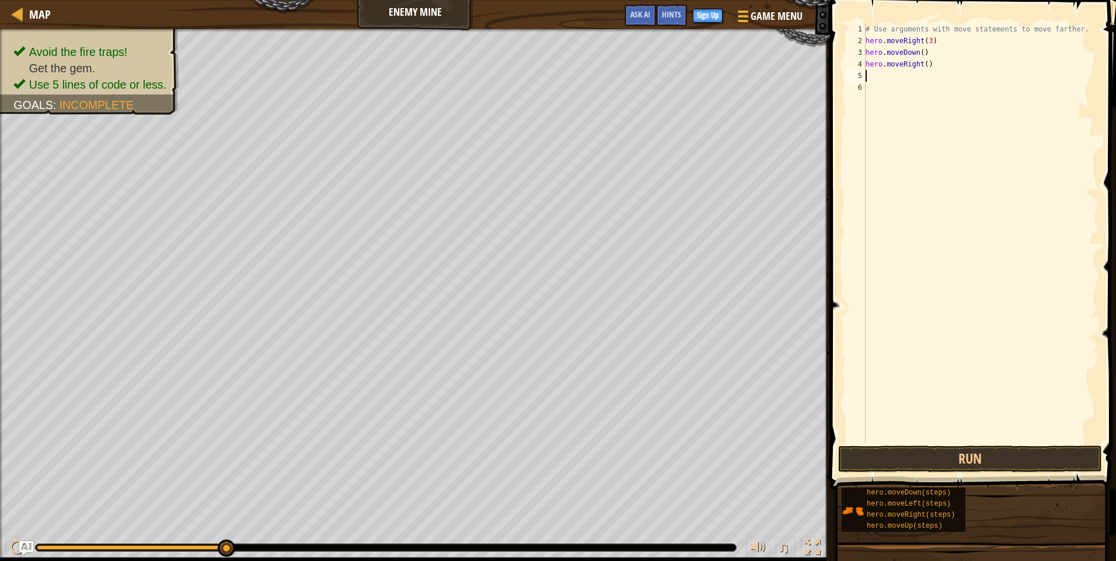
scroll to position [5, 0]
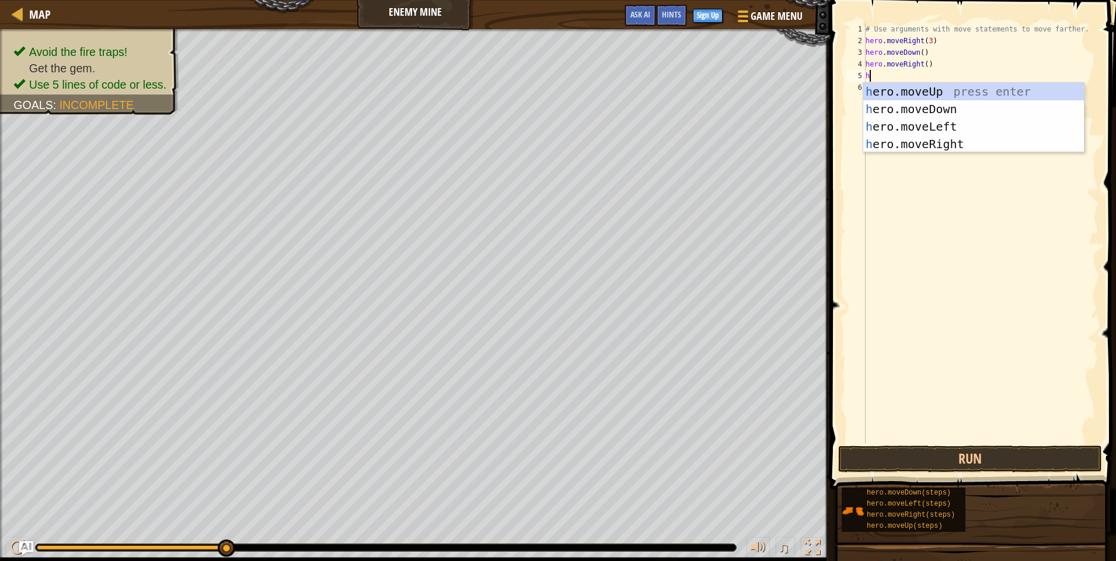
type textarea "her"
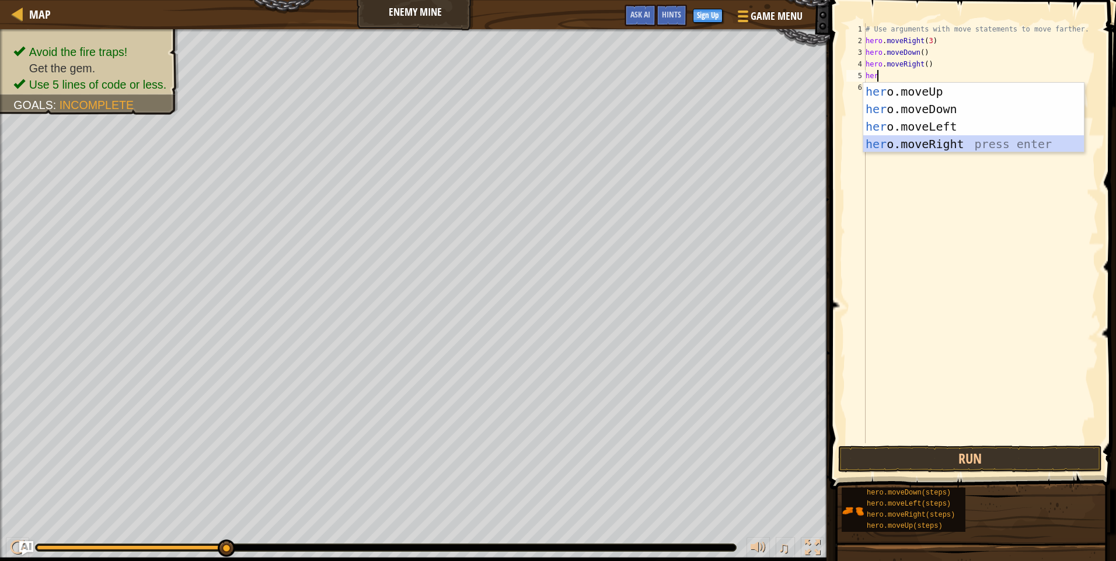
click at [942, 141] on div "her o.moveUp press enter her o.moveDown press enter her o.moveLeft press enter …" at bounding box center [973, 135] width 221 height 105
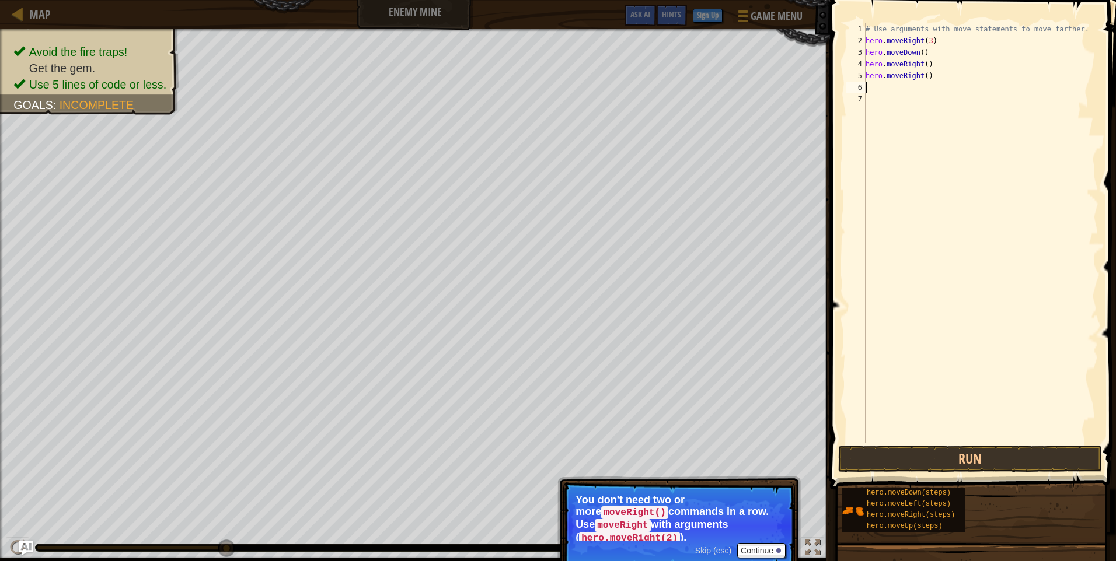
click at [922, 64] on div "# Use arguments with move statements to move farther. hero . moveRight ( 3 ) he…" at bounding box center [980, 245] width 235 height 444
click at [931, 79] on div "# Use arguments with move statements to move farther. hero . moveRight ( 3 ) he…" at bounding box center [980, 245] width 235 height 444
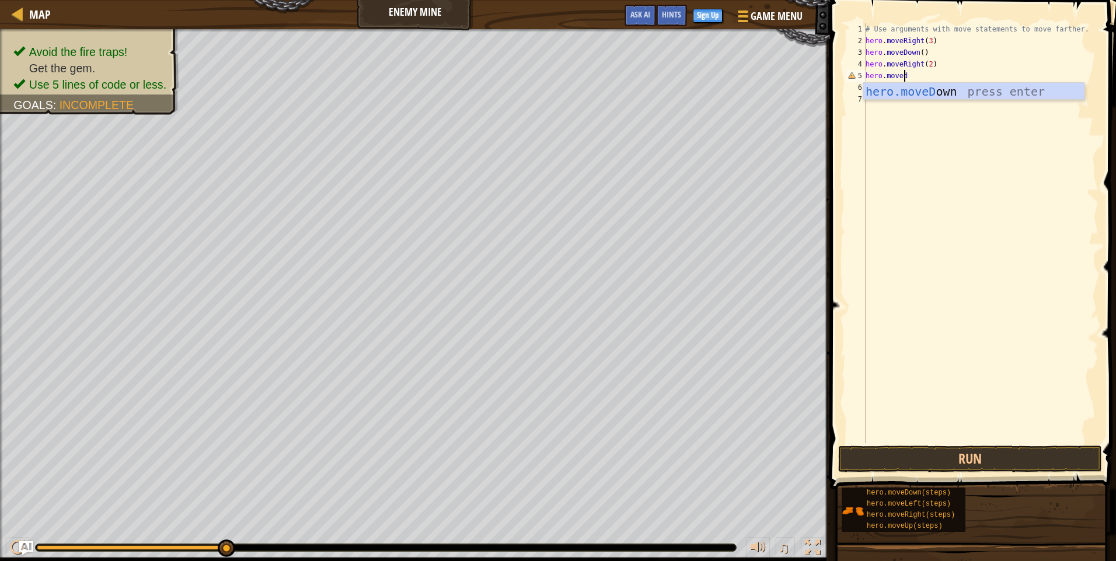
scroll to position [5, 3]
type textarea "hero.movedow"
click at [931, 88] on div "hero.moveDow n press enter" at bounding box center [973, 109] width 221 height 53
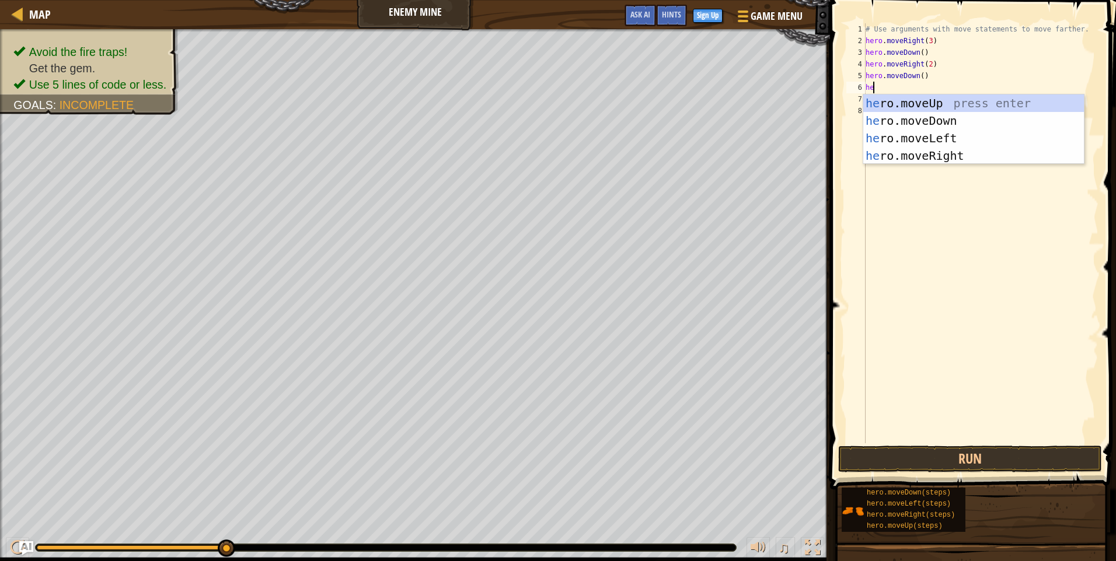
type textarea "her"
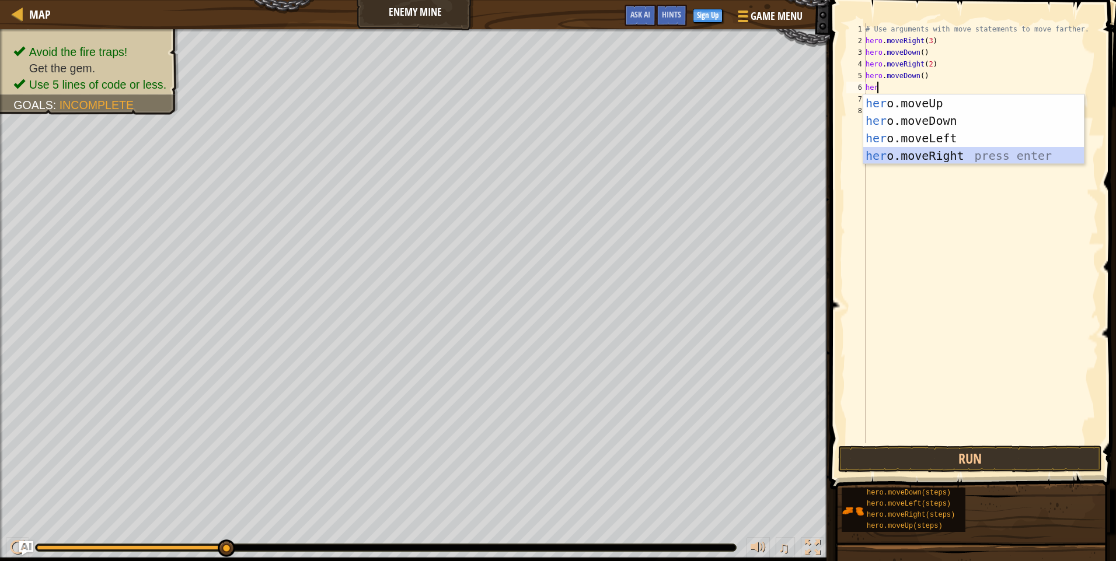
click at [940, 159] on div "her o.moveUp press enter her o.moveDown press enter her o.moveLeft press enter …" at bounding box center [973, 147] width 221 height 105
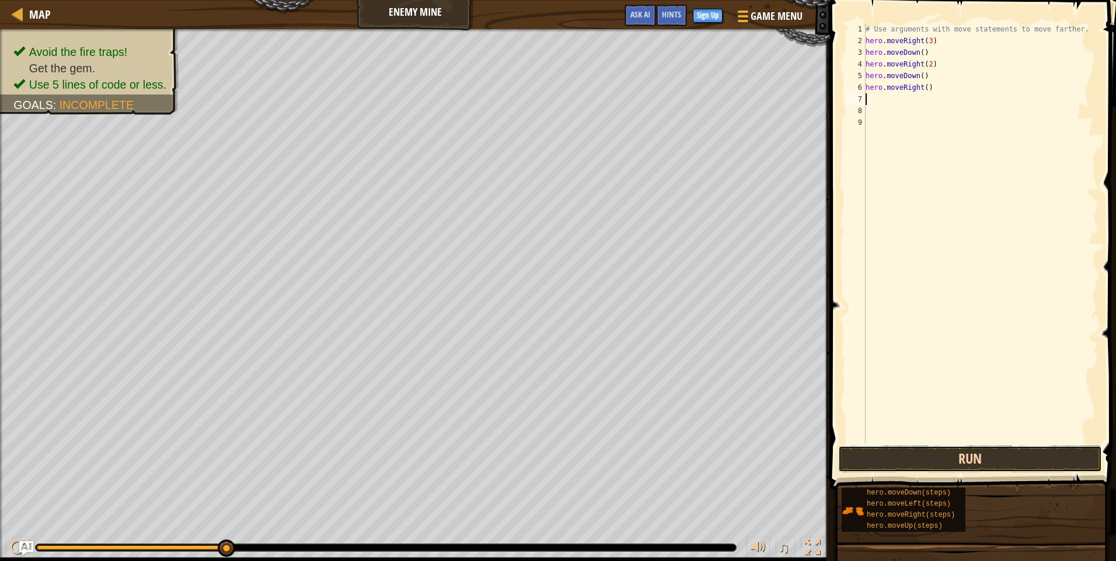
click at [1050, 458] on button "Run" at bounding box center [970, 459] width 264 height 27
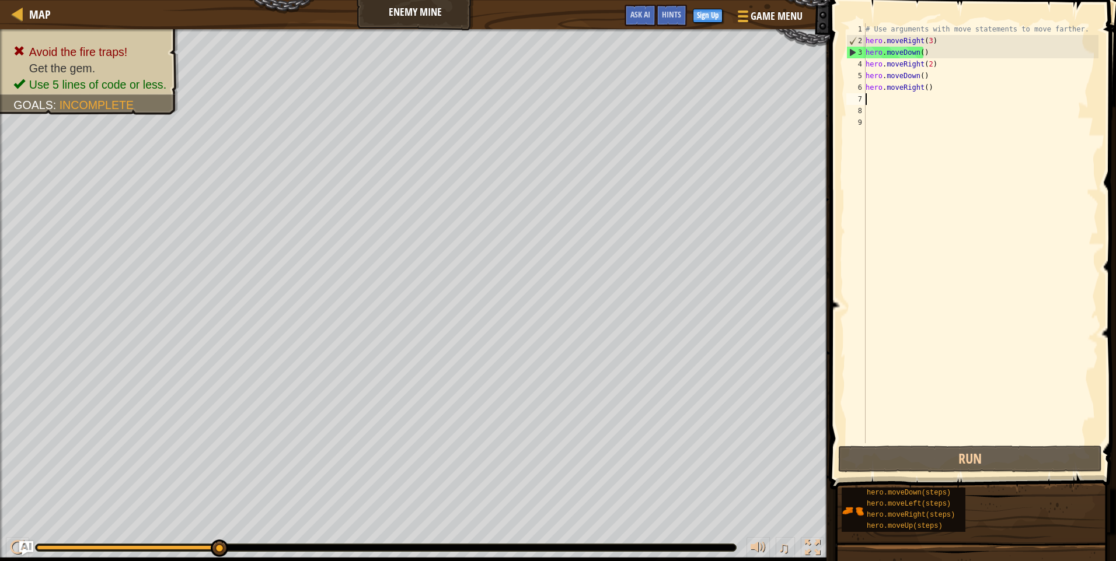
click at [955, 100] on div "# Use arguments with move statements to move farther. hero . moveRight ( 3 ) he…" at bounding box center [980, 245] width 235 height 444
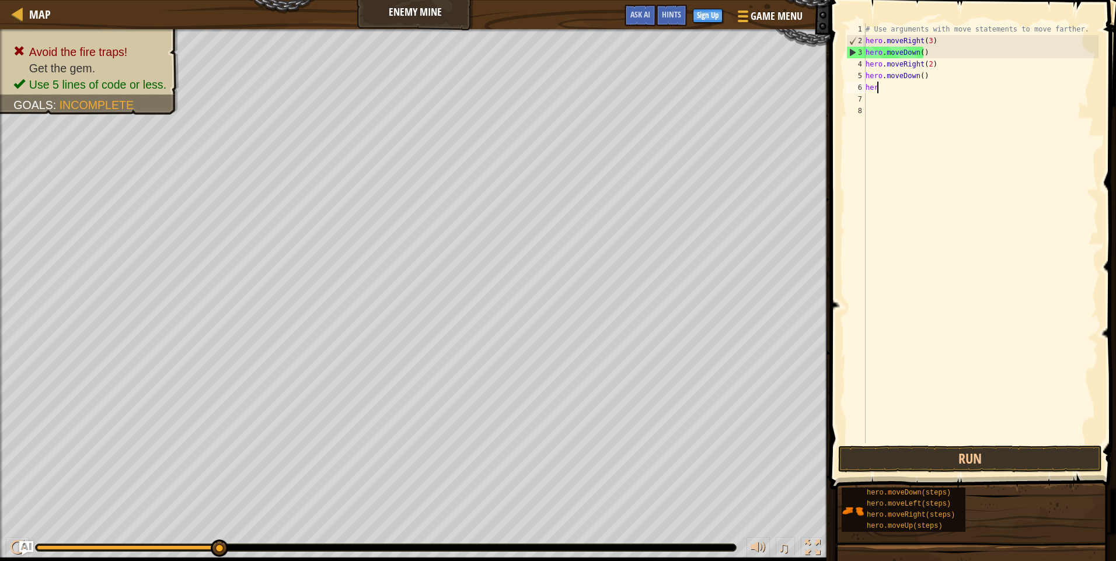
type textarea "h"
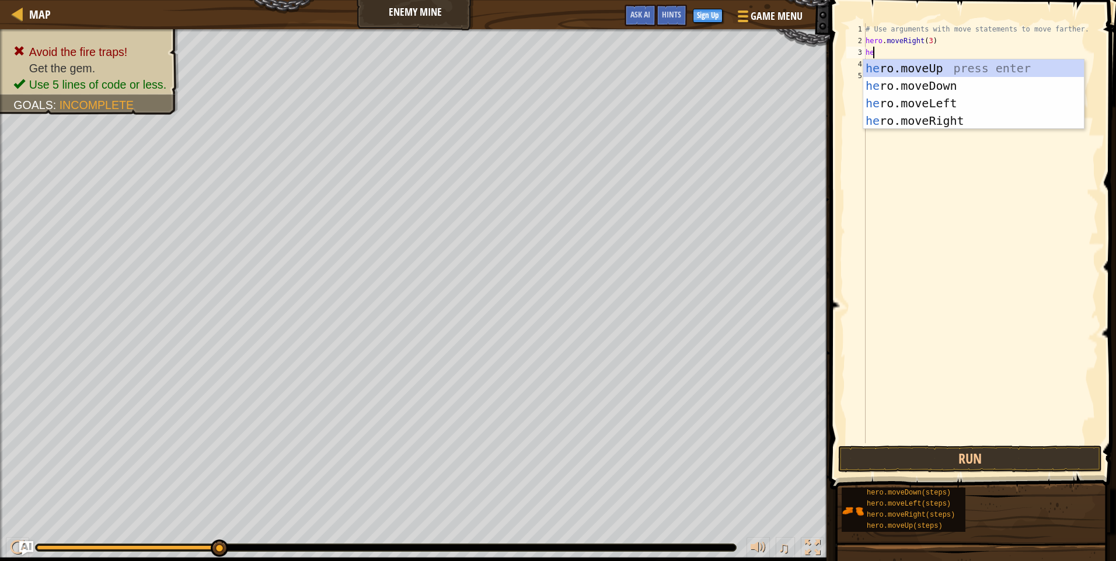
type textarea "her"
click at [955, 64] on div "her o.moveUp press enter her o.moveDown press enter her o.moveLeft press enter …" at bounding box center [973, 112] width 221 height 105
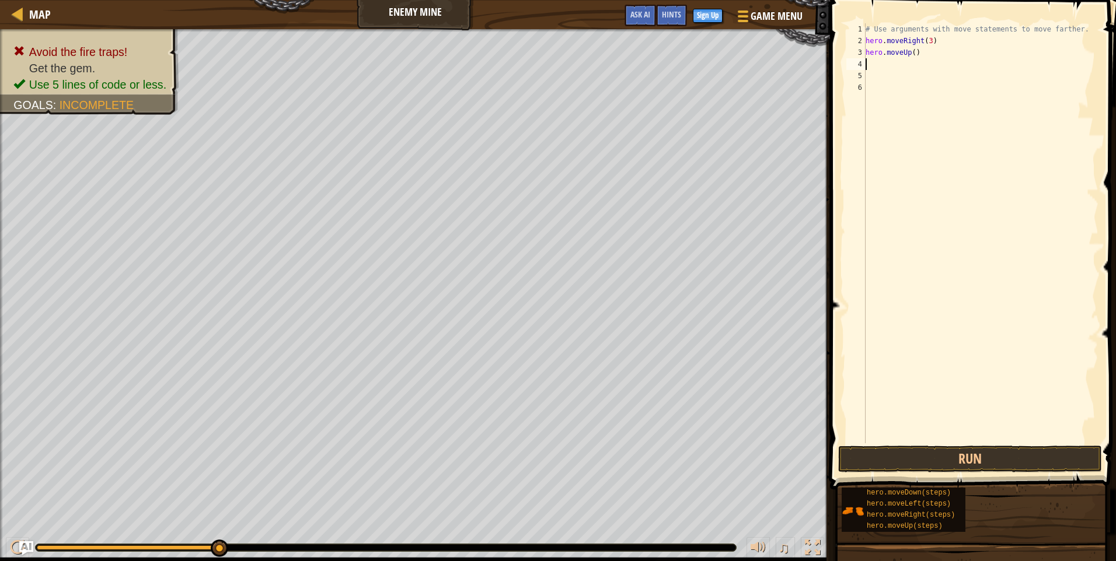
scroll to position [5, 0]
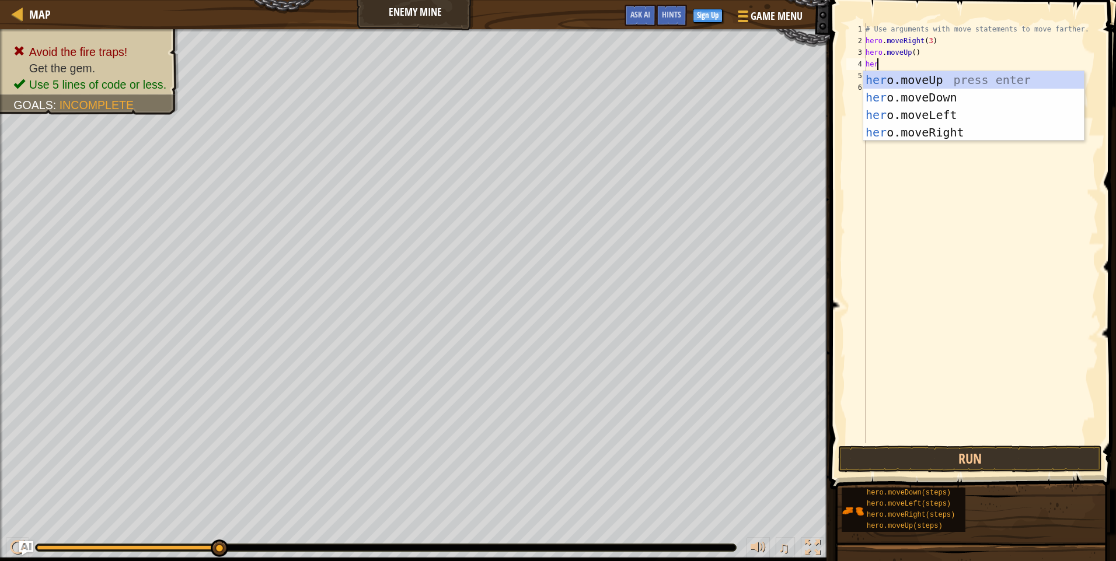
type textarea "her"
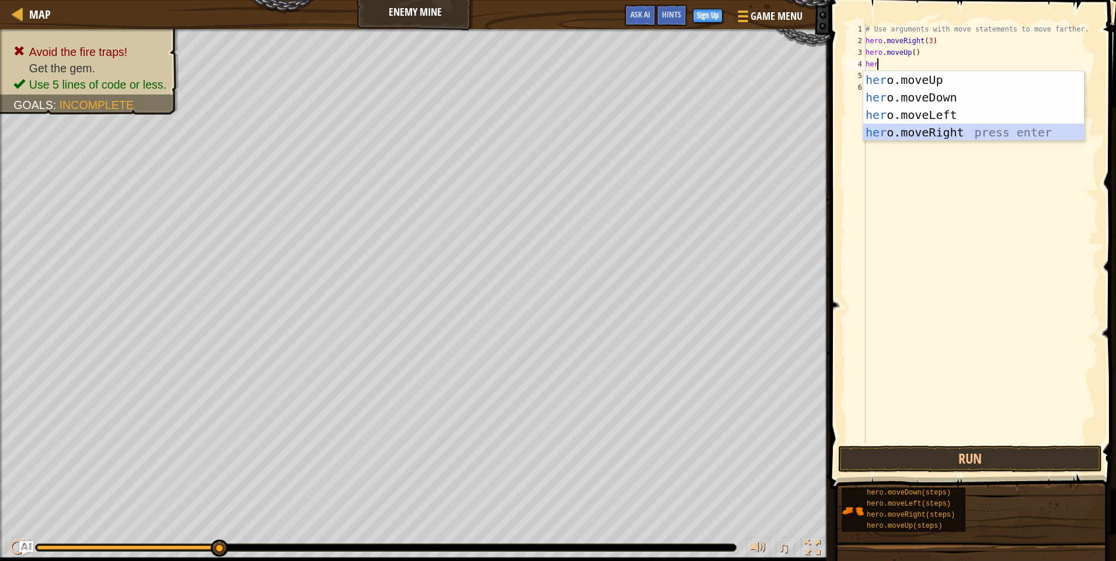
click at [953, 130] on div "her o.moveUp press enter her o.moveDown press enter her o.moveLeft press enter …" at bounding box center [973, 123] width 221 height 105
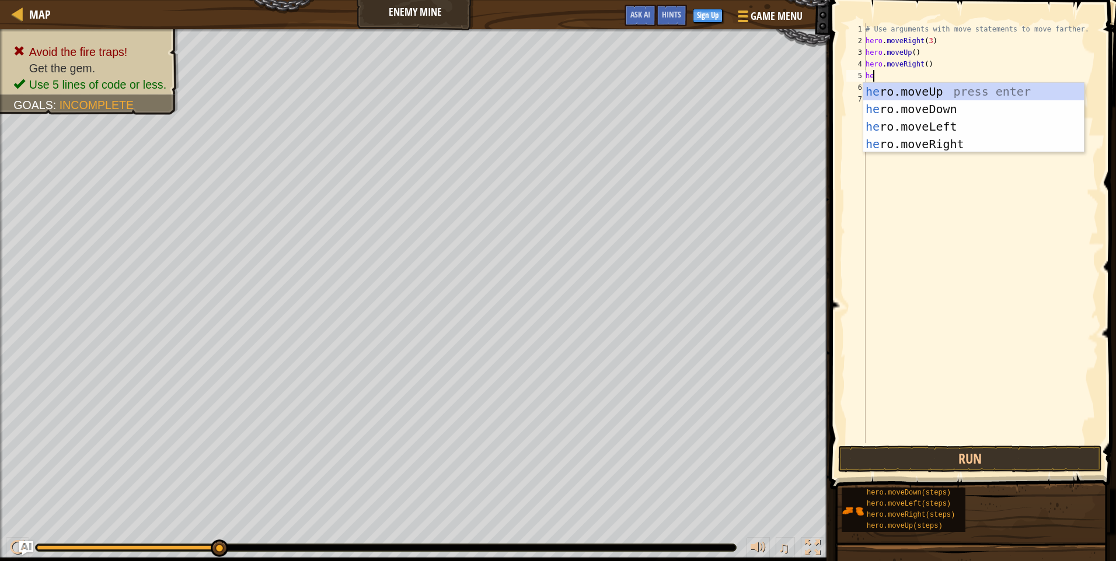
type textarea "her"
click at [956, 111] on div "her o.moveUp press enter her o.moveDown press enter her o.moveLeft press enter …" at bounding box center [973, 135] width 221 height 105
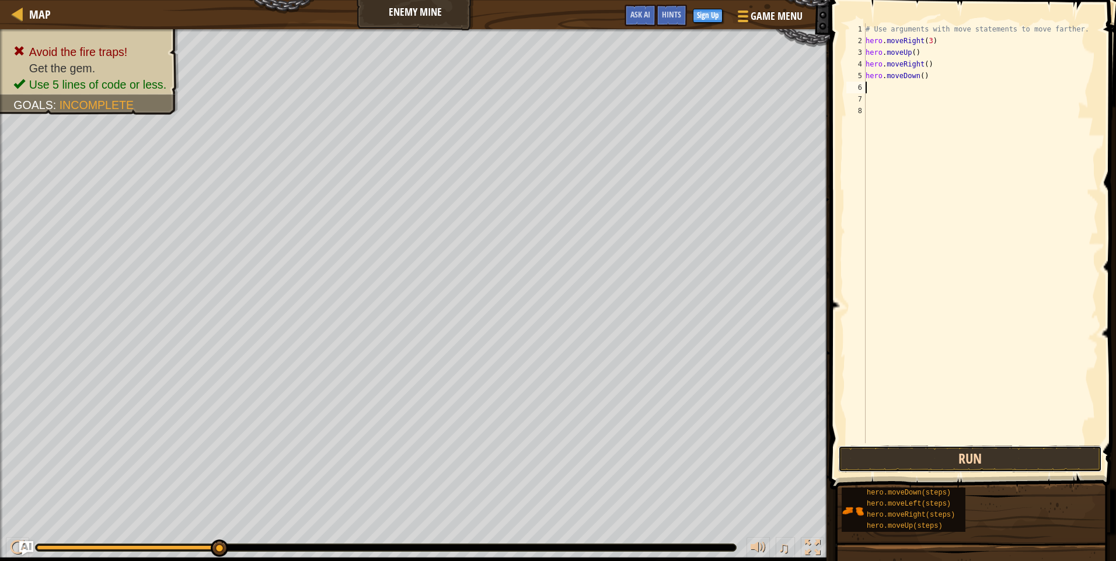
click at [1020, 461] on button "Run" at bounding box center [970, 459] width 264 height 27
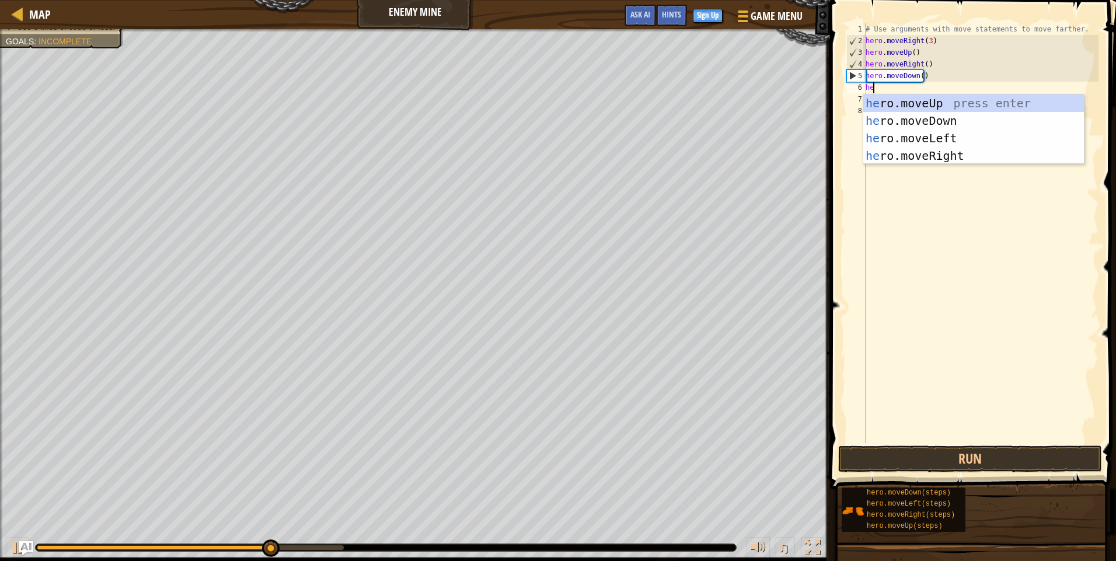
type textarea "her"
click at [974, 118] on div "her o.moveUp press enter her o.moveDown press enter her o.moveLeft press enter …" at bounding box center [973, 147] width 221 height 105
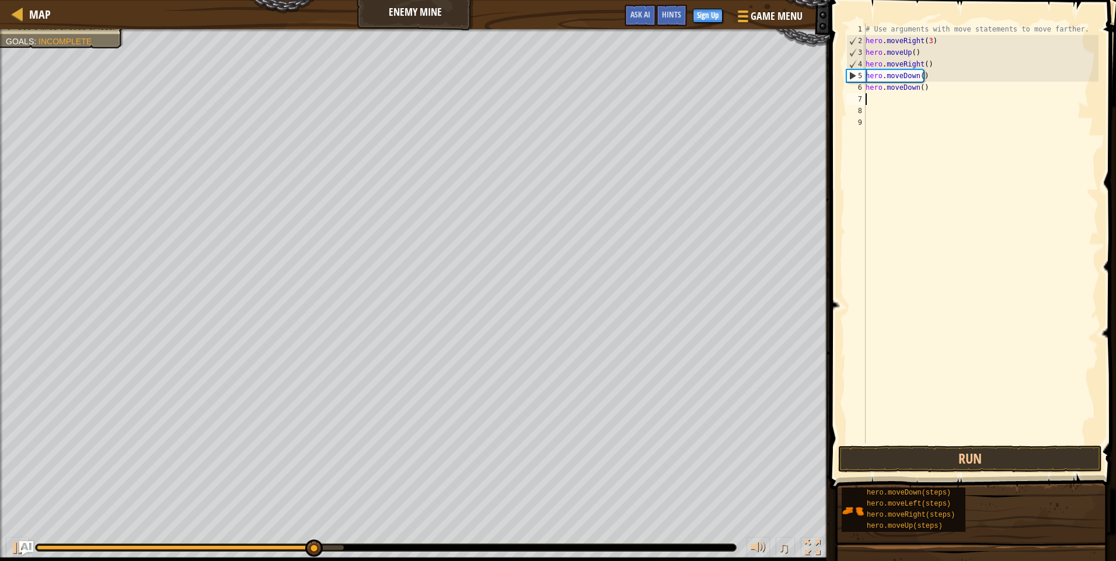
scroll to position [5, 0]
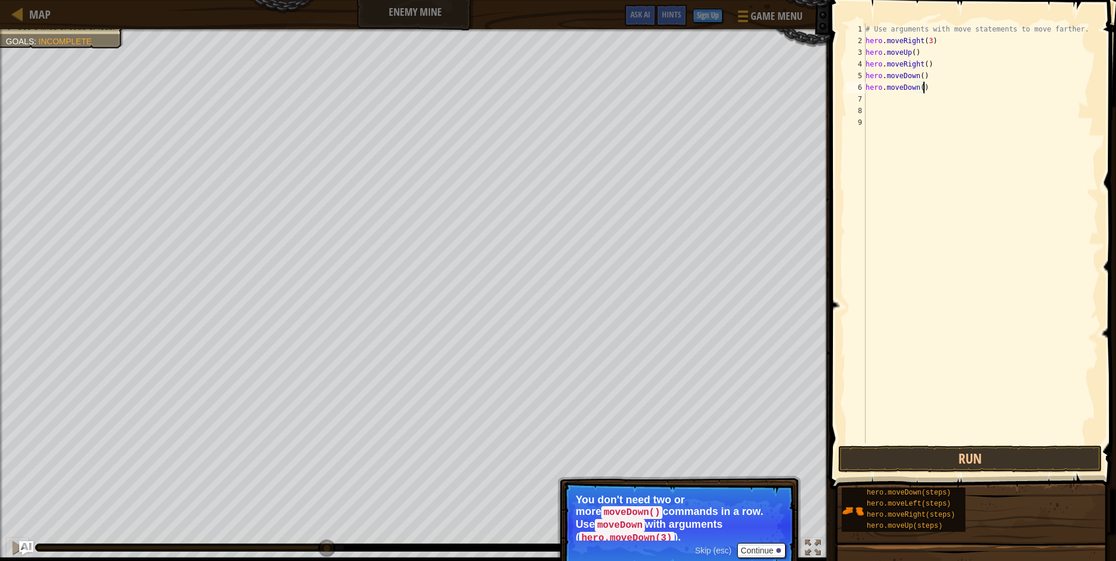
click at [923, 87] on div "# Use arguments with move statements to move farther. hero . moveRight ( 3 ) he…" at bounding box center [980, 245] width 235 height 444
type textarea "h"
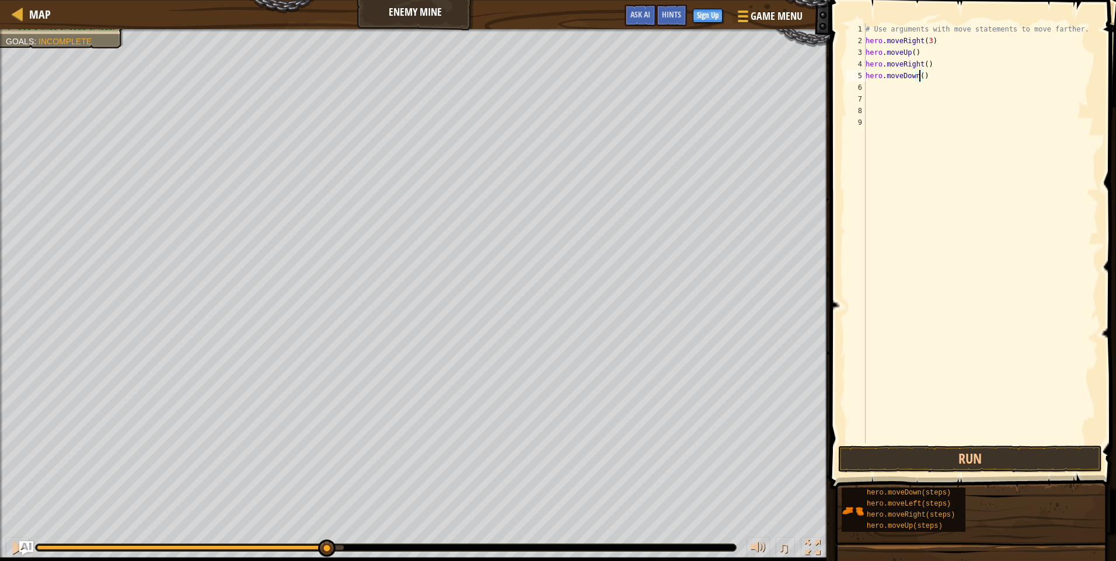
click at [919, 75] on div "# Use arguments with move statements to move farther. hero . moveRight ( 3 ) he…" at bounding box center [980, 245] width 235 height 444
type textarea "hero.moveDown(3)"
click at [941, 77] on div "# Use arguments with move statements to move farther. hero . moveRight ( 3 ) he…" at bounding box center [980, 245] width 235 height 444
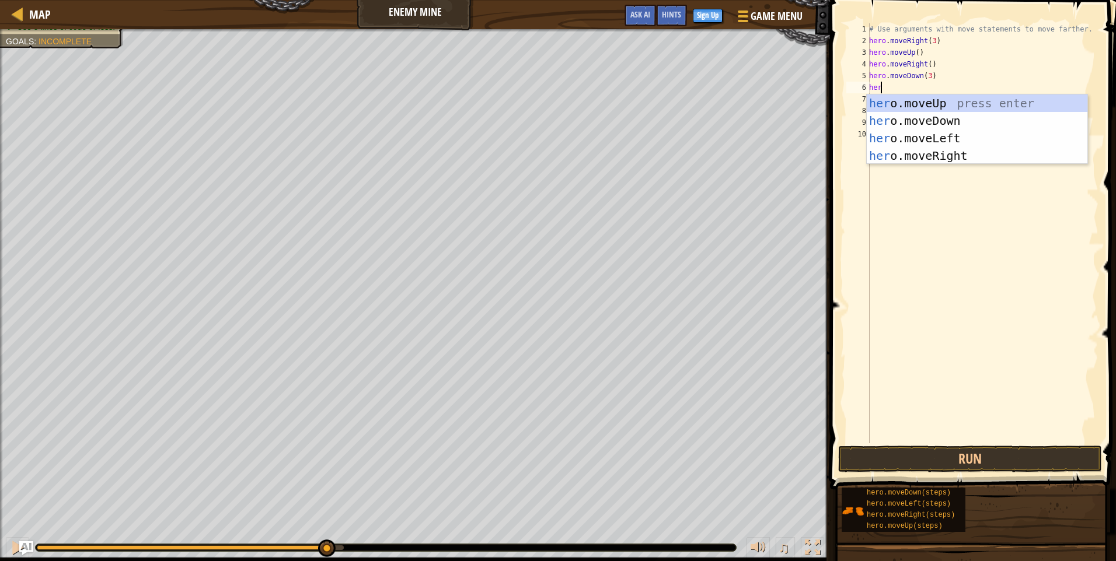
scroll to position [5, 1]
type textarea "hero"
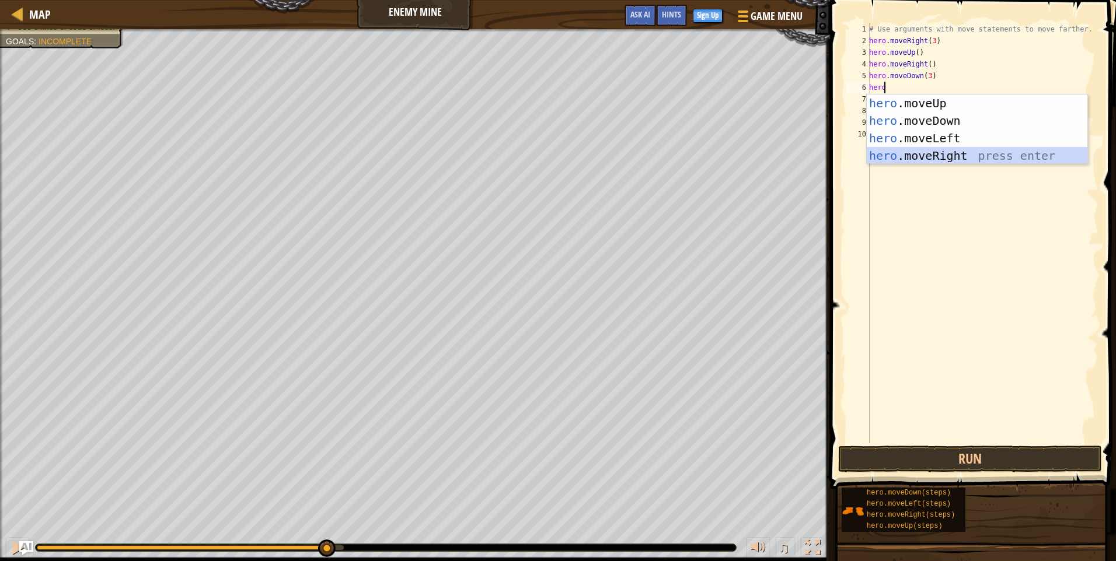
click at [950, 150] on div "hero .moveUp press enter hero .moveDown press enter hero .moveLeft press enter …" at bounding box center [977, 147] width 221 height 105
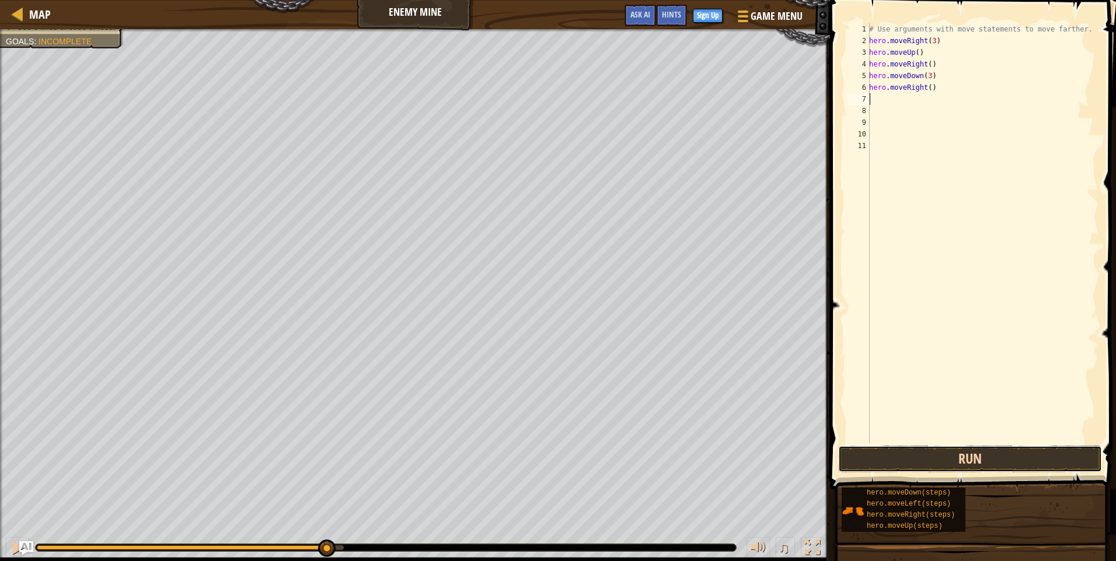
click at [1045, 464] on button "Run" at bounding box center [970, 459] width 264 height 27
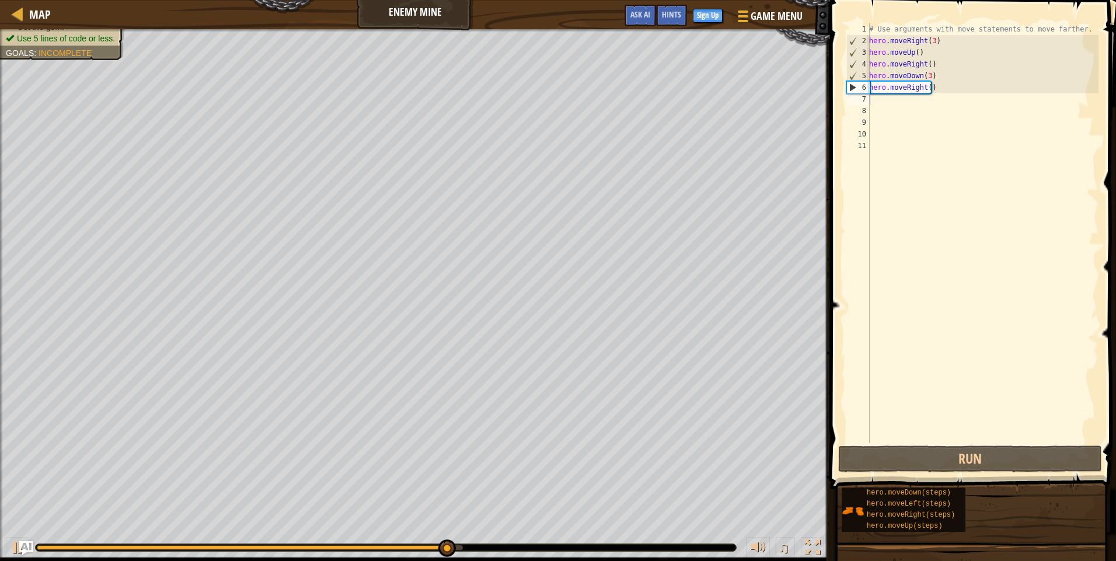
click at [966, 90] on div "# Use arguments with move statements to move farther. hero . moveRight ( 3 ) he…" at bounding box center [983, 245] width 232 height 444
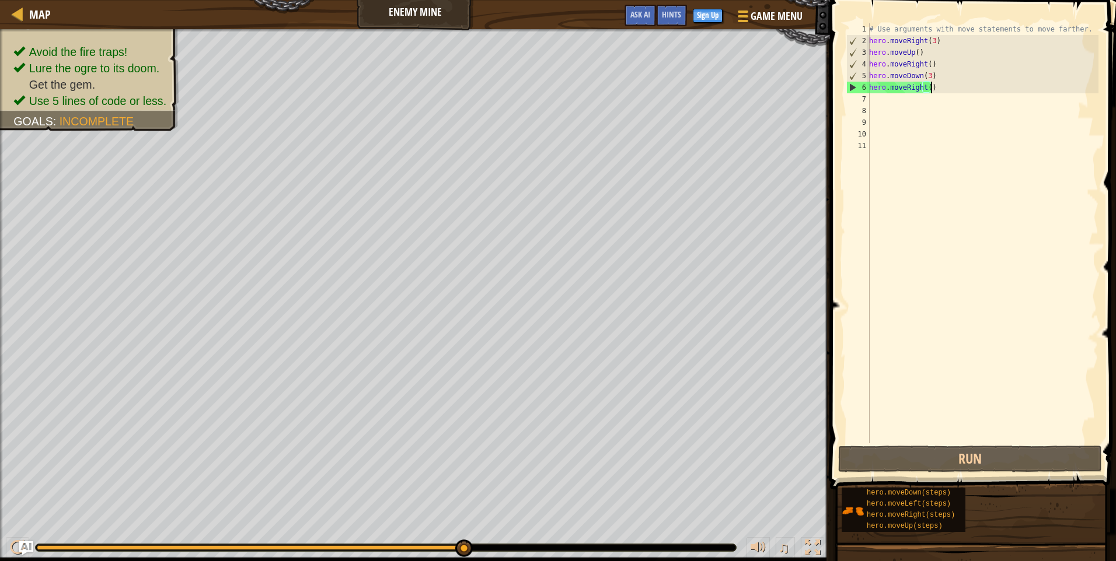
click at [926, 87] on div "# Use arguments with move statements to move farther. hero . moveRight ( 3 ) he…" at bounding box center [983, 245] width 232 height 444
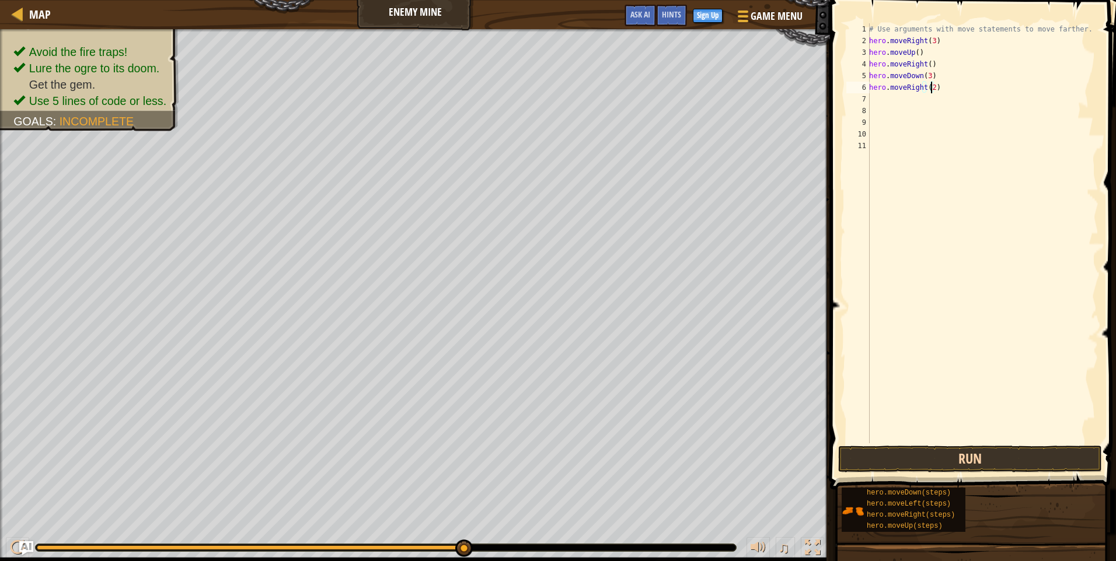
type textarea "hero.moveRight(2)"
click at [973, 453] on button "Run" at bounding box center [970, 459] width 264 height 27
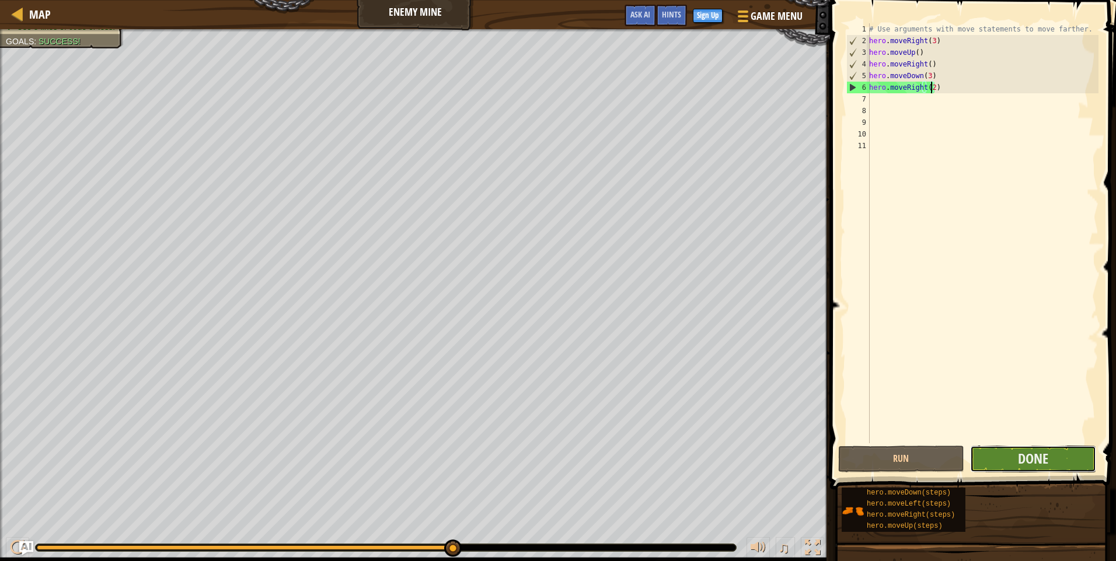
click at [1001, 448] on button "Done" at bounding box center [1033, 459] width 126 height 27
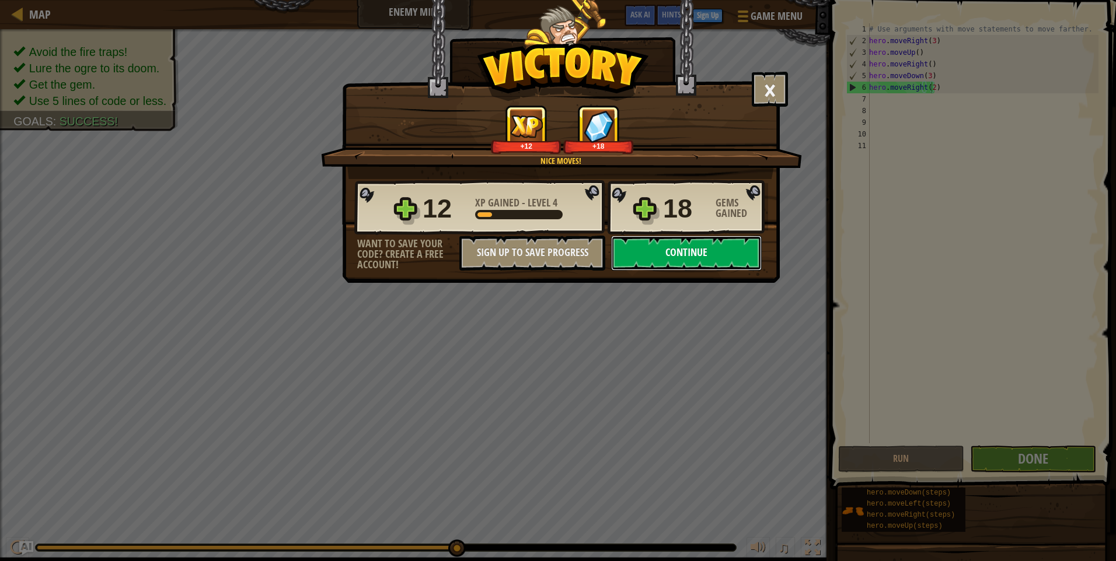
click at [718, 253] on button "Continue" at bounding box center [686, 253] width 151 height 35
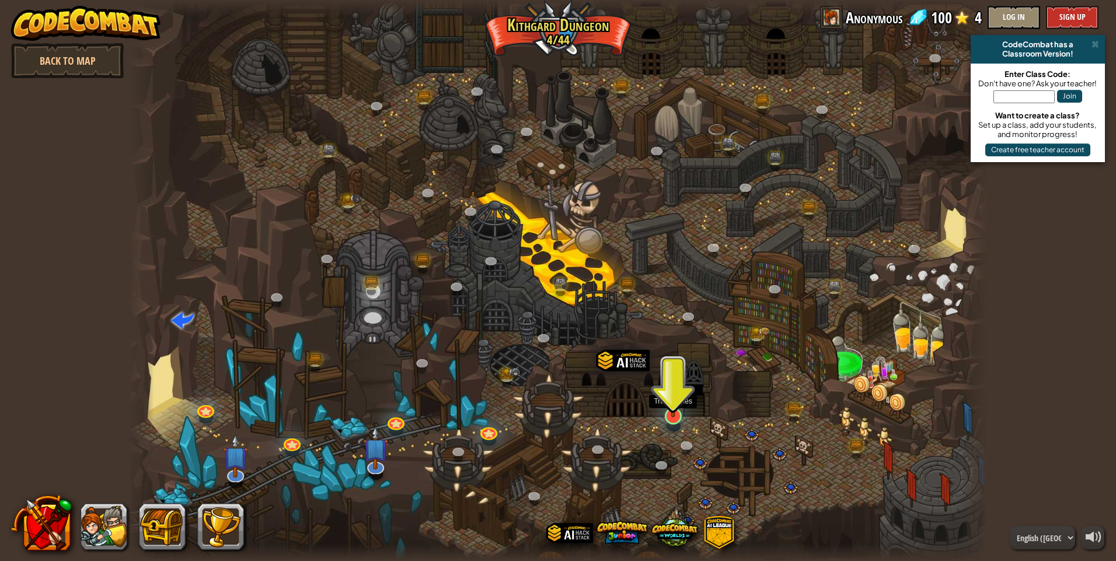
click at [676, 412] on img at bounding box center [673, 391] width 23 height 53
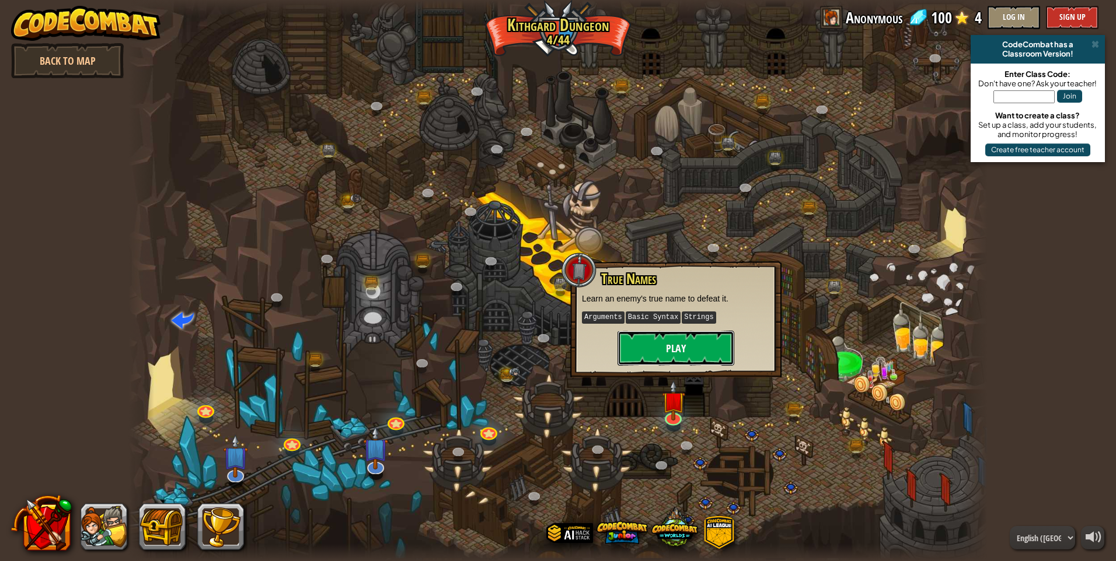
click at [690, 344] on button "Play" at bounding box center [675, 348] width 117 height 35
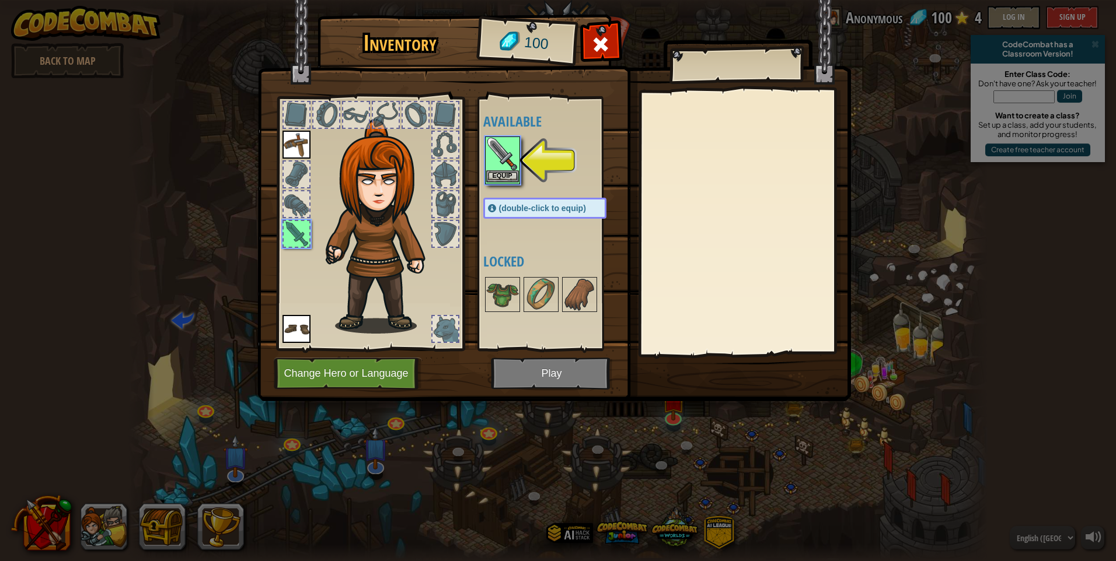
click at [503, 163] on img at bounding box center [502, 154] width 33 height 33
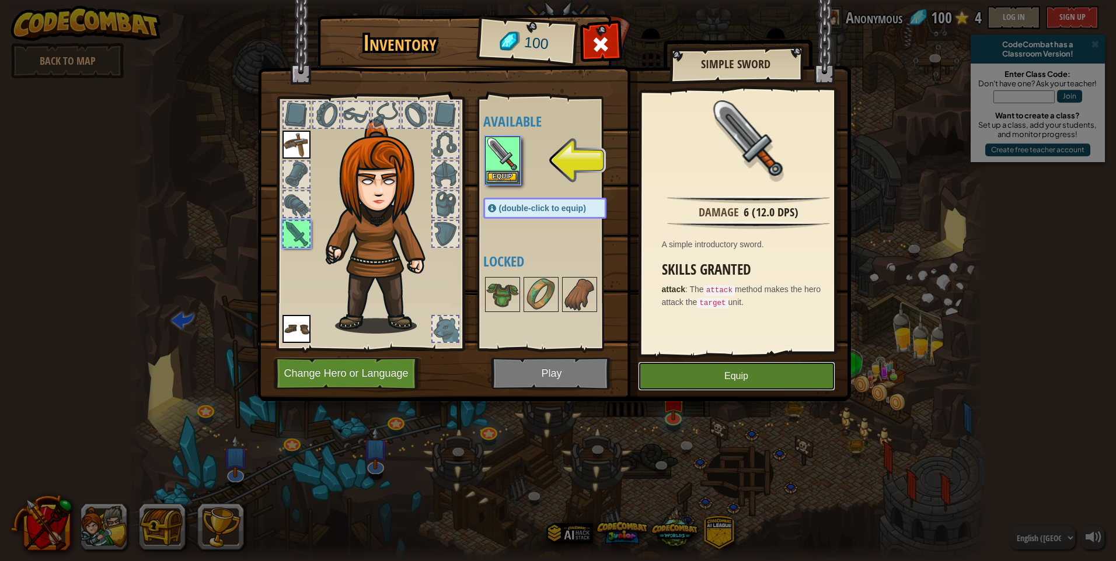
click at [804, 375] on button "Equip" at bounding box center [736, 376] width 197 height 29
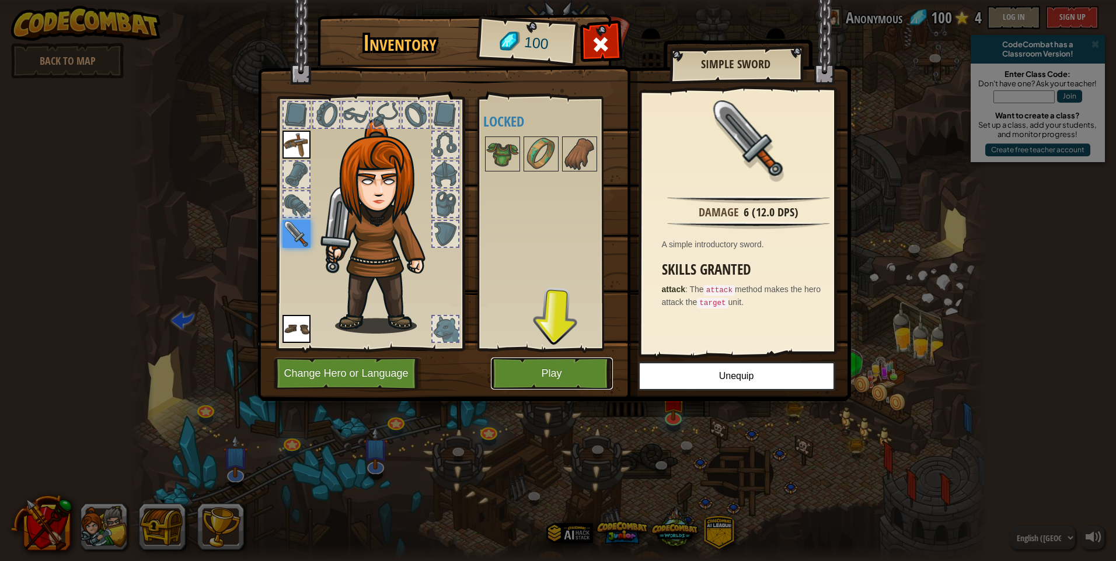
click at [580, 376] on button "Play" at bounding box center [552, 374] width 122 height 32
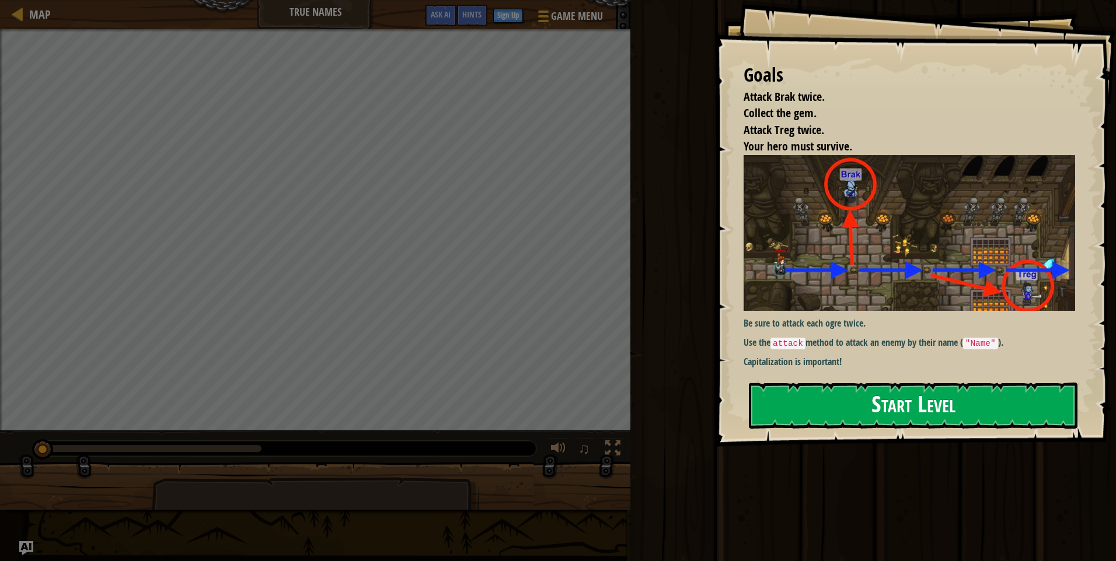
click at [911, 418] on button "Start Level" at bounding box center [913, 406] width 329 height 46
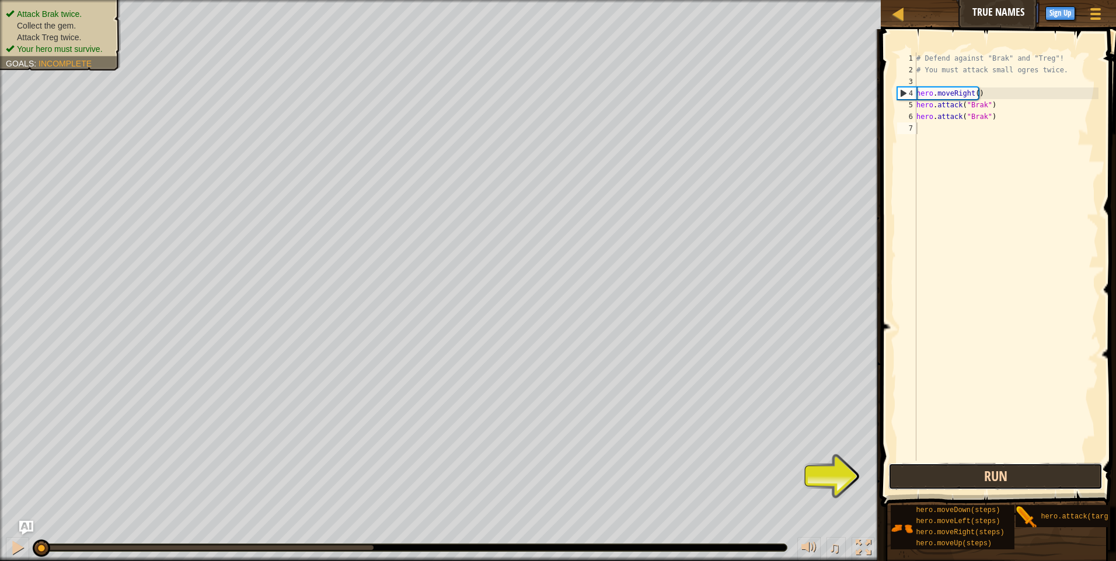
click at [1003, 478] on button "Run" at bounding box center [995, 476] width 214 height 27
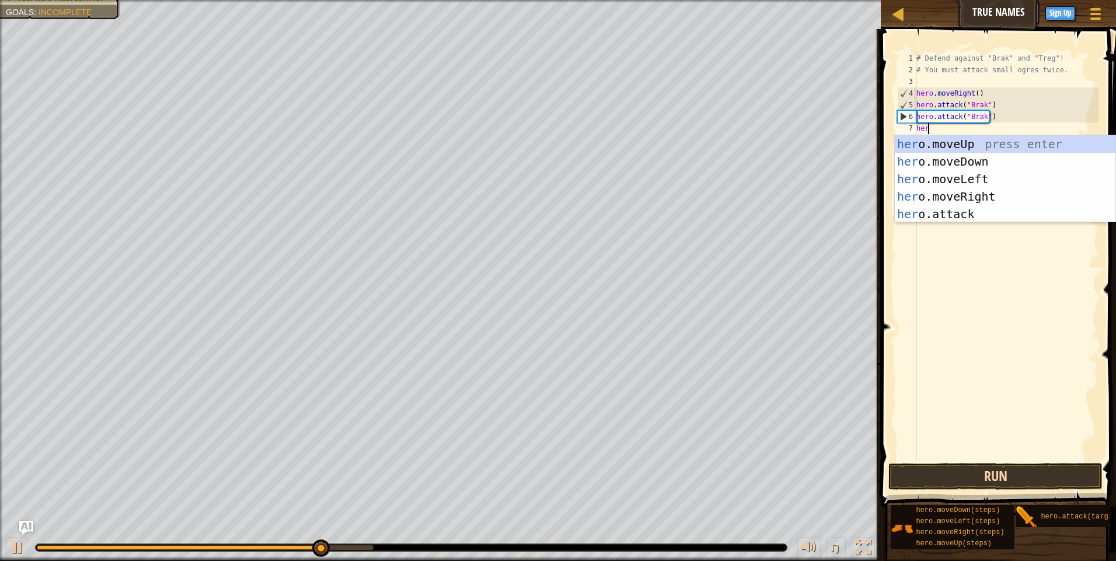
scroll to position [5, 1]
type textarea "hero"
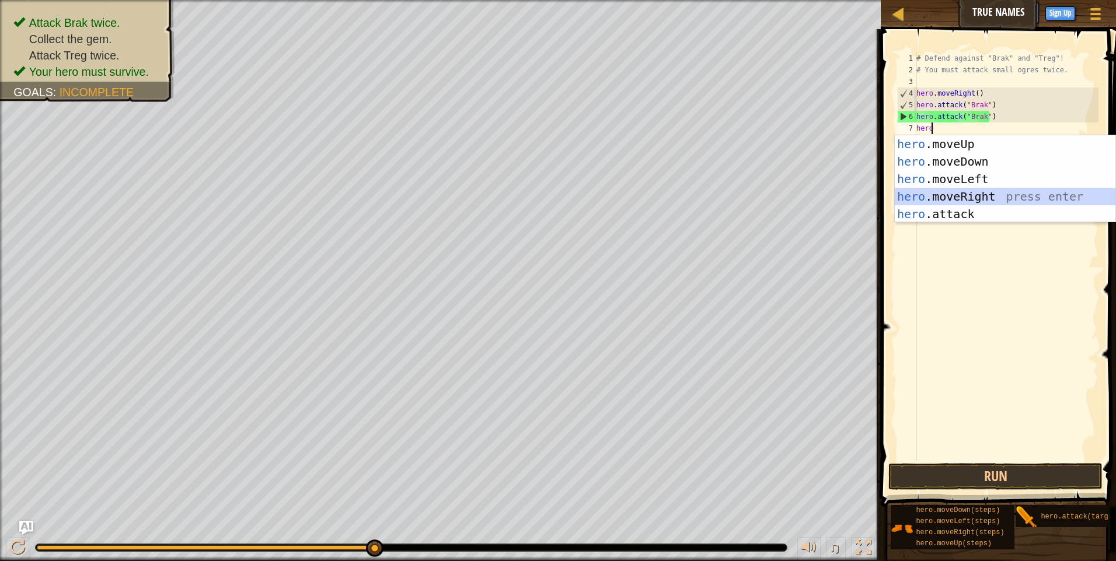
click at [996, 201] on div "hero .moveUp press enter hero .moveDown press enter hero .moveLeft press enter …" at bounding box center [1005, 196] width 221 height 123
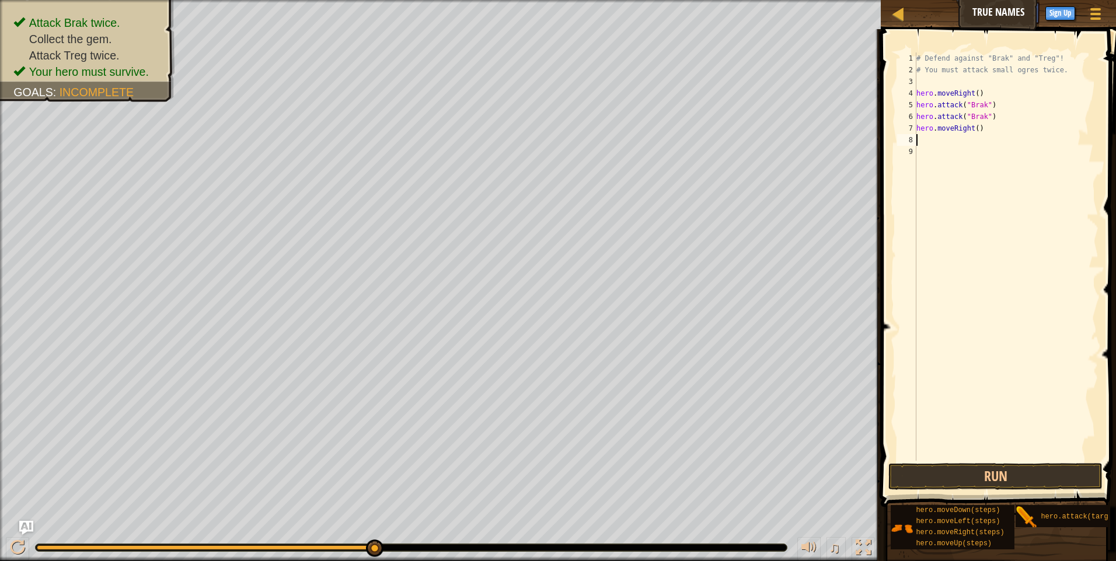
click at [973, 130] on div "# Defend against "Brak" and "Treg"! # You must attack small ogres twice. hero .…" at bounding box center [1006, 269] width 184 height 432
type textarea "hero.moveRight(3)"
click at [944, 467] on button "Run" at bounding box center [995, 476] width 214 height 27
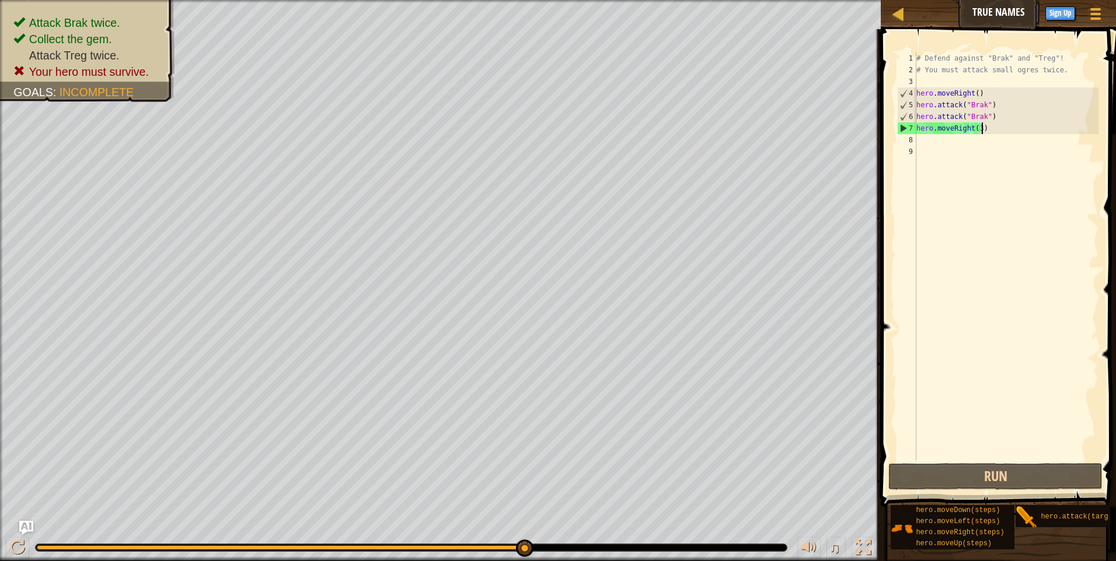
click at [995, 130] on div "# Defend against "Brak" and "Treg"! # You must attack small ogres twice. hero .…" at bounding box center [1006, 269] width 184 height 432
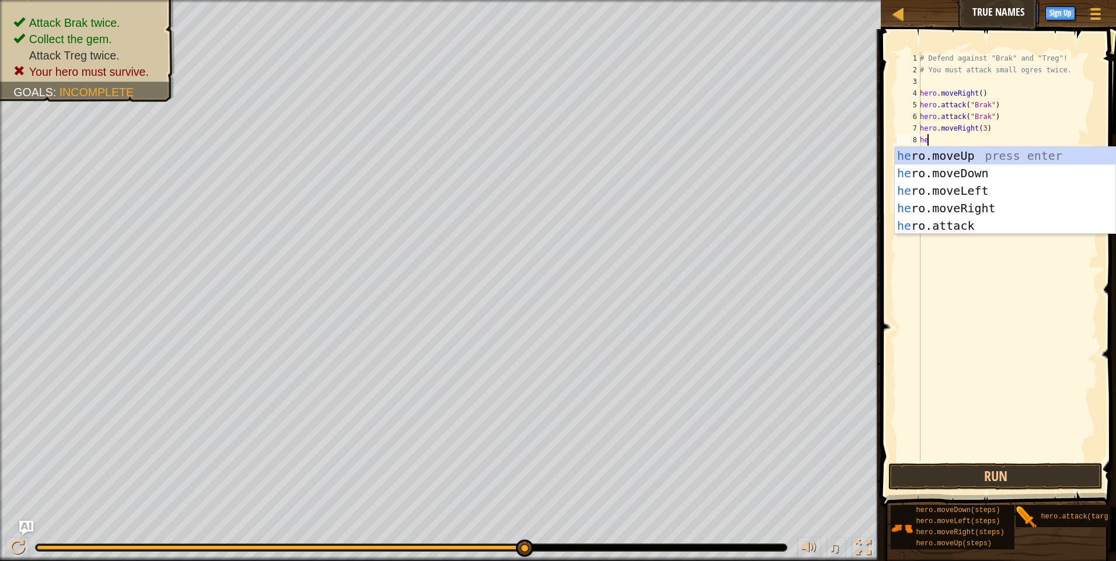
scroll to position [5, 1]
click at [978, 220] on div "her o.moveUp press enter her o.moveDown press enter her o.moveLeft press enter …" at bounding box center [1005, 208] width 221 height 123
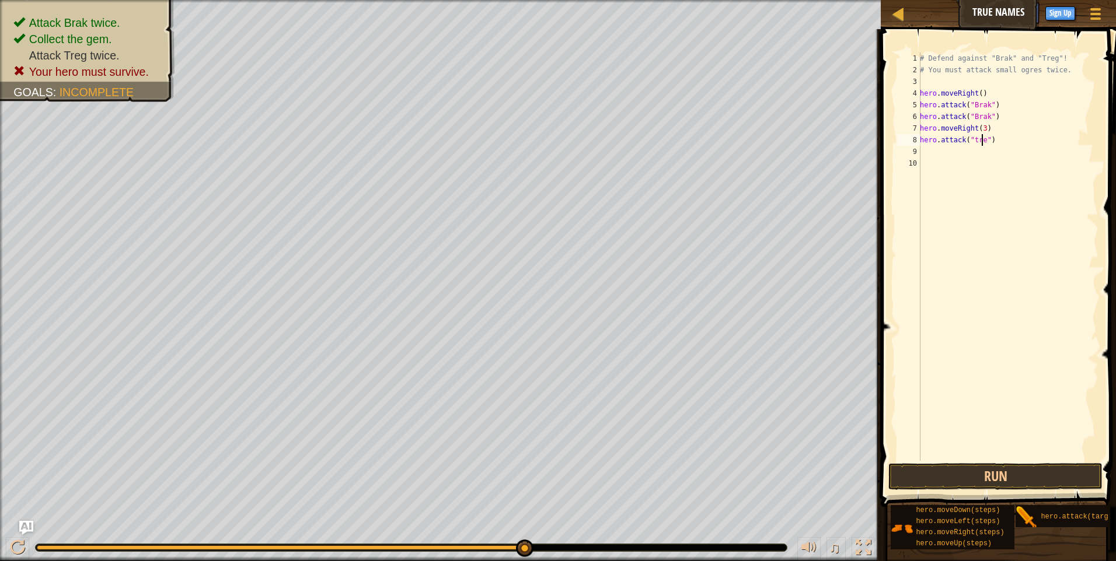
scroll to position [5, 5]
type textarea "hero.attack("treg")"
click at [1003, 142] on div "# Defend against "Brak" and "Treg"! # You must attack small ogres twice. hero .…" at bounding box center [1007, 269] width 181 height 432
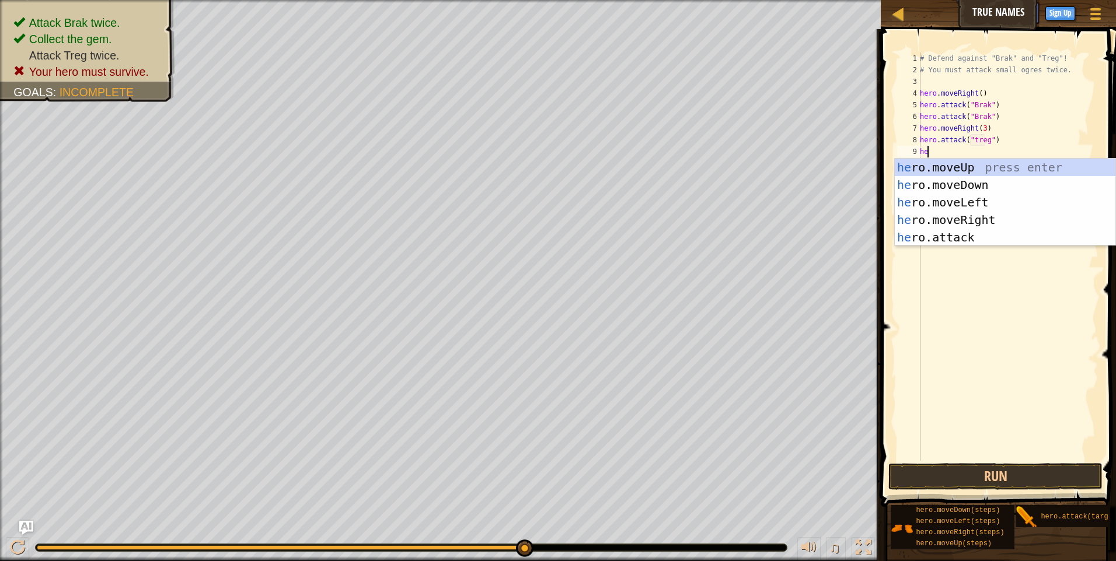
scroll to position [5, 1]
click at [983, 232] on div "hero .moveUp press enter hero .moveDown press enter hero .moveLeft press enter …" at bounding box center [1005, 220] width 221 height 123
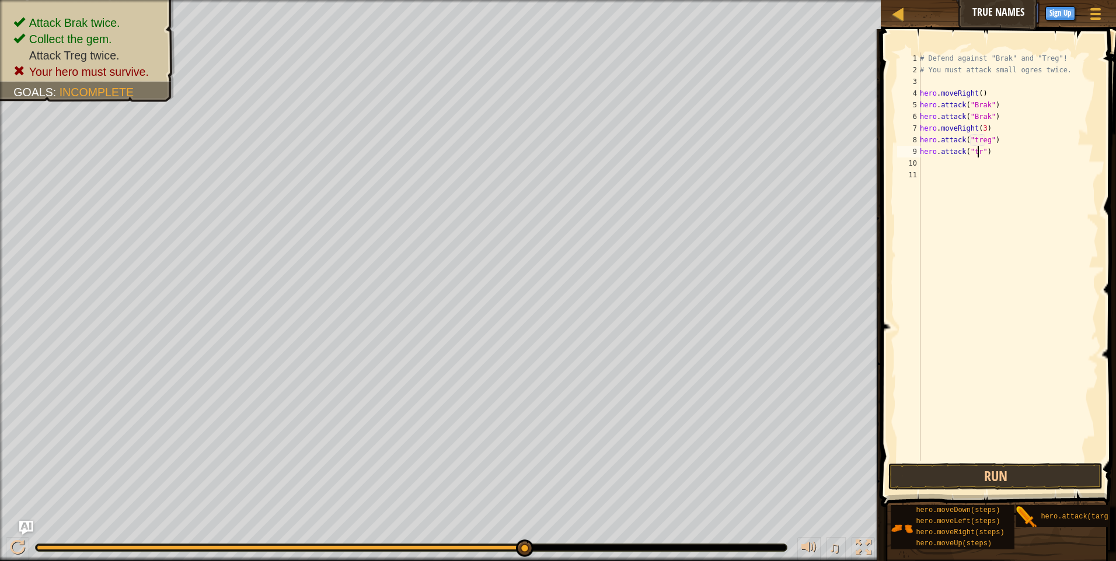
scroll to position [5, 5]
type textarea "hero.attack("treg")"
click at [962, 301] on div "# Defend against "Brak" and "Treg"! # You must attack small ogres twice. hero .…" at bounding box center [1007, 269] width 181 height 432
click at [1005, 151] on div "# Defend against "Brak" and "Treg"! # You must attack small ogres twice. hero .…" at bounding box center [1007, 269] width 181 height 432
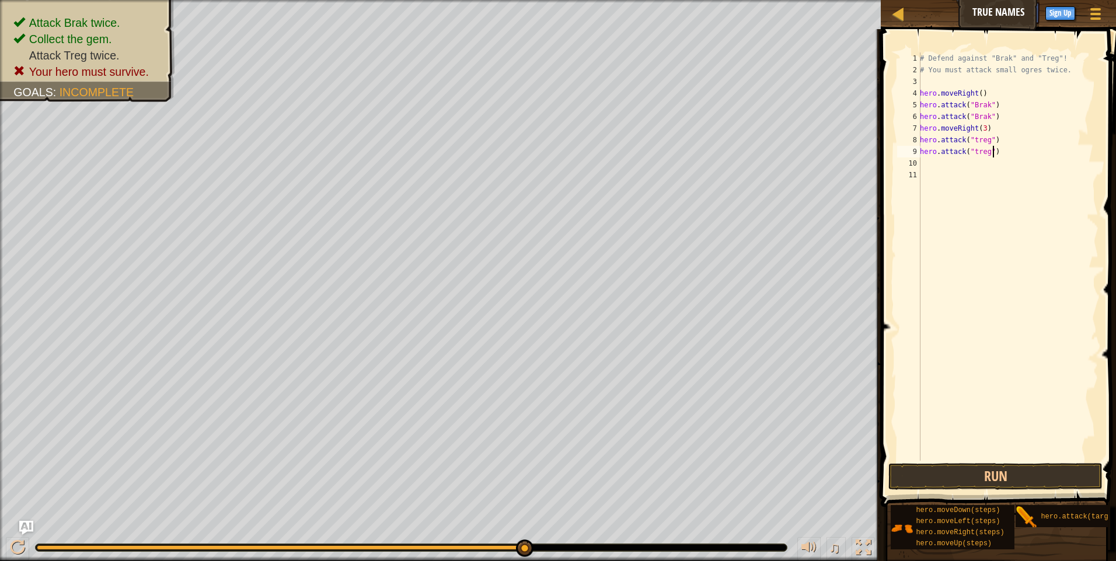
type textarea "hero.attack("treg")"
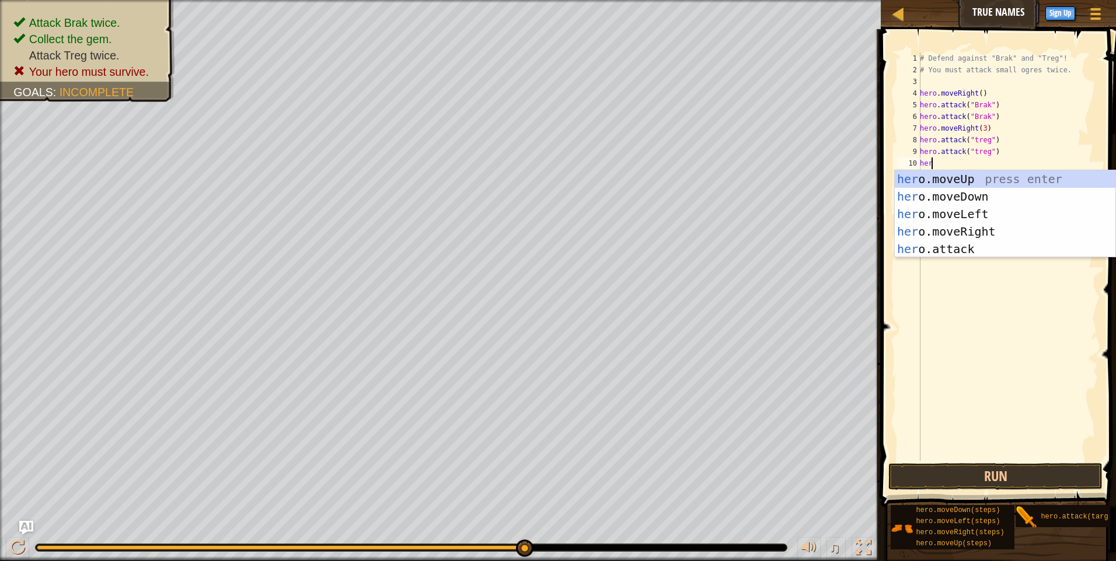
scroll to position [5, 1]
type textarea "hero"
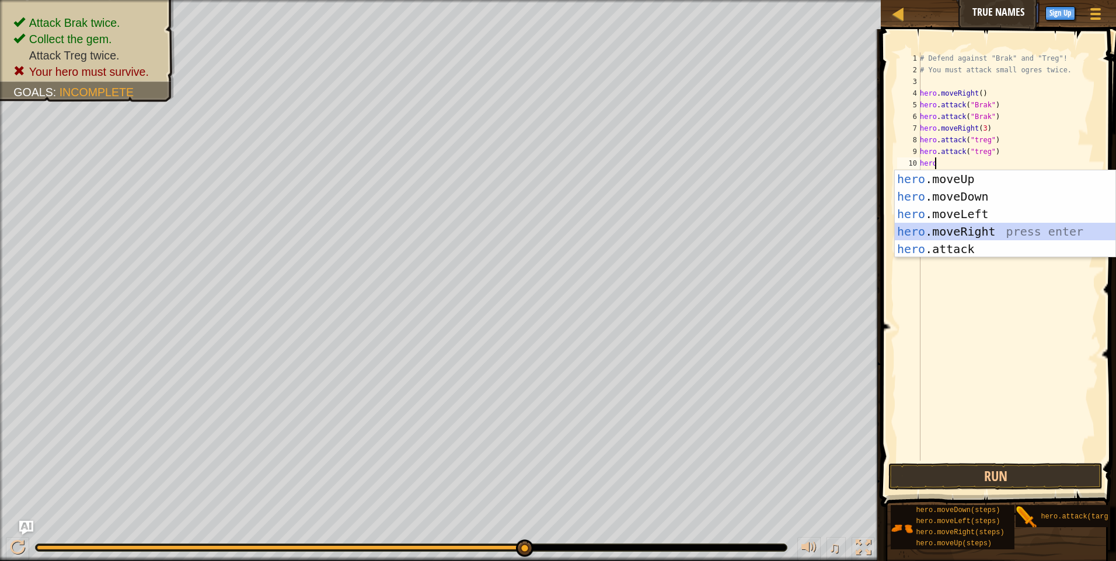
click at [969, 233] on div "hero .moveUp press enter hero .moveDown press enter hero .moveLeft press enter …" at bounding box center [1005, 231] width 221 height 123
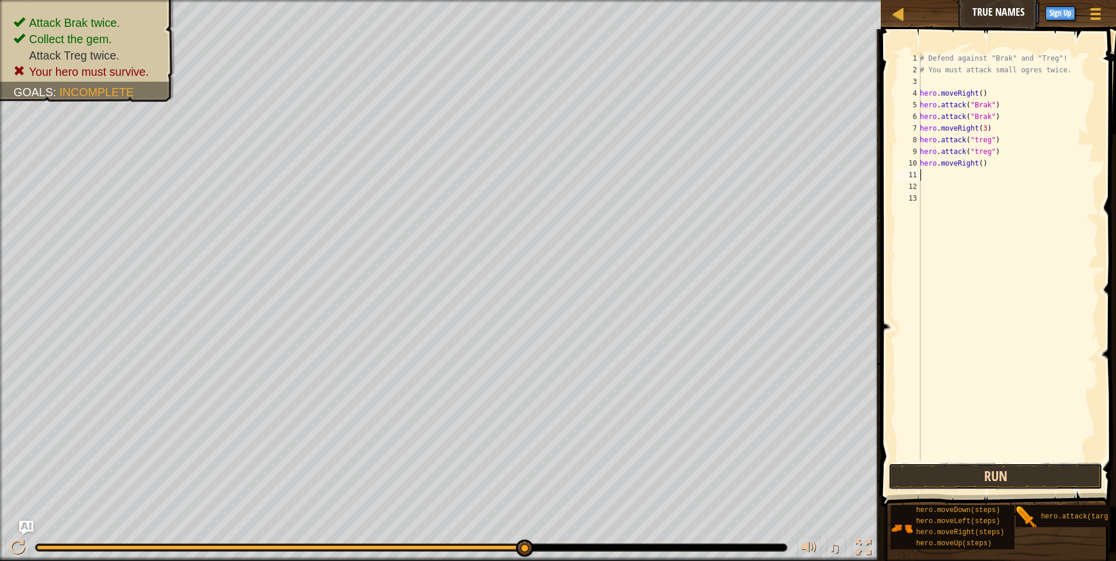
click at [999, 474] on button "Run" at bounding box center [995, 476] width 214 height 27
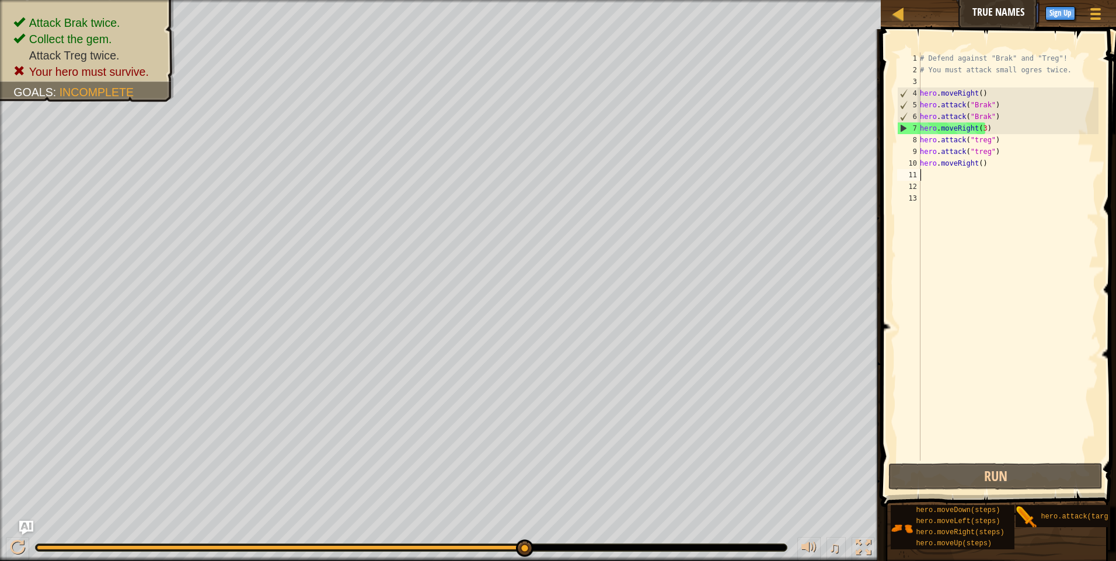
click at [983, 128] on div "# Defend against "Brak" and "Treg"! # You must attack small ogres twice. hero .…" at bounding box center [1007, 269] width 181 height 432
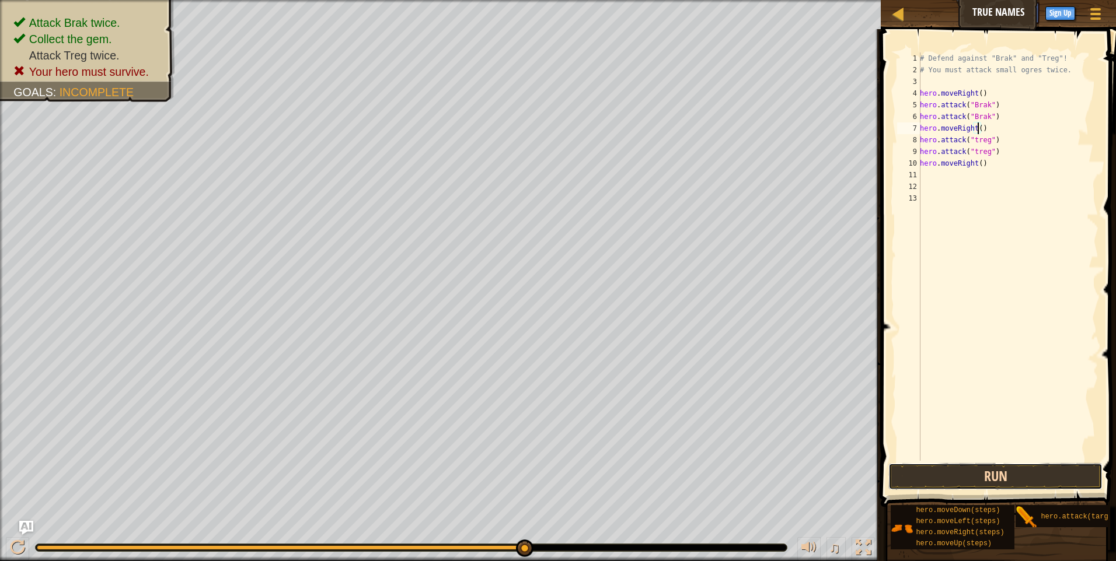
click at [987, 474] on button "Run" at bounding box center [995, 476] width 214 height 27
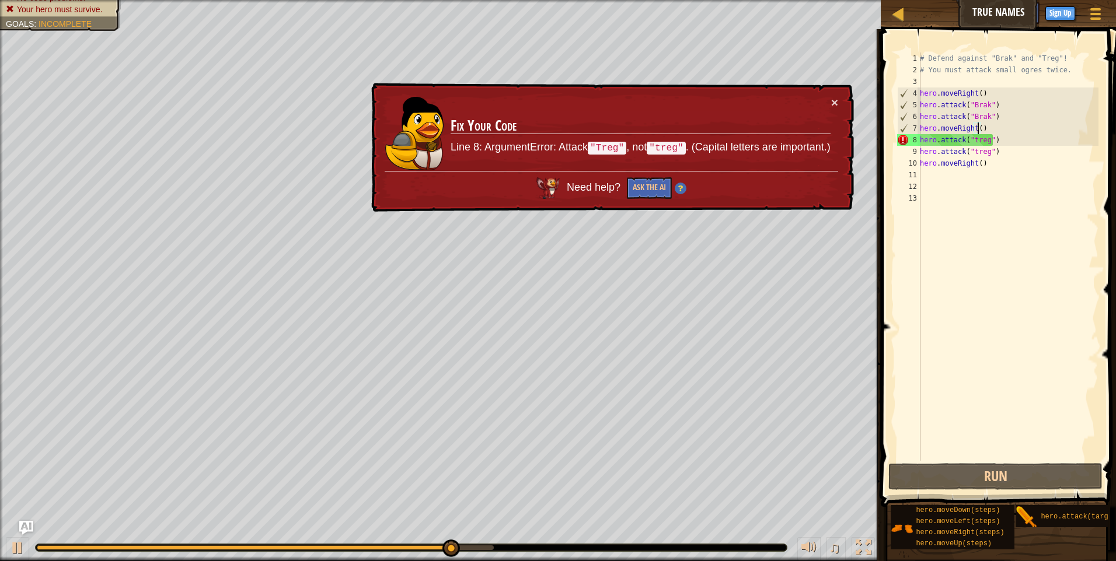
click at [972, 141] on div "# Defend against "Brak" and "Treg"! # You must attack small ogres twice. hero .…" at bounding box center [1007, 269] width 181 height 432
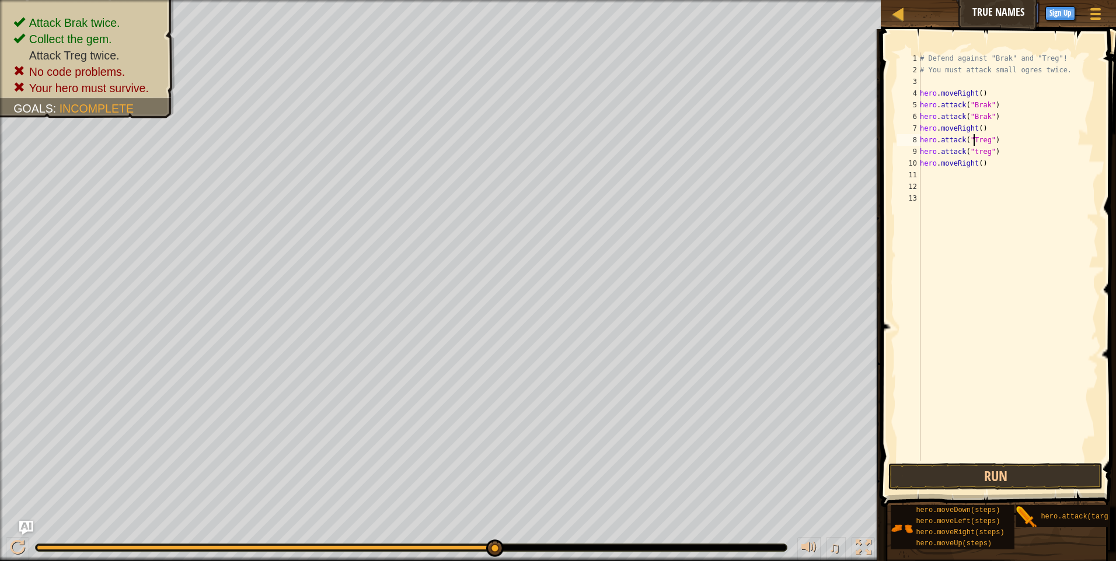
scroll to position [5, 5]
click at [972, 147] on div "# Defend against "Brak" and "Treg"! # You must attack small ogres twice. hero .…" at bounding box center [1007, 269] width 181 height 432
type textarea "hero.attack("Treg")"
click at [992, 237] on div "# Defend against "Brak" and "Treg"! # You must attack small ogres twice. hero .…" at bounding box center [1007, 269] width 181 height 432
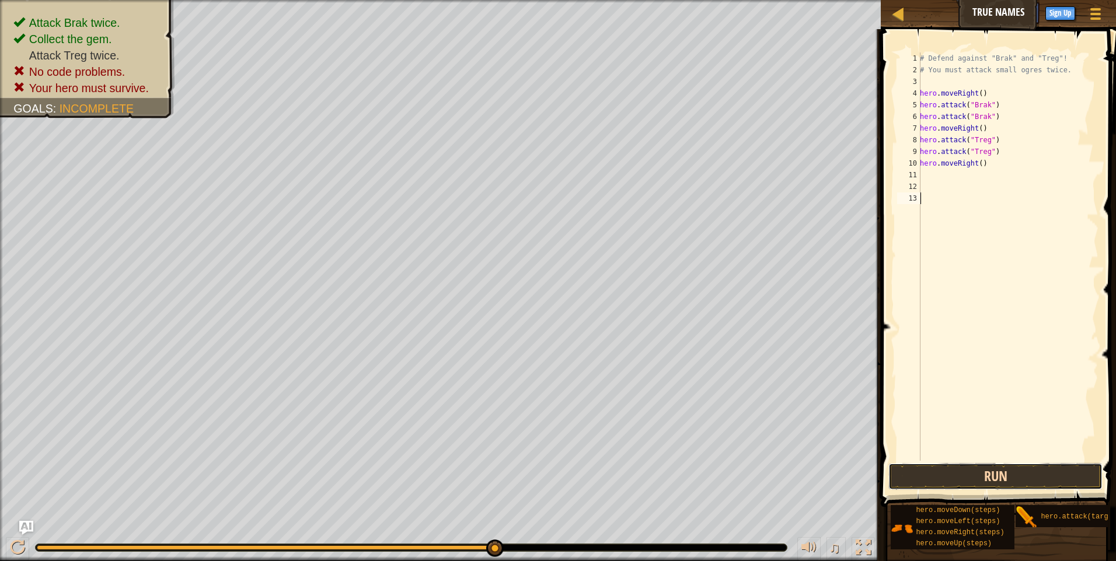
click at [1016, 474] on button "Run" at bounding box center [995, 476] width 214 height 27
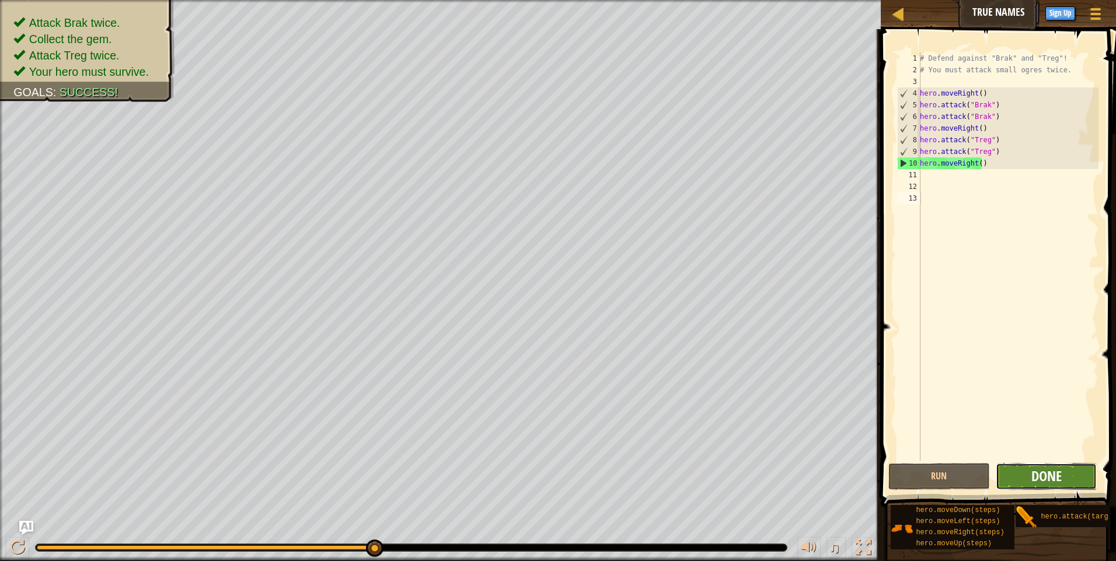
click at [1041, 484] on span "Done" at bounding box center [1046, 476] width 30 height 19
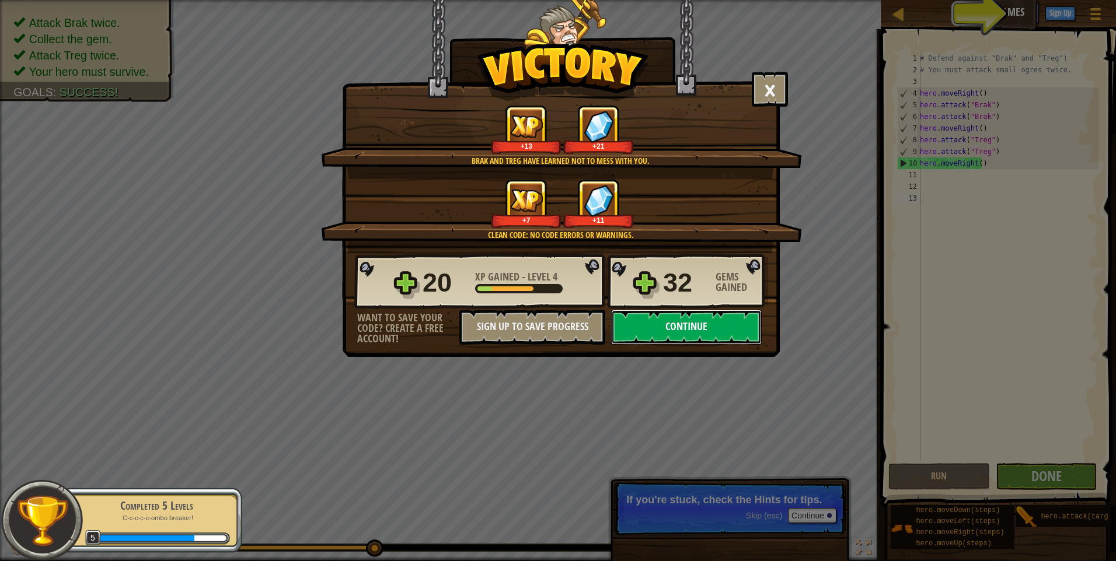
click at [704, 328] on button "Continue" at bounding box center [686, 327] width 151 height 35
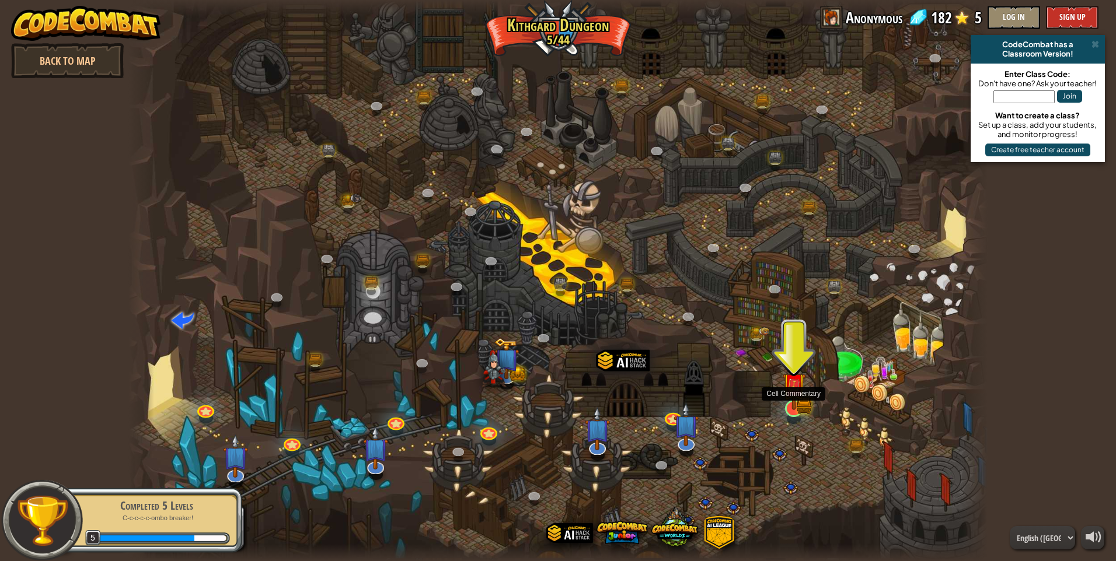
click at [797, 389] on img at bounding box center [793, 385] width 13 height 13
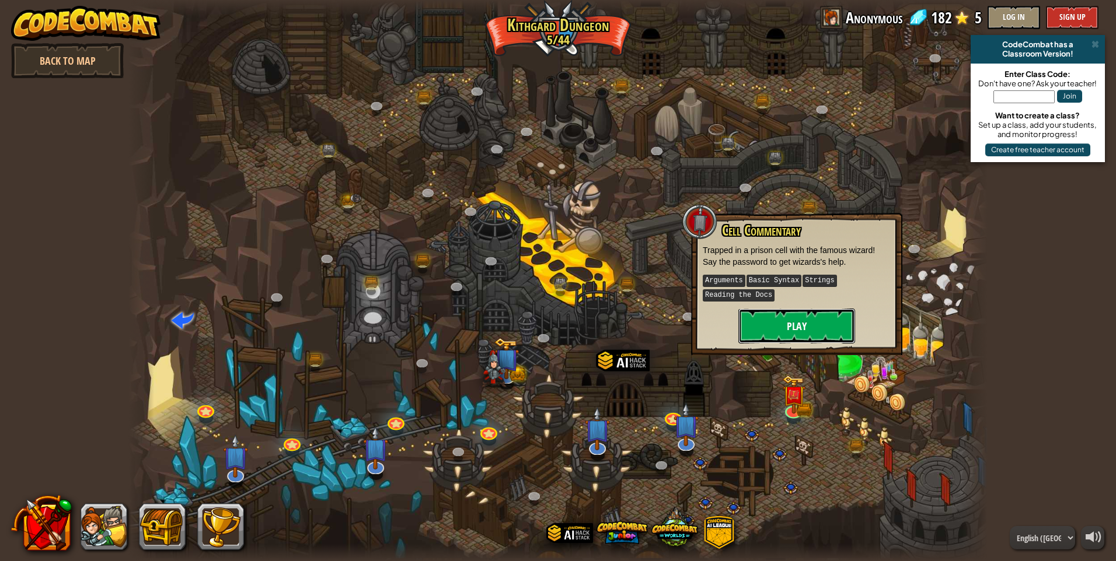
click at [797, 320] on button "Play" at bounding box center [796, 326] width 117 height 35
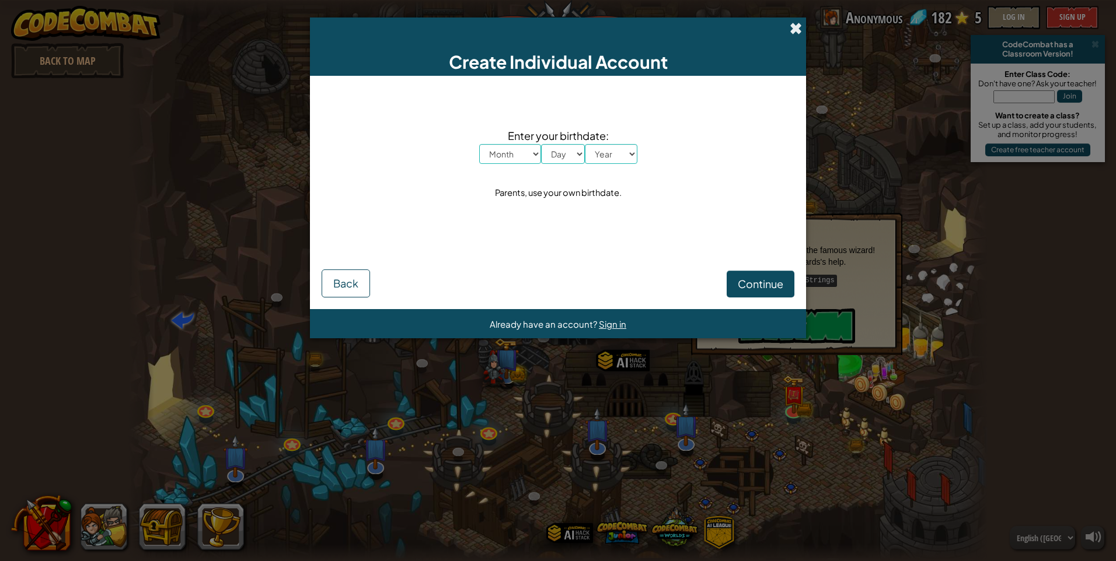
click at [793, 30] on span at bounding box center [796, 28] width 12 height 12
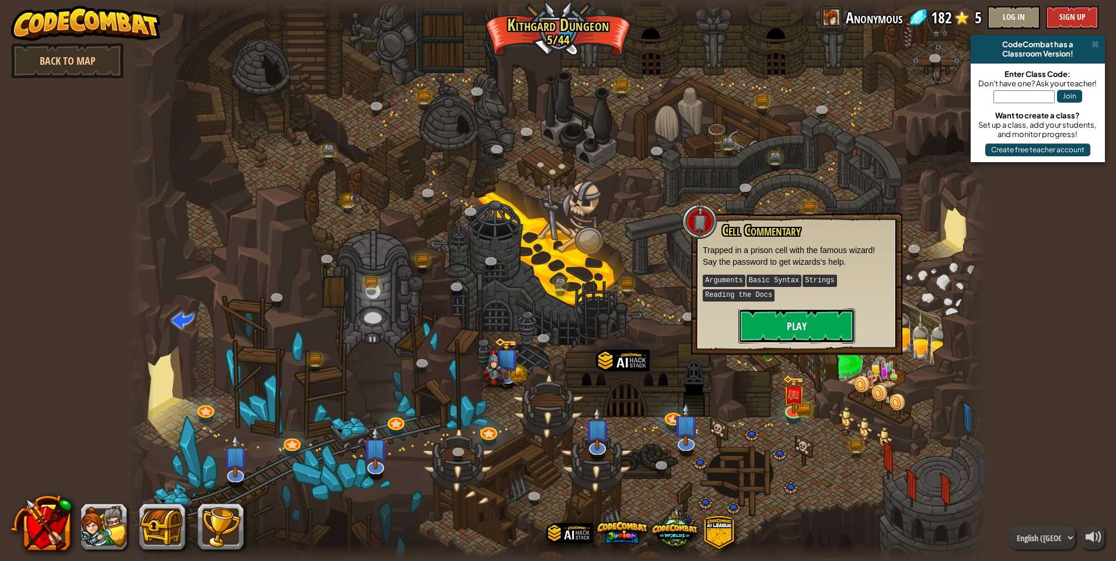
click at [798, 324] on button "Play" at bounding box center [796, 326] width 117 height 35
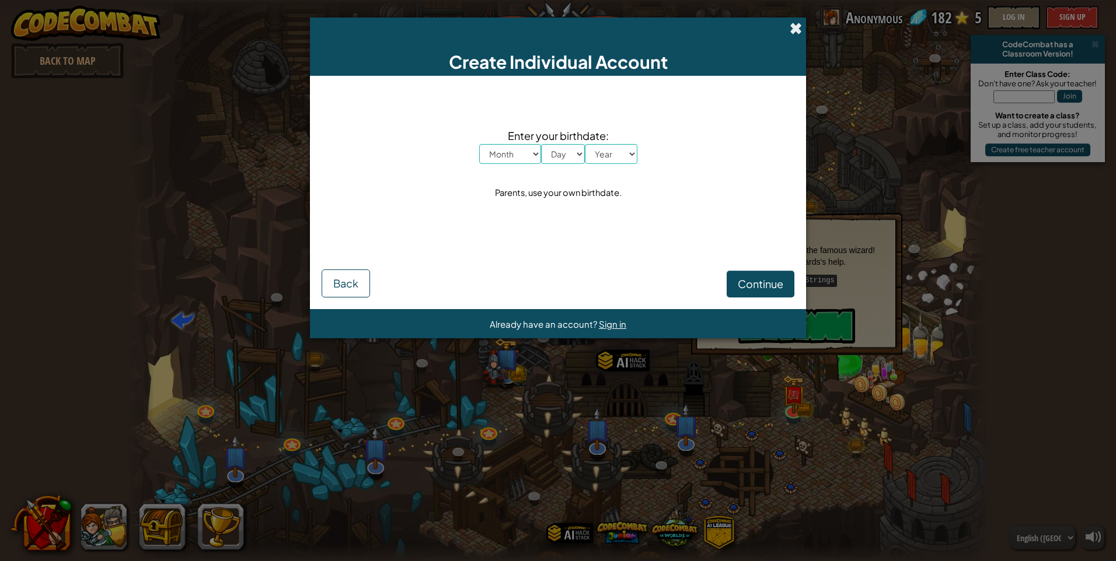
click at [794, 31] on span at bounding box center [796, 28] width 12 height 12
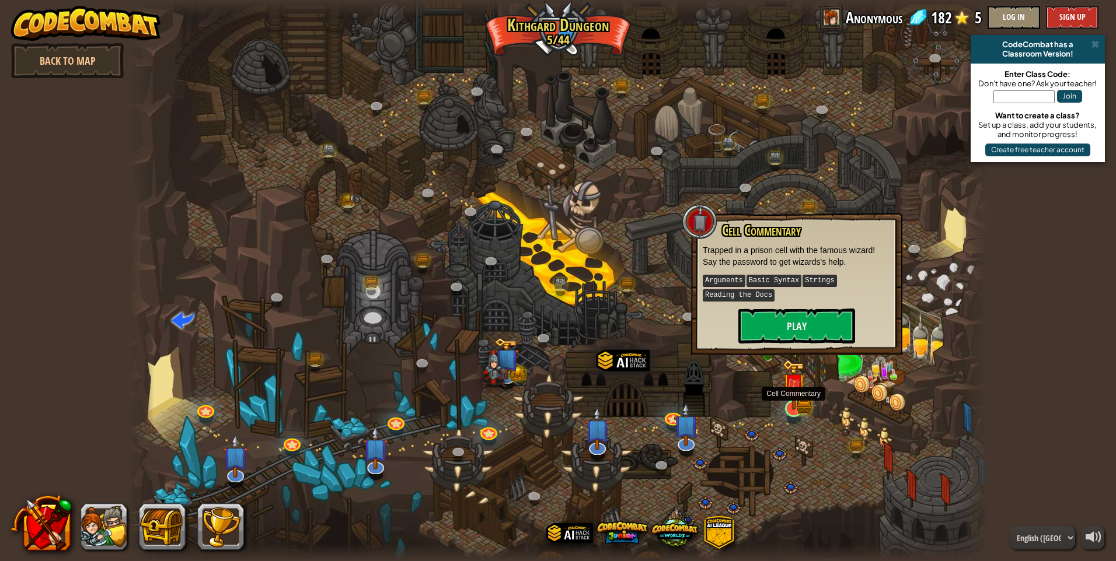
click at [798, 390] on img at bounding box center [793, 385] width 13 height 13
click at [798, 323] on button "Play" at bounding box center [797, 326] width 117 height 35
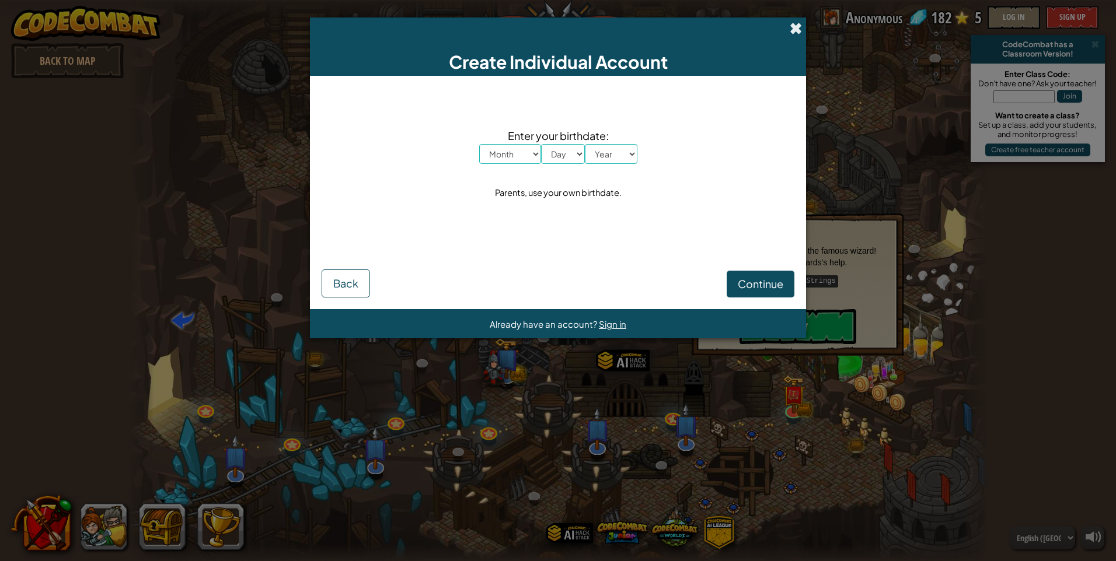
click at [791, 31] on span at bounding box center [796, 28] width 12 height 12
